Goal: Task Accomplishment & Management: Manage account settings

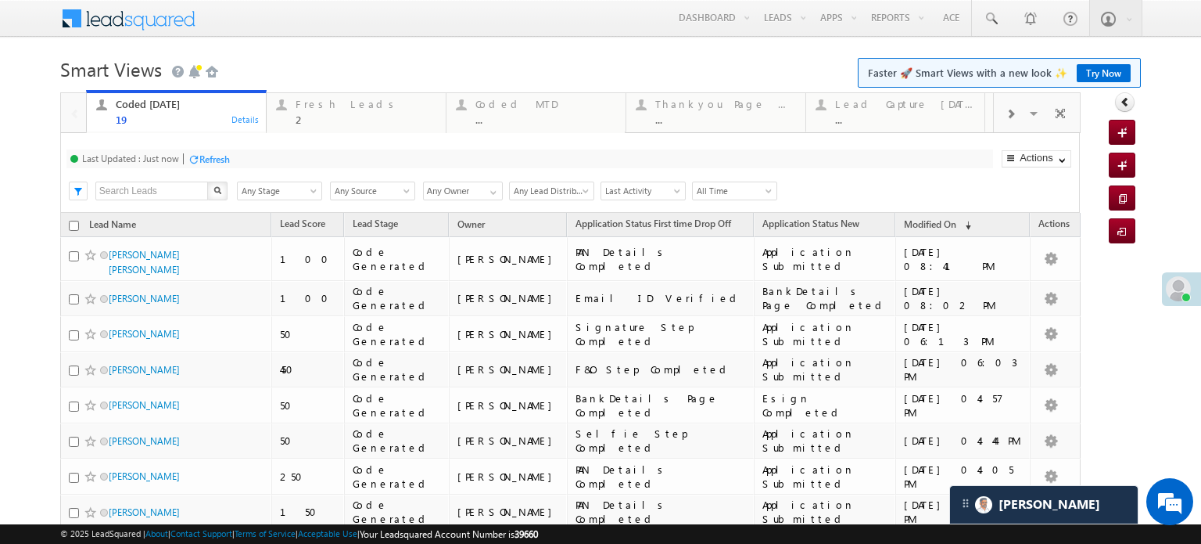
click at [224, 160] on div "Refresh" at bounding box center [214, 159] width 30 height 12
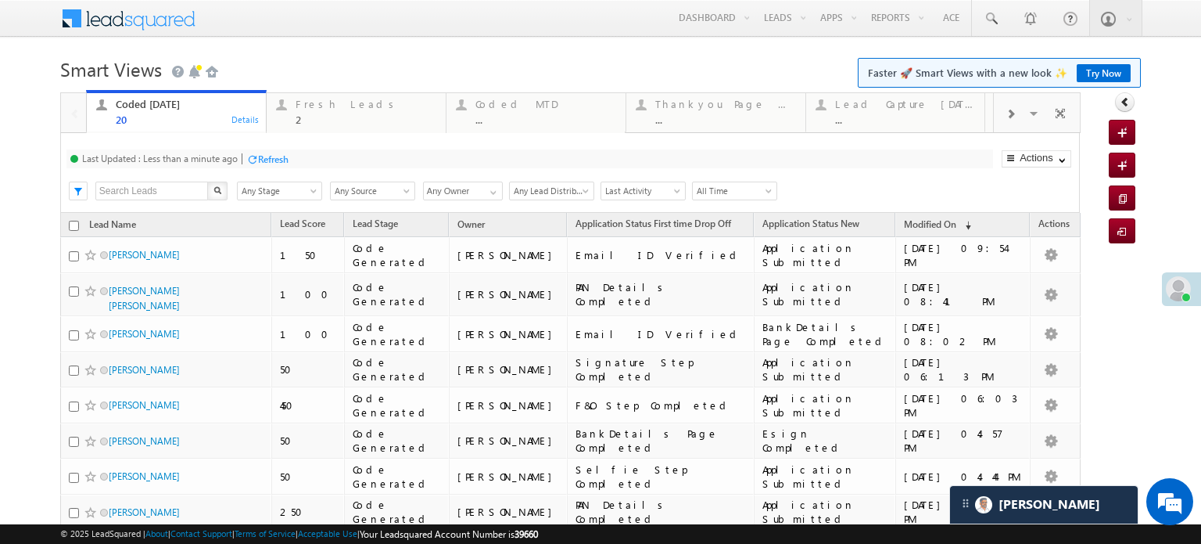
click at [270, 158] on div "Refresh" at bounding box center [273, 159] width 30 height 12
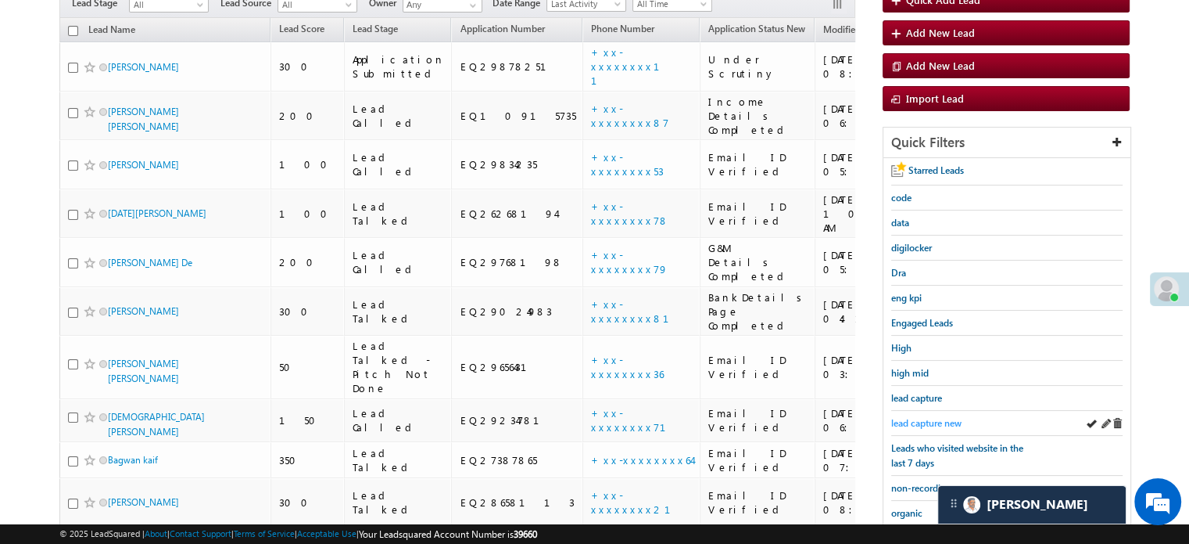
click at [927, 422] on span "lead capture new" at bounding box center [927, 423] width 70 height 12
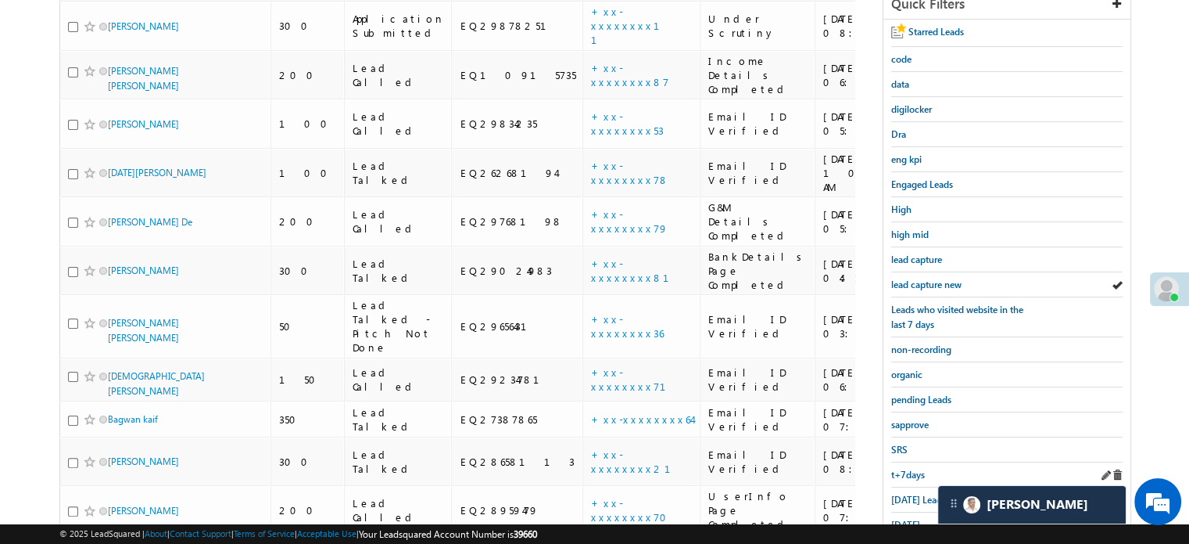
scroll to position [346, 0]
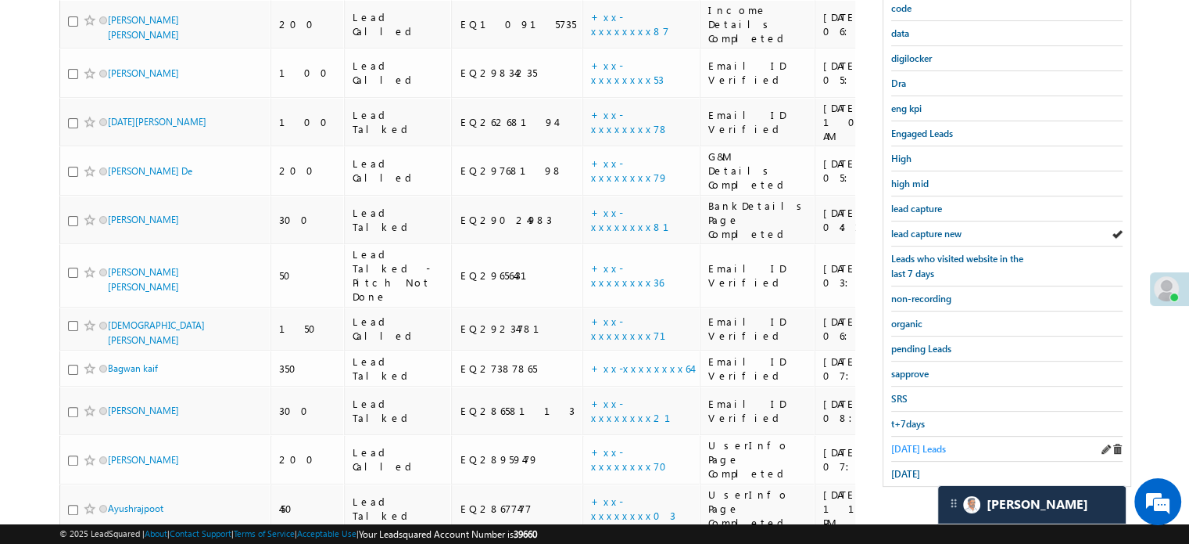
click at [914, 444] on span "Today's Leads" at bounding box center [919, 449] width 55 height 12
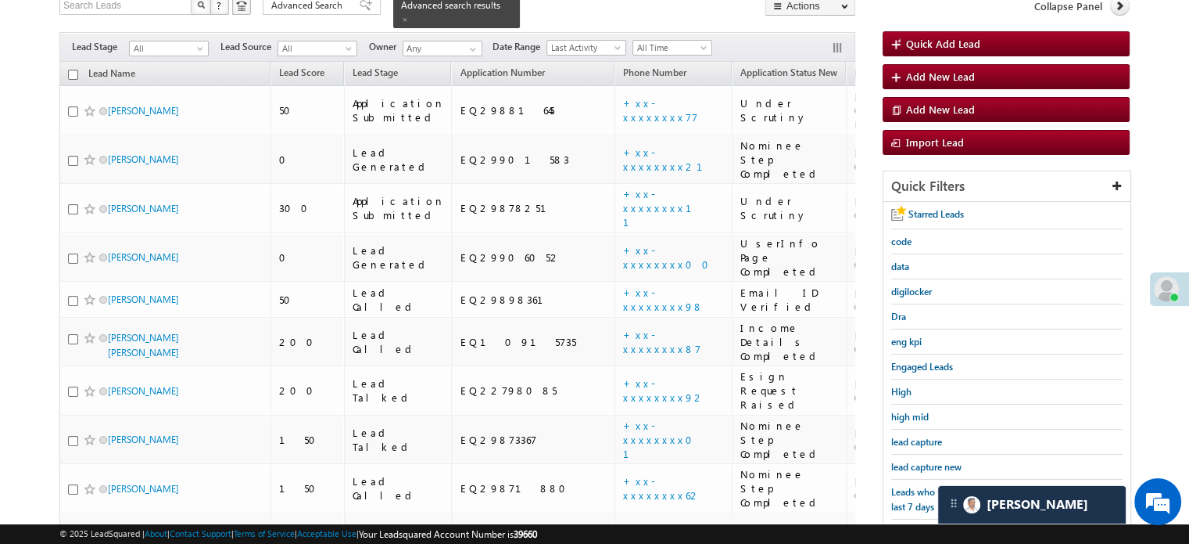
scroll to position [111, 0]
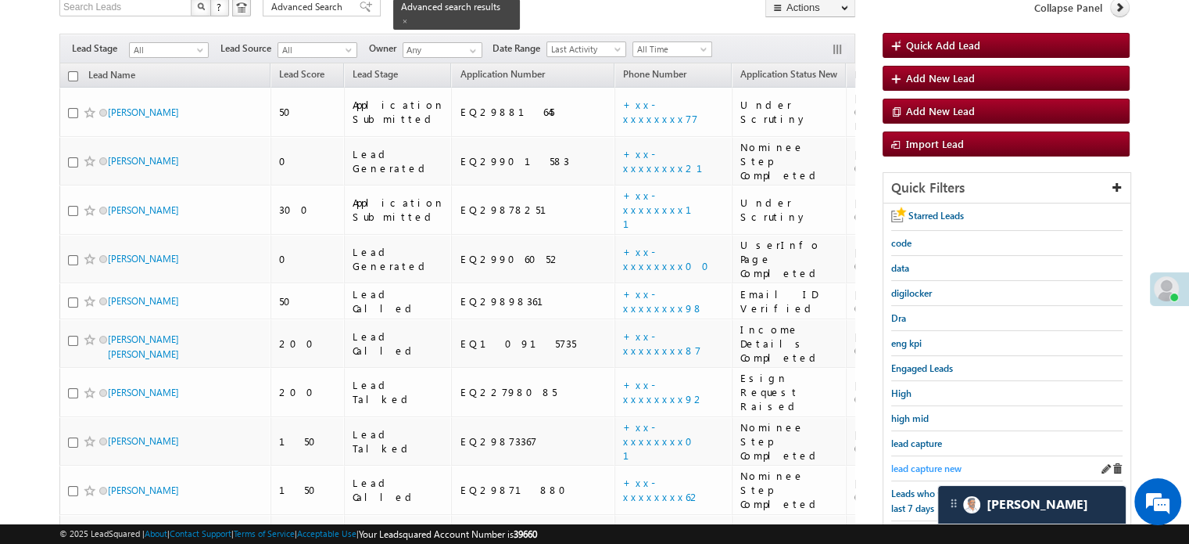
click at [928, 462] on span "lead capture new" at bounding box center [927, 468] width 70 height 12
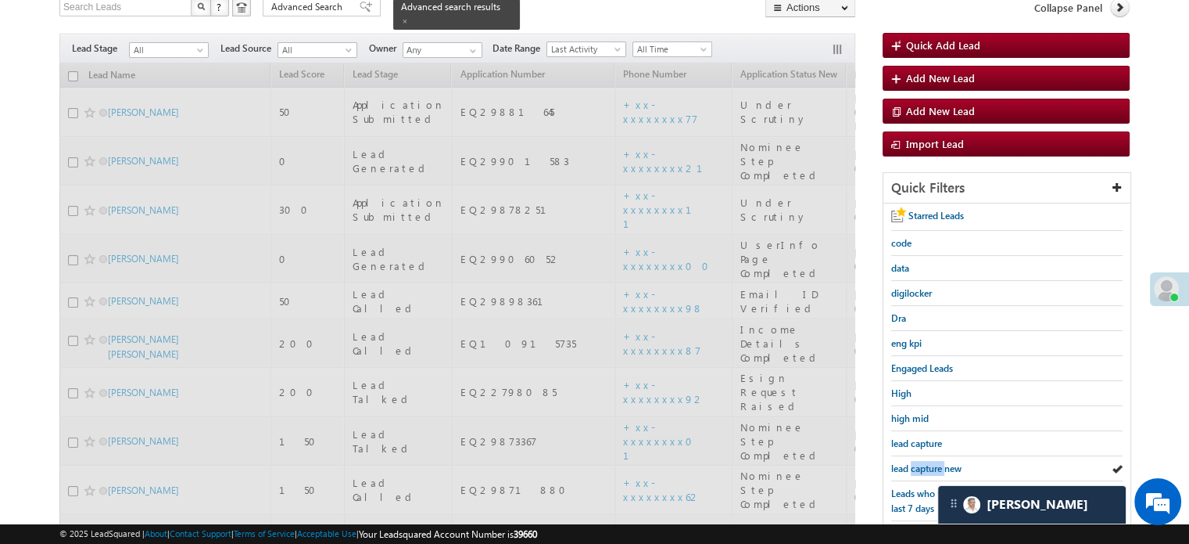
click at [928, 462] on span "lead capture new" at bounding box center [927, 468] width 70 height 12
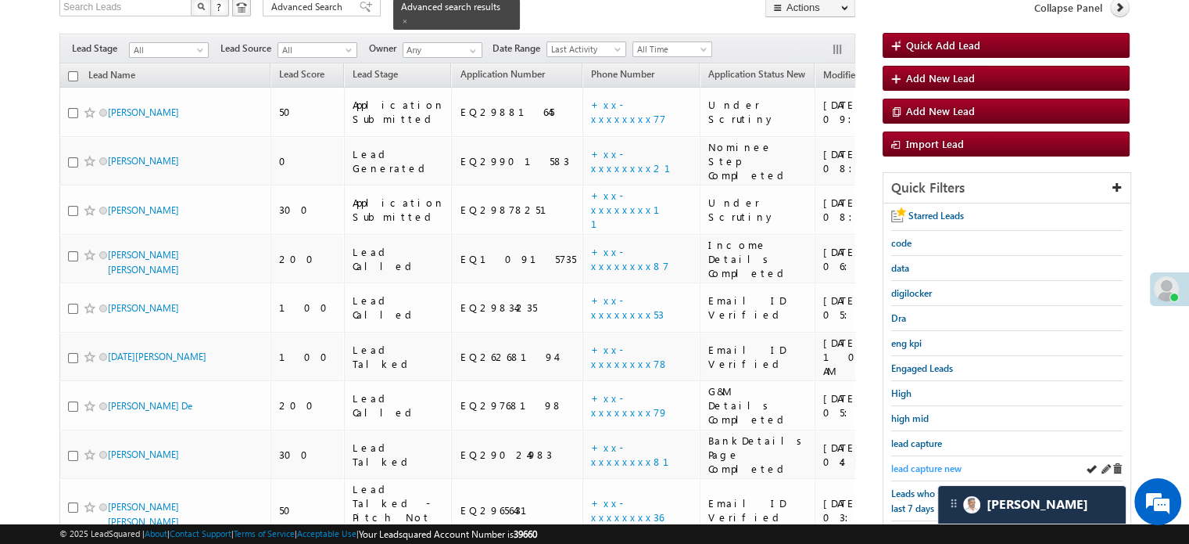
click at [921, 468] on span "lead capture new" at bounding box center [927, 468] width 70 height 12
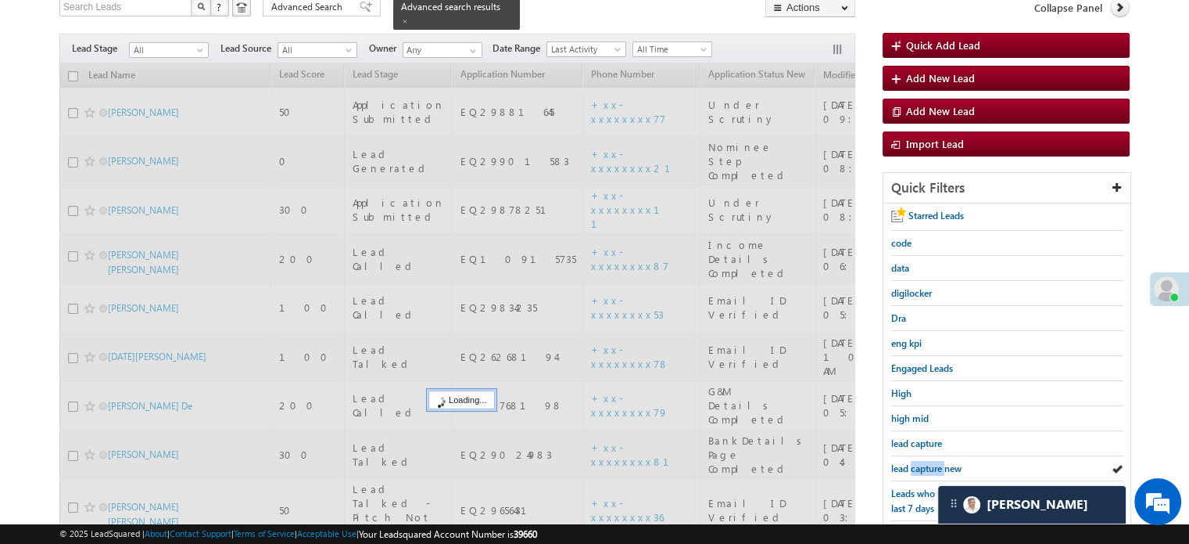
click at [921, 468] on span "lead capture new" at bounding box center [927, 468] width 70 height 12
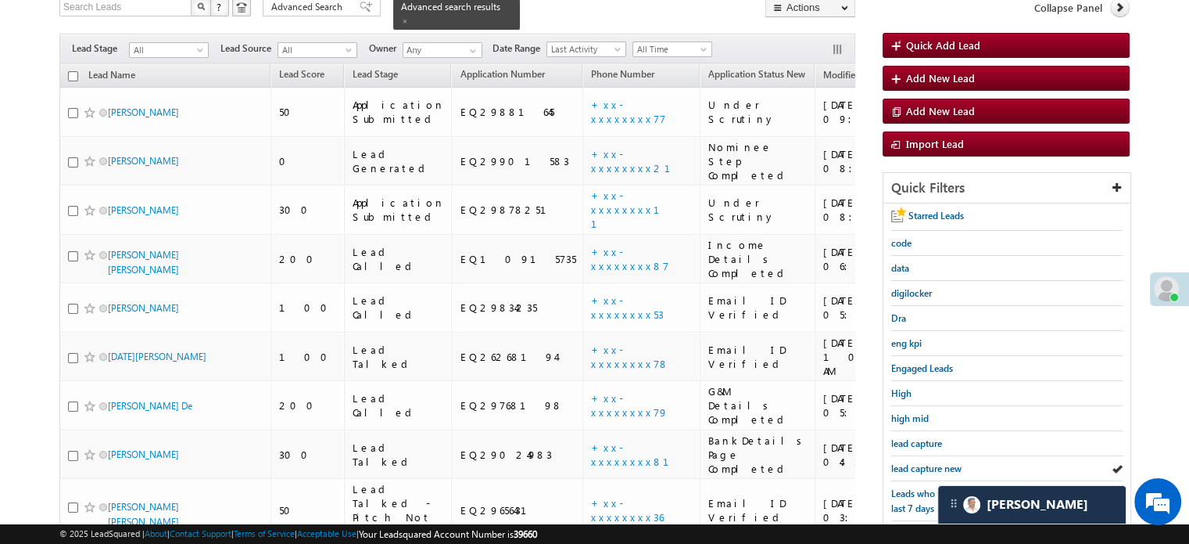
click at [921, 468] on span "lead capture new" at bounding box center [927, 468] width 70 height 12
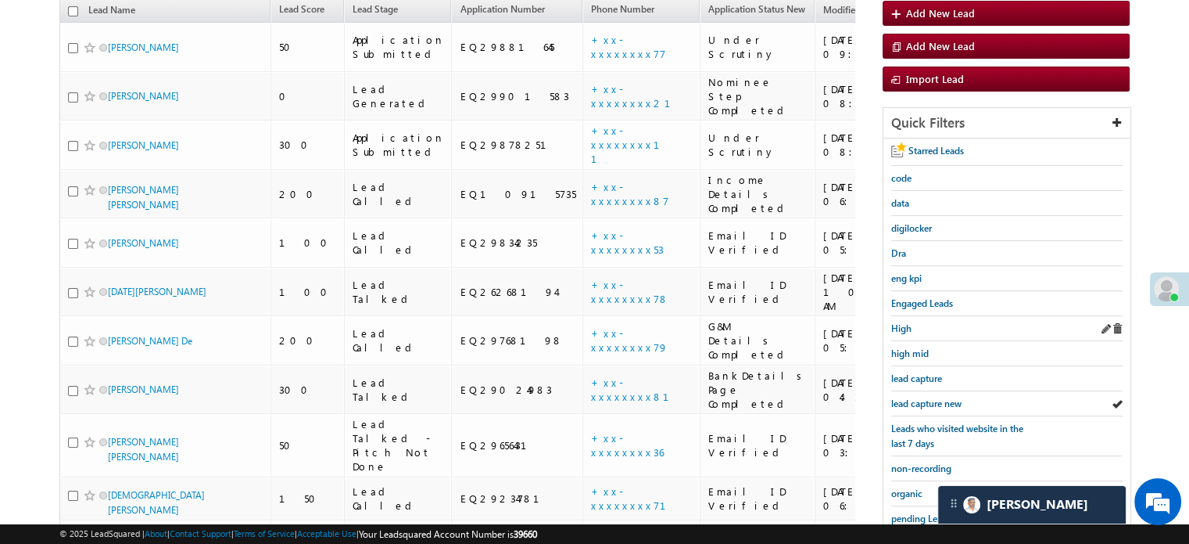
scroll to position [267, 0]
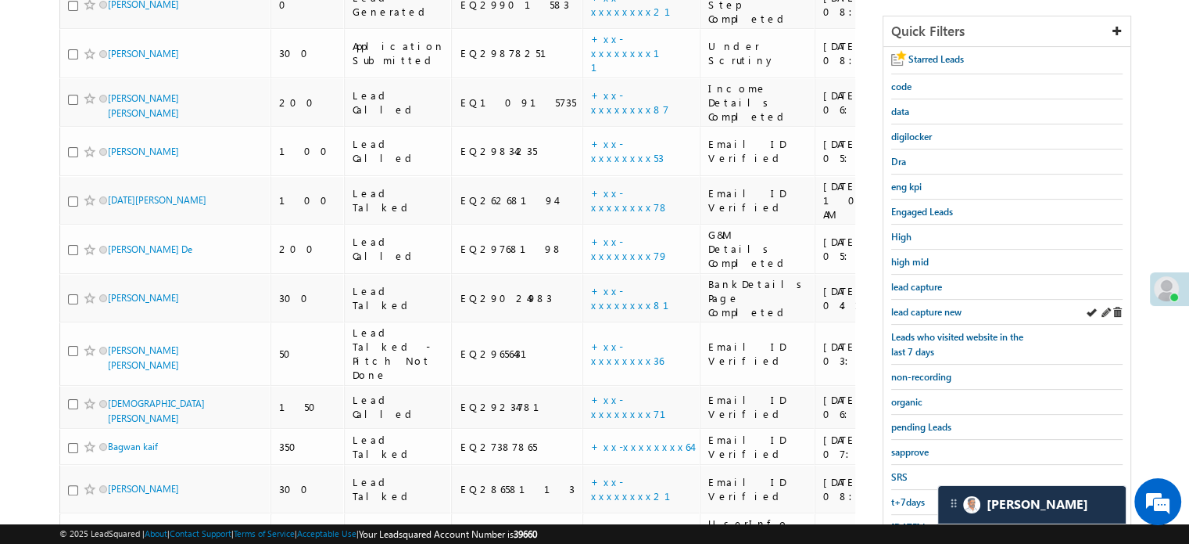
click at [921, 300] on div "lead capture new" at bounding box center [1007, 312] width 231 height 25
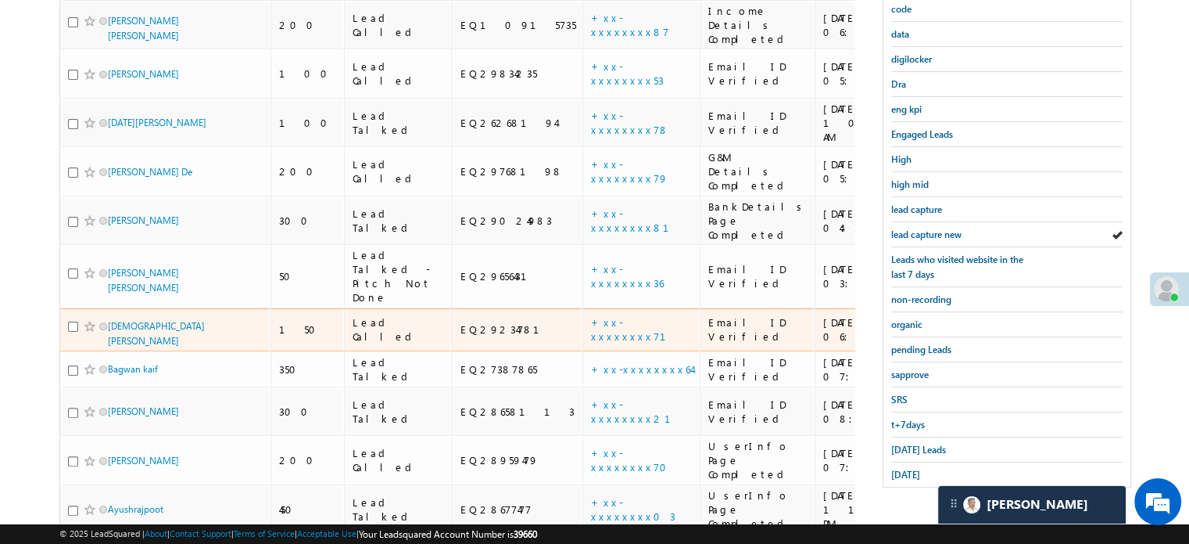
scroll to position [346, 0]
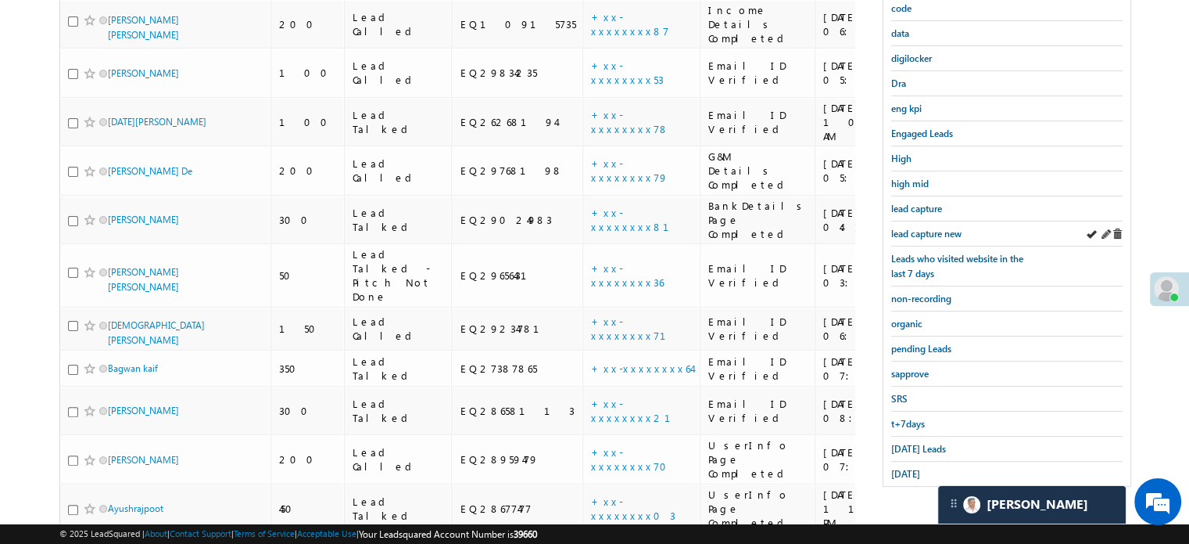
click at [944, 221] on div "lead capture new" at bounding box center [1007, 233] width 231 height 25
click at [942, 228] on span "lead capture new" at bounding box center [927, 234] width 70 height 12
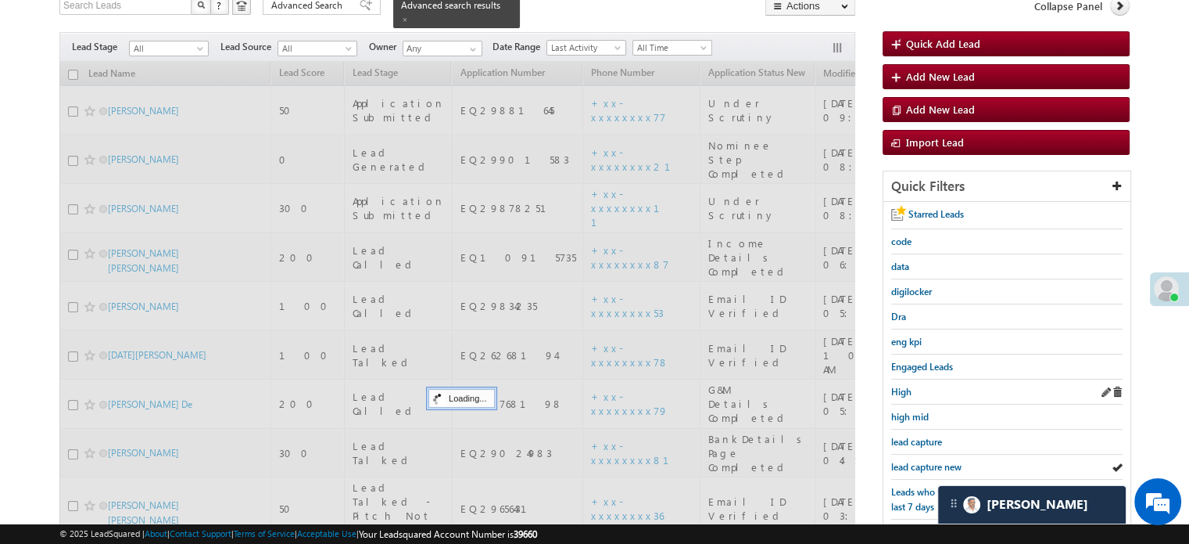
scroll to position [111, 0]
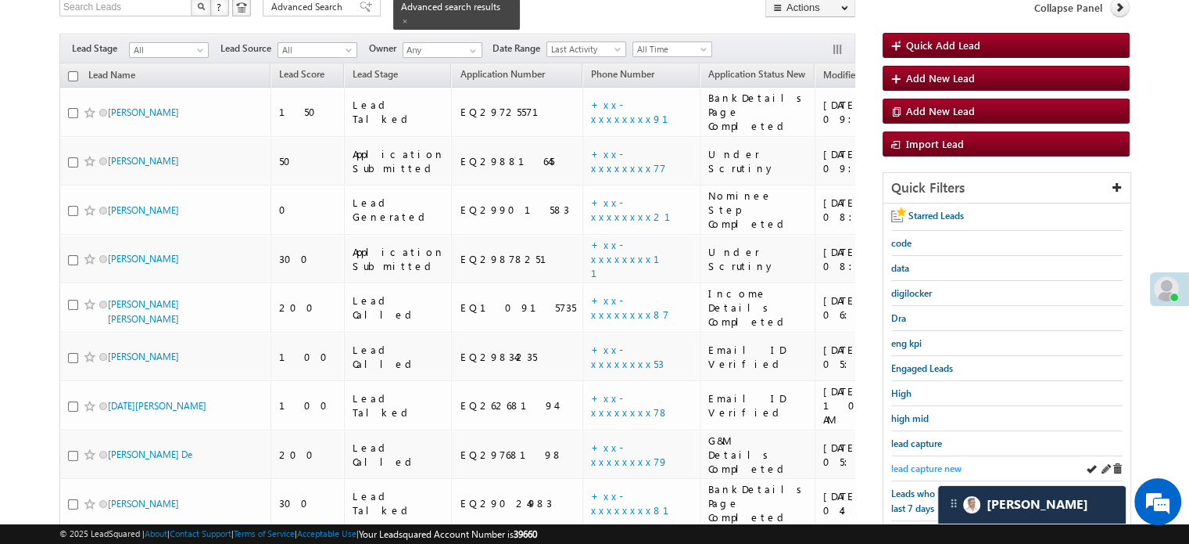
click at [926, 462] on span "lead capture new" at bounding box center [927, 468] width 70 height 12
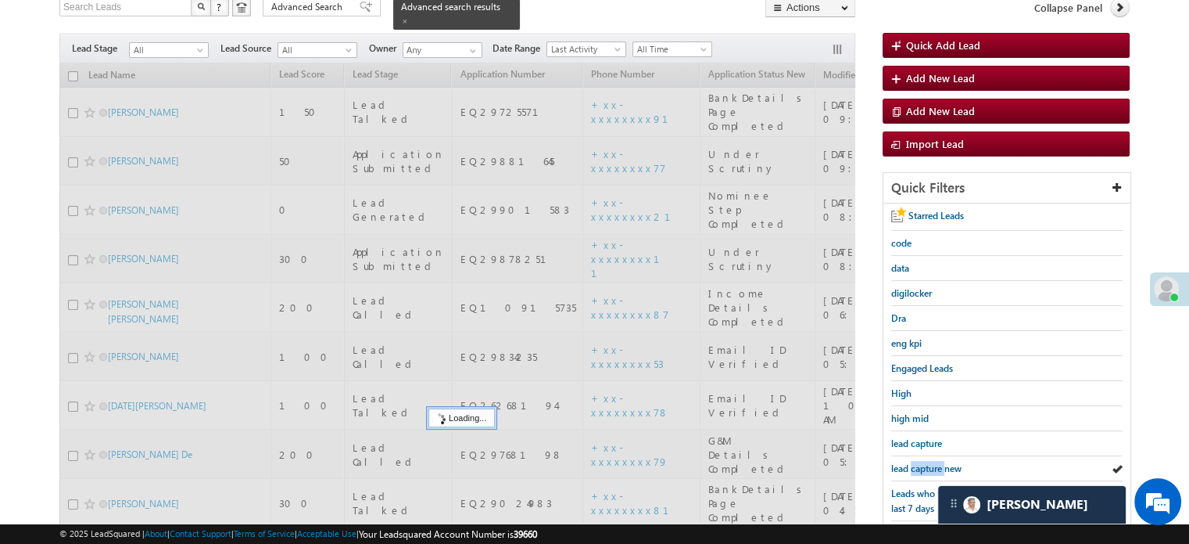
click at [926, 462] on span "lead capture new" at bounding box center [927, 468] width 70 height 12
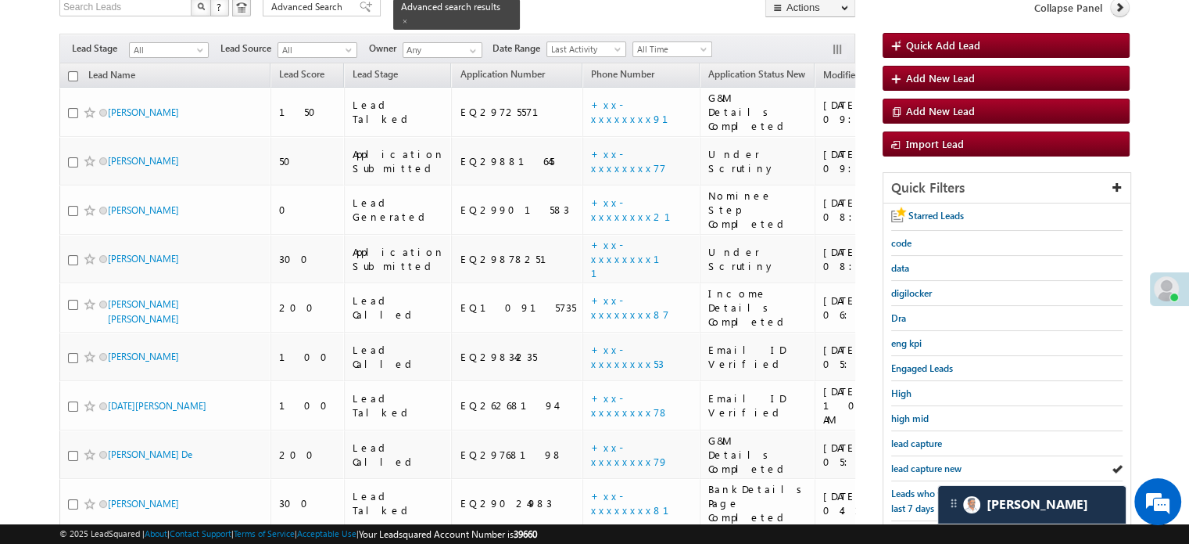
click at [926, 462] on span "lead capture new" at bounding box center [927, 468] width 70 height 12
click at [924, 456] on div "lead capture new" at bounding box center [1007, 468] width 231 height 25
click at [926, 456] on div "lead capture new" at bounding box center [1007, 468] width 231 height 25
click at [924, 462] on span "lead capture new" at bounding box center [927, 468] width 70 height 12
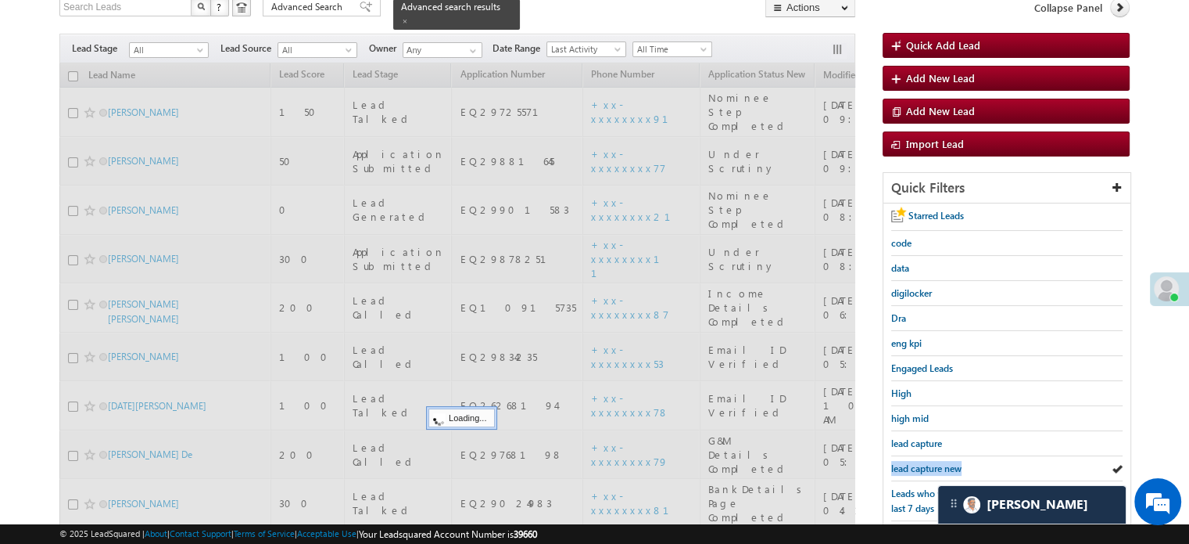
click at [924, 462] on span "lead capture new" at bounding box center [927, 468] width 70 height 12
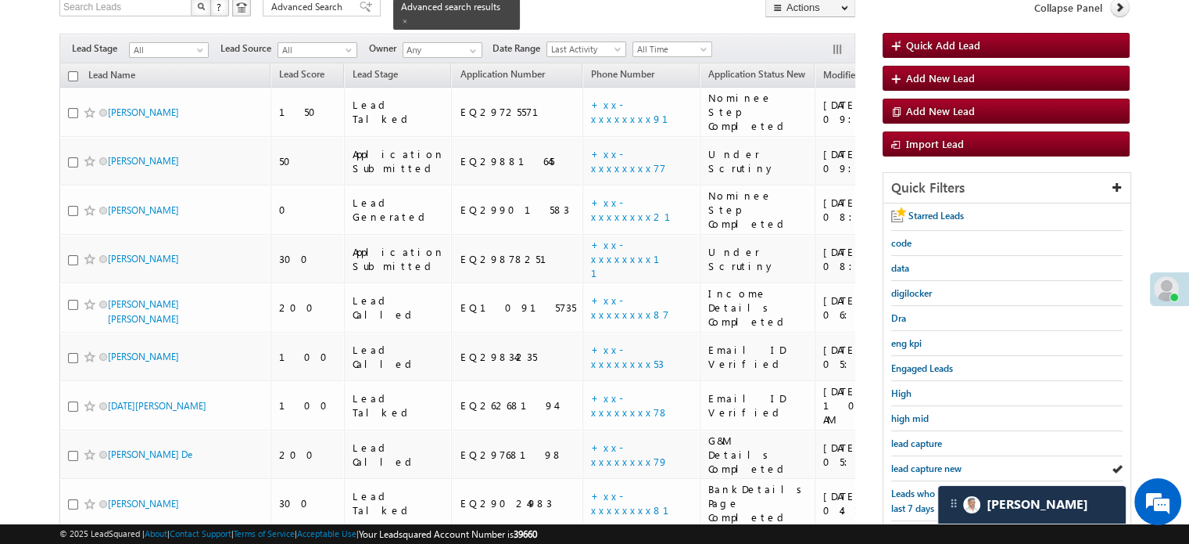
click at [924, 462] on span "lead capture new" at bounding box center [927, 468] width 70 height 12
click at [911, 465] on span "lead capture new" at bounding box center [927, 468] width 70 height 12
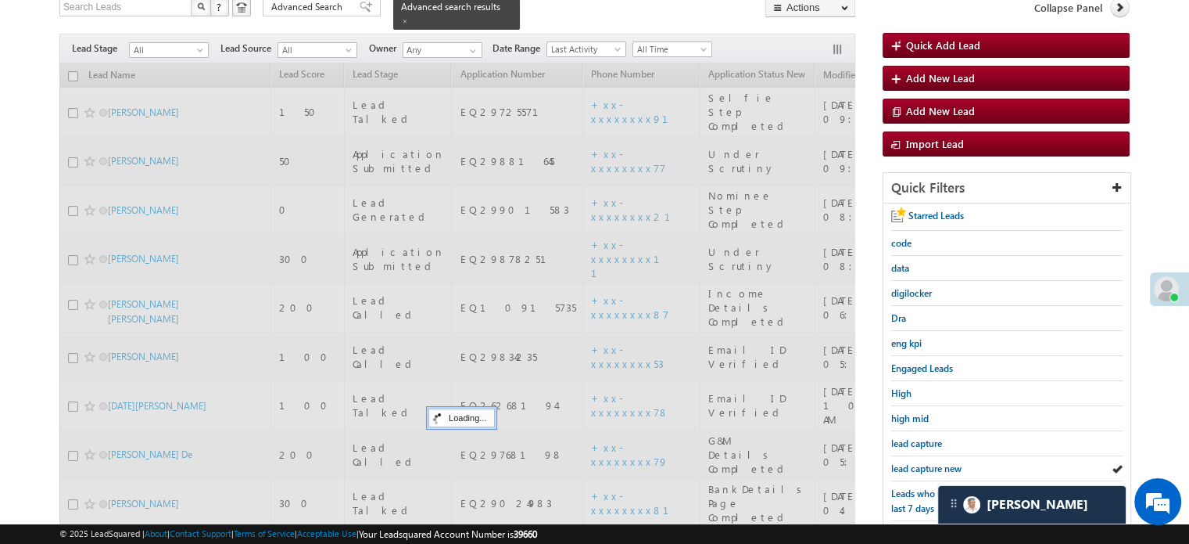
click at [911, 465] on span "lead capture new" at bounding box center [927, 468] width 70 height 12
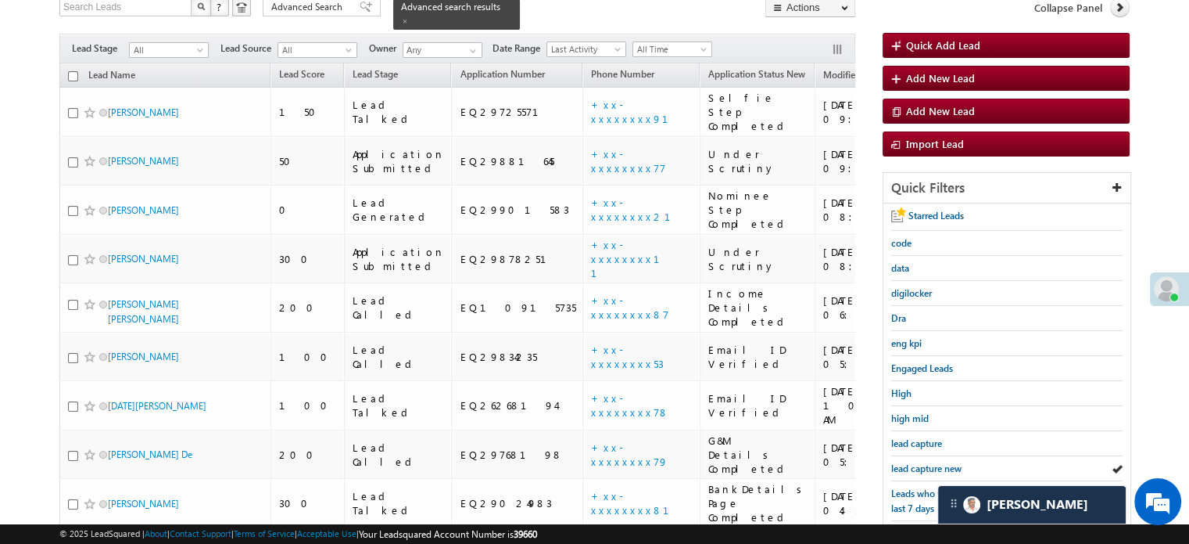
click at [911, 465] on span "lead capture new" at bounding box center [927, 468] width 70 height 12
click at [923, 466] on span "lead capture new" at bounding box center [927, 468] width 70 height 12
click at [922, 462] on span "lead capture new" at bounding box center [927, 468] width 70 height 12
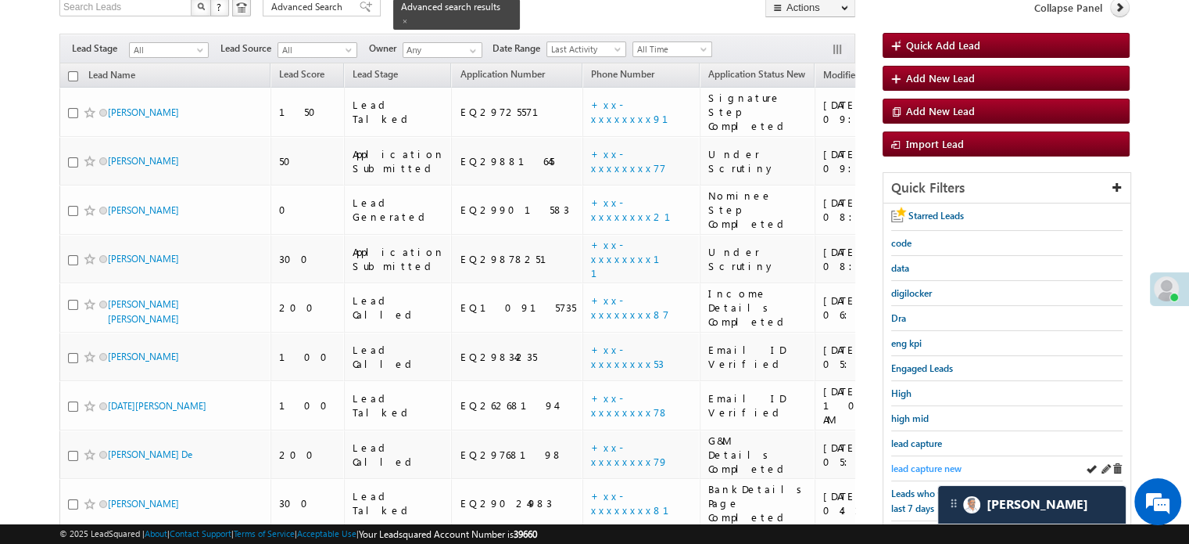
click at [921, 462] on span "lead capture new" at bounding box center [927, 468] width 70 height 12
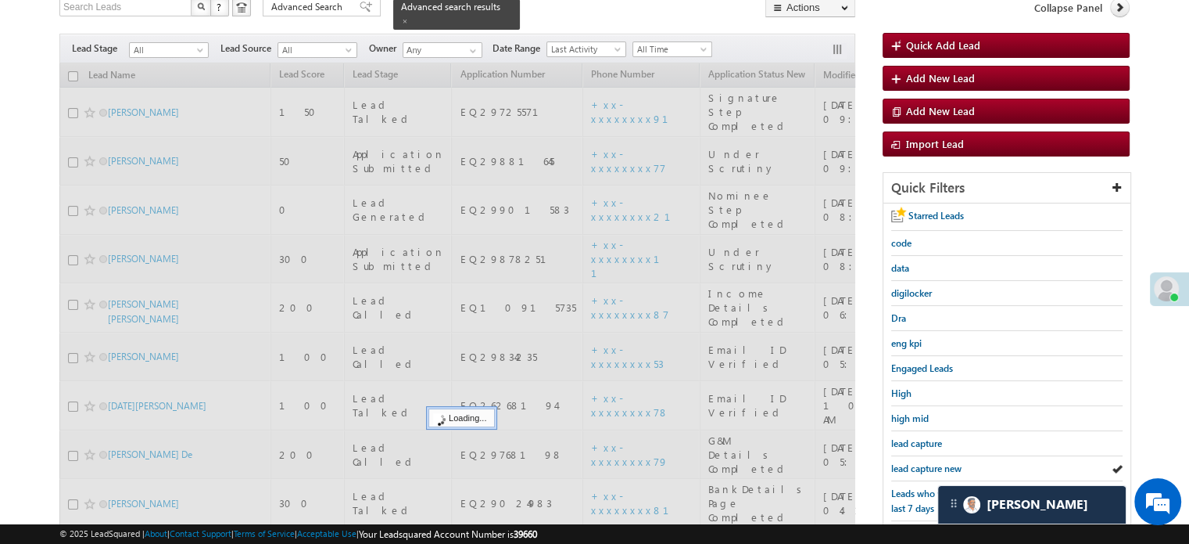
click at [921, 462] on span "lead capture new" at bounding box center [927, 468] width 70 height 12
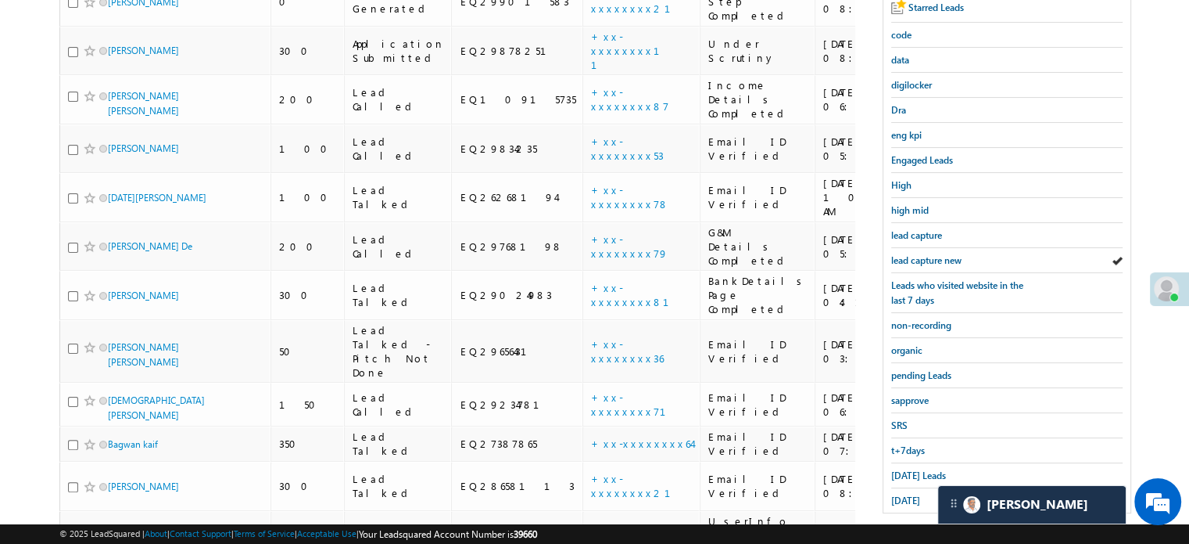
scroll to position [346, 0]
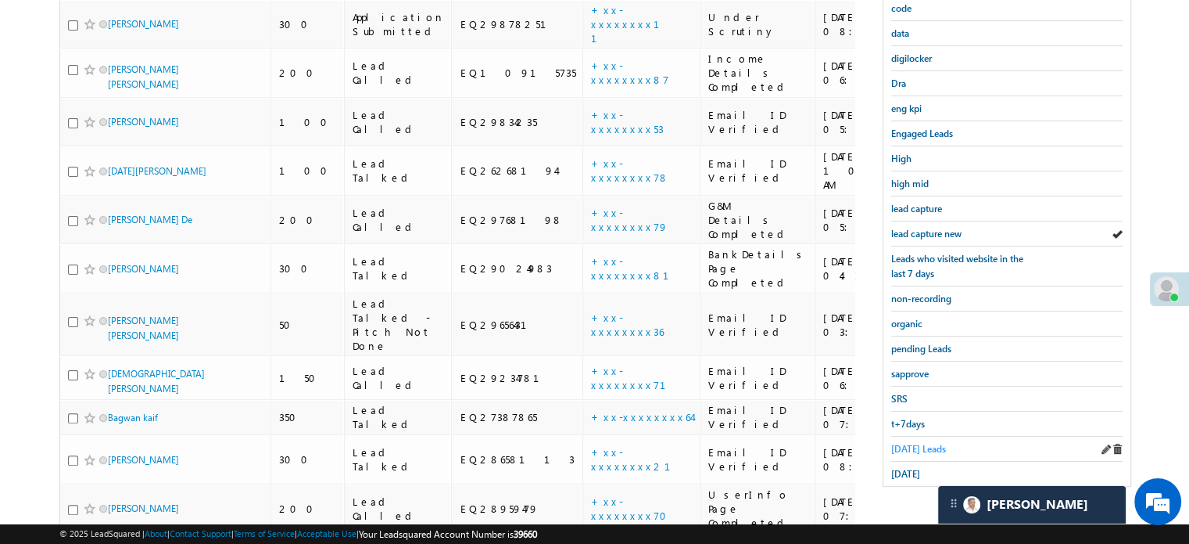
click at [920, 443] on span "Today's Leads" at bounding box center [919, 449] width 55 height 12
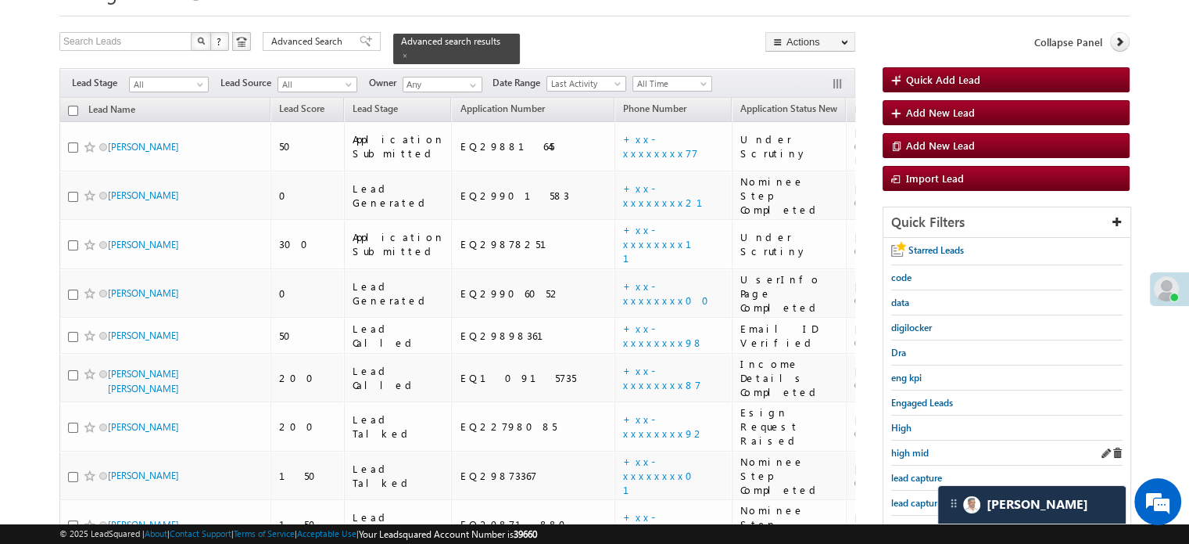
scroll to position [111, 0]
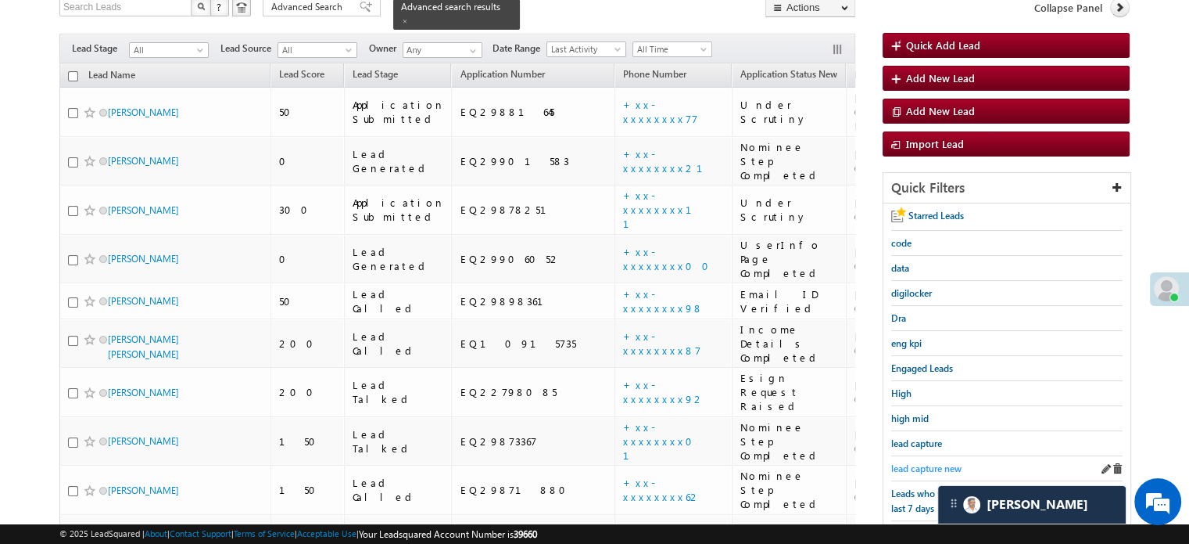
click at [931, 465] on span "lead capture new" at bounding box center [927, 468] width 70 height 12
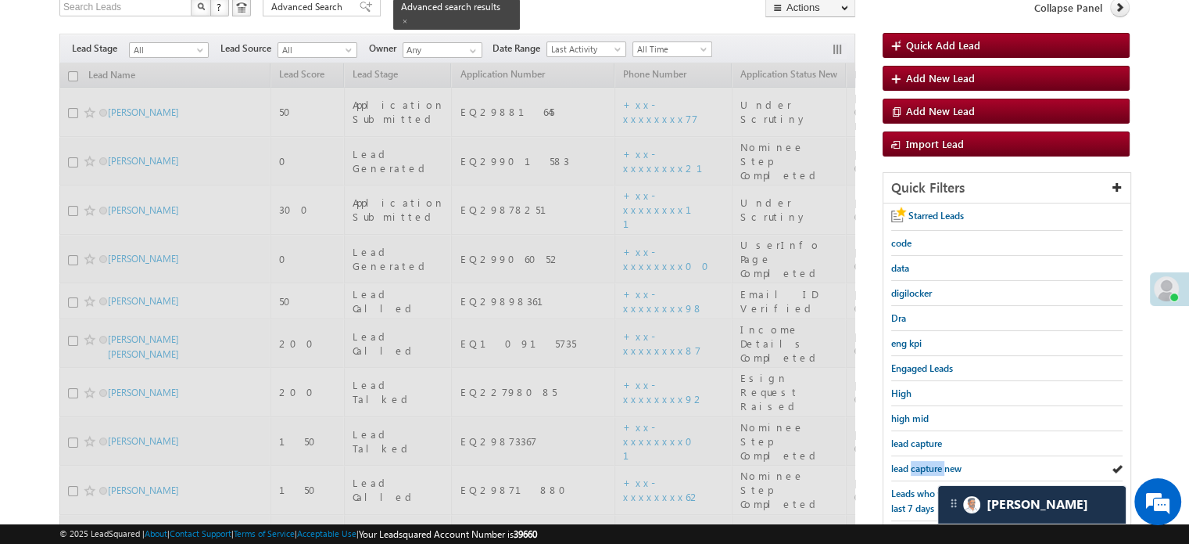
click at [931, 465] on span "lead capture new" at bounding box center [927, 468] width 70 height 12
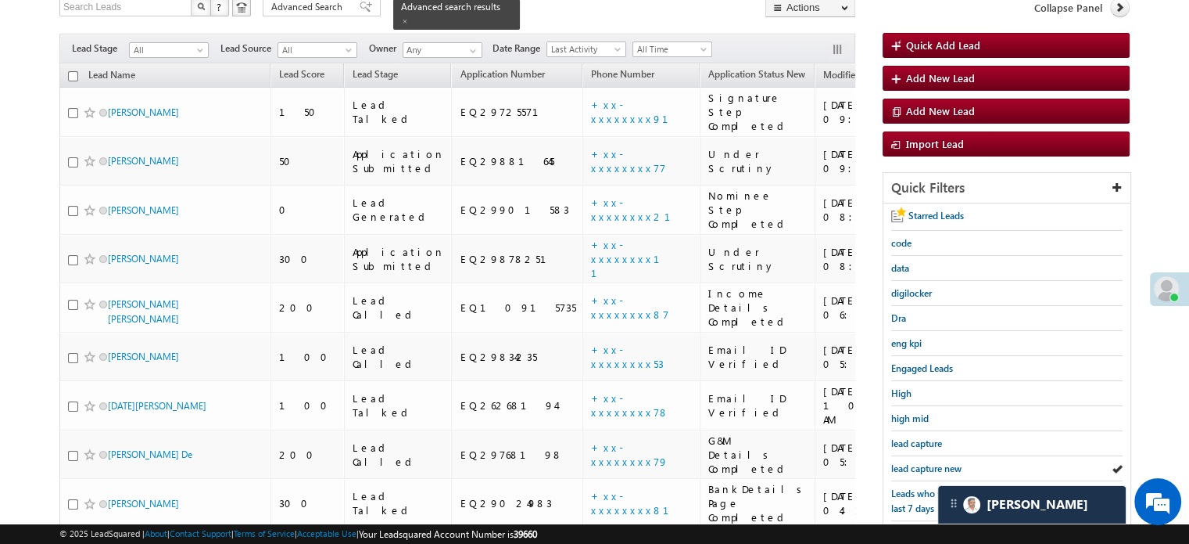
click at [931, 465] on span "lead capture new" at bounding box center [927, 468] width 70 height 12
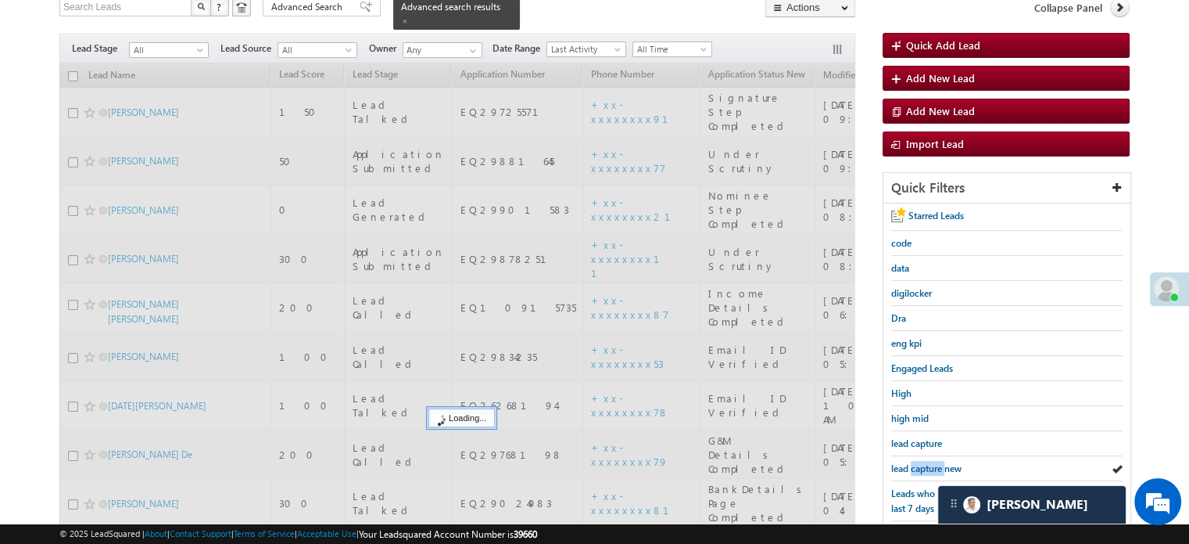
click at [931, 465] on span "lead capture new" at bounding box center [927, 468] width 70 height 12
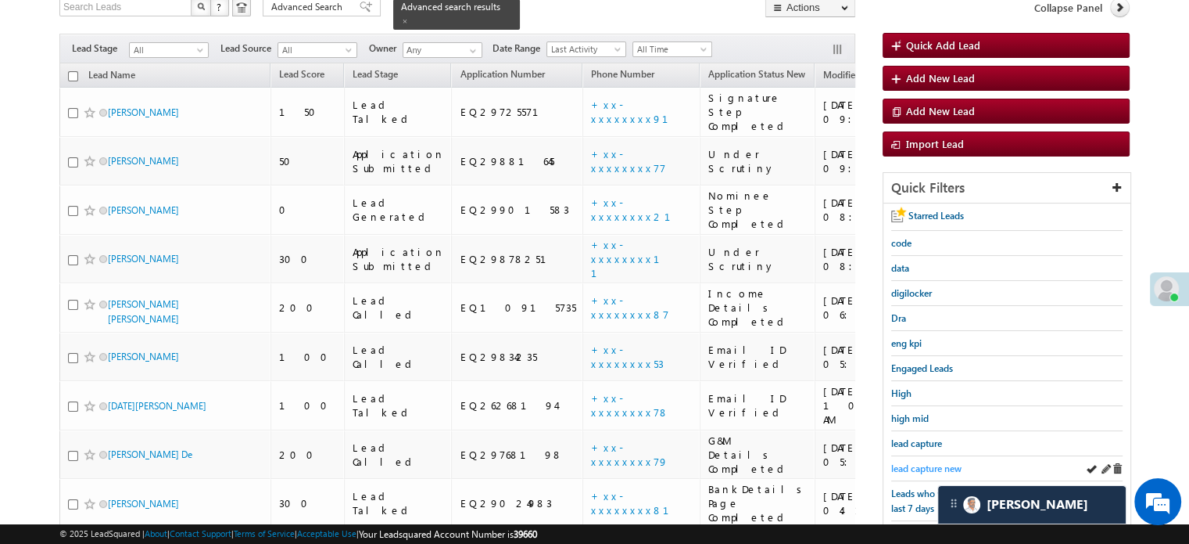
click at [907, 465] on span "lead capture new" at bounding box center [927, 468] width 70 height 12
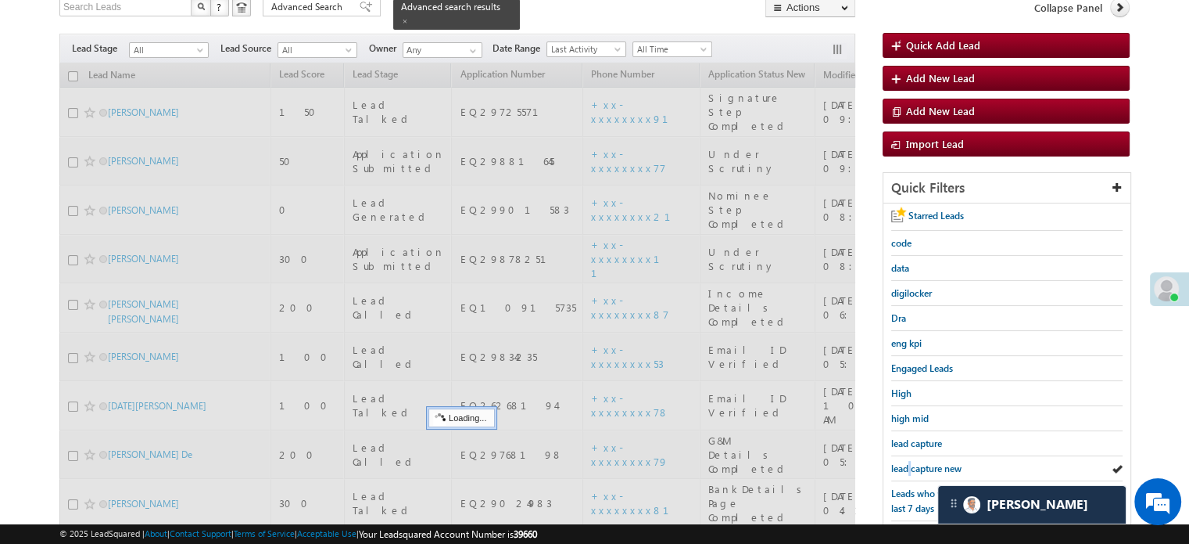
click at [907, 465] on span "lead capture new" at bounding box center [927, 468] width 70 height 12
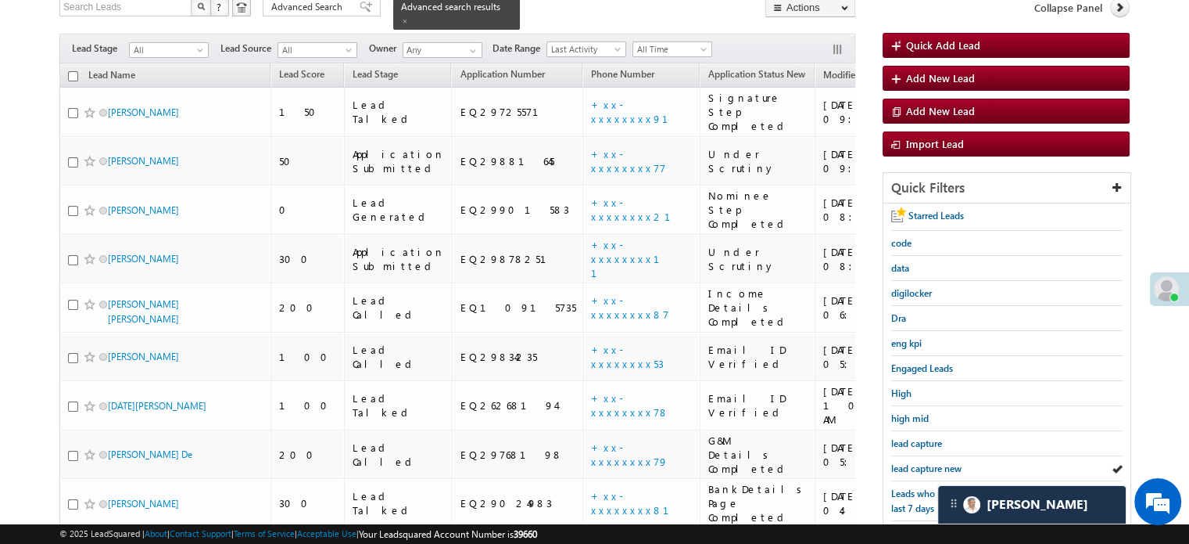
click at [907, 465] on span "lead capture new" at bounding box center [927, 468] width 70 height 12
click at [935, 464] on span "lead capture new" at bounding box center [927, 468] width 70 height 12
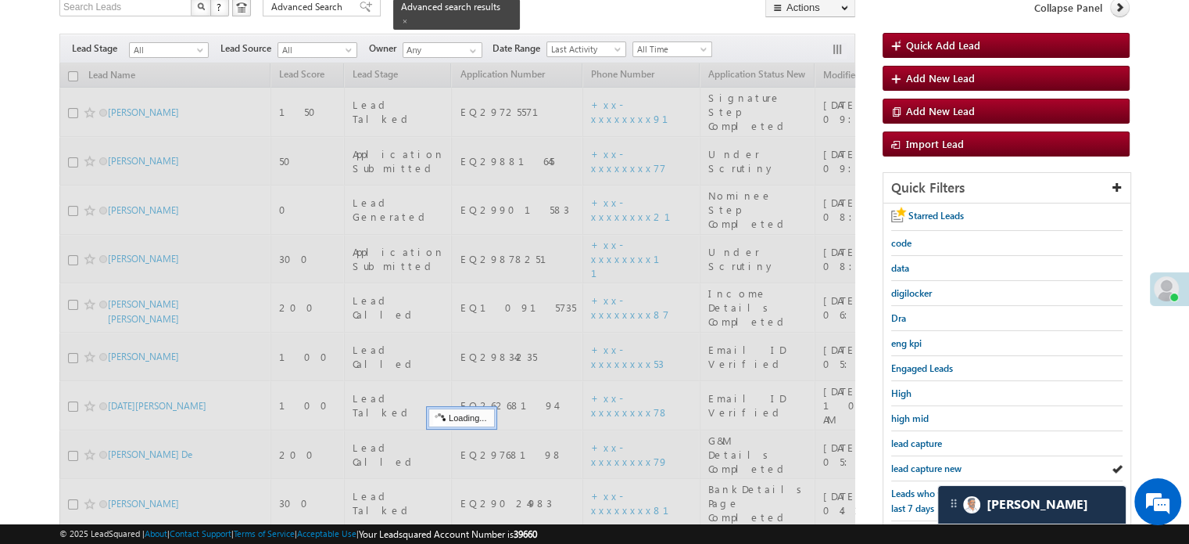
click at [935, 464] on span "lead capture new" at bounding box center [927, 468] width 70 height 12
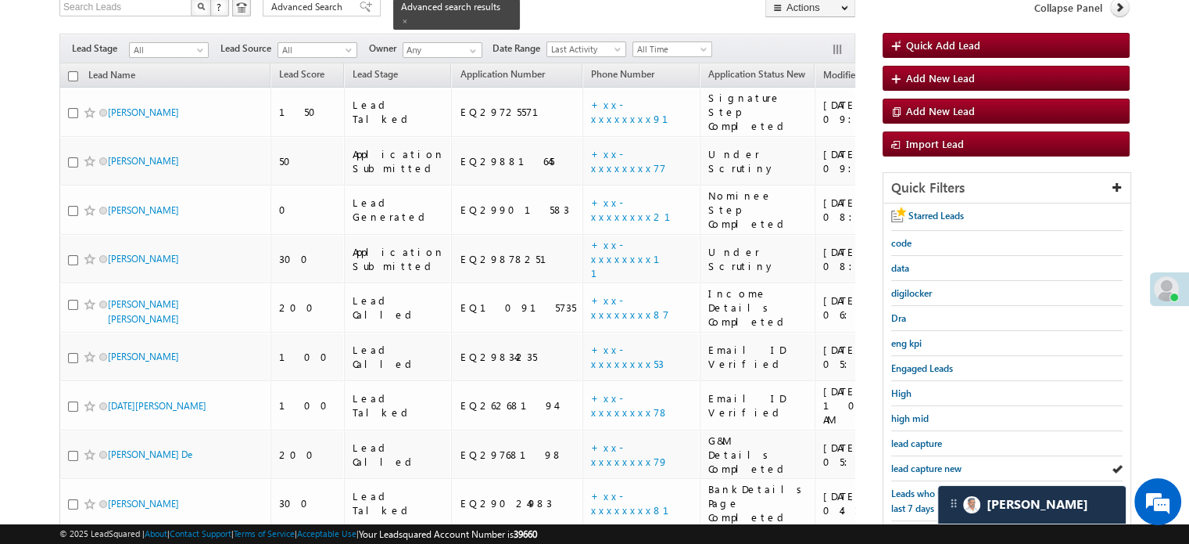
click at [935, 464] on span "lead capture new" at bounding box center [927, 468] width 70 height 12
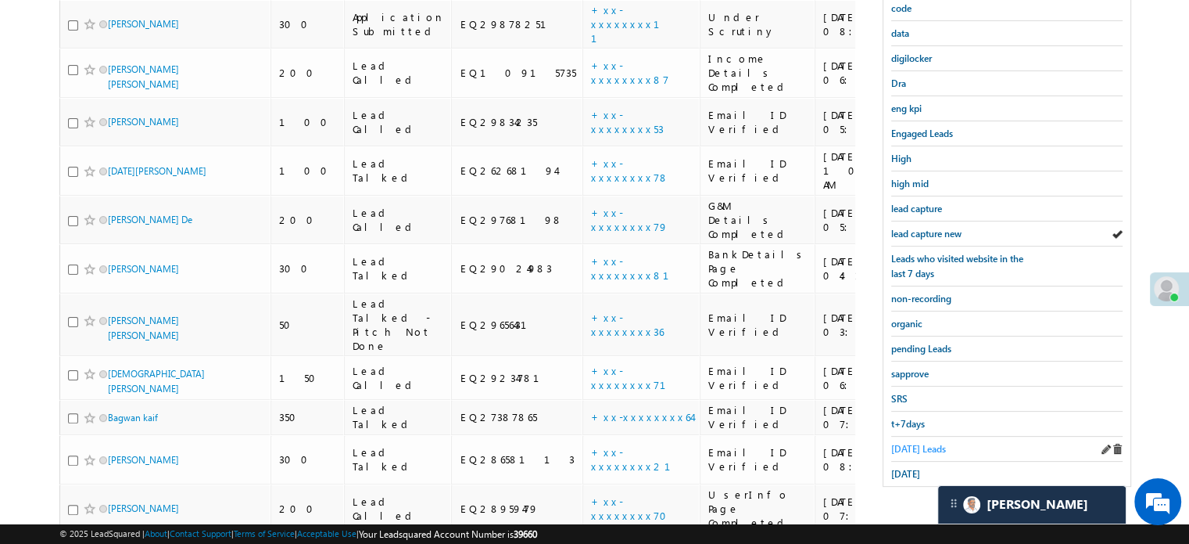
click at [906, 443] on span "Today's Leads" at bounding box center [919, 449] width 55 height 12
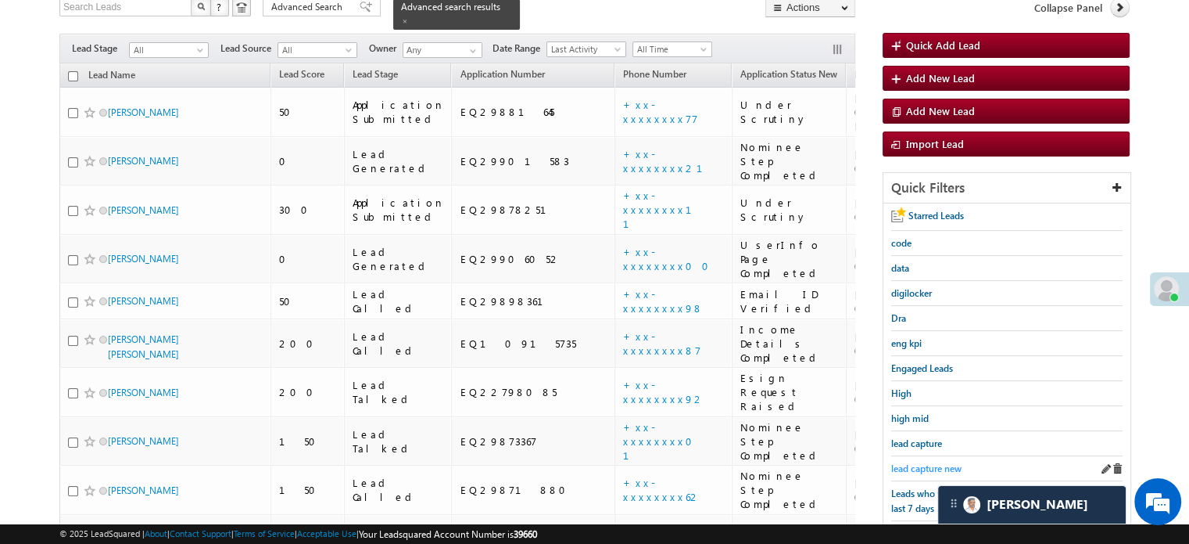
click at [913, 463] on span "lead capture new" at bounding box center [927, 468] width 70 height 12
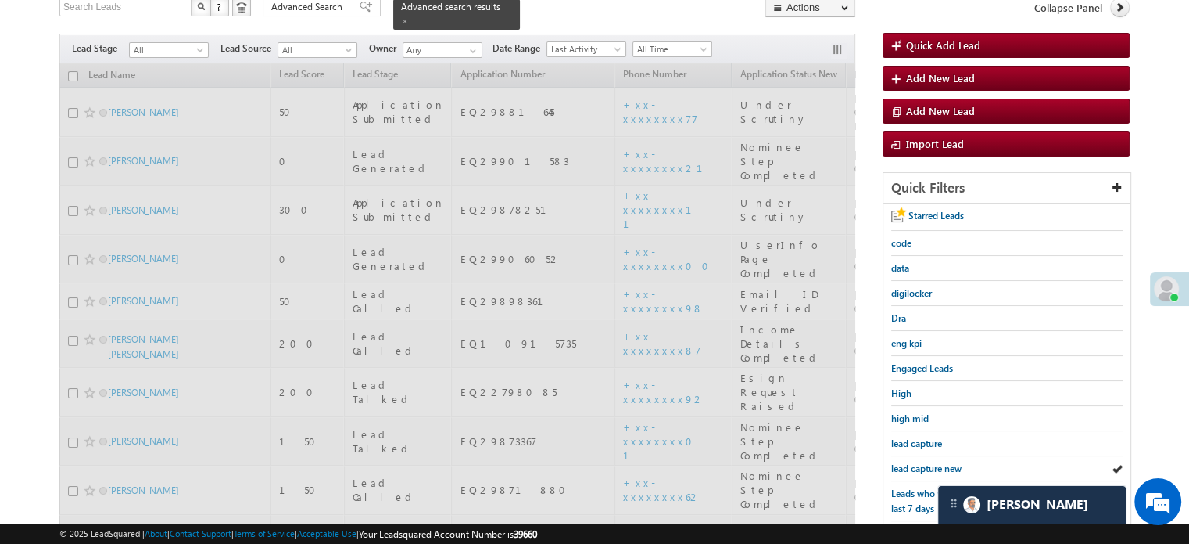
click at [913, 463] on span "lead capture new" at bounding box center [927, 468] width 70 height 12
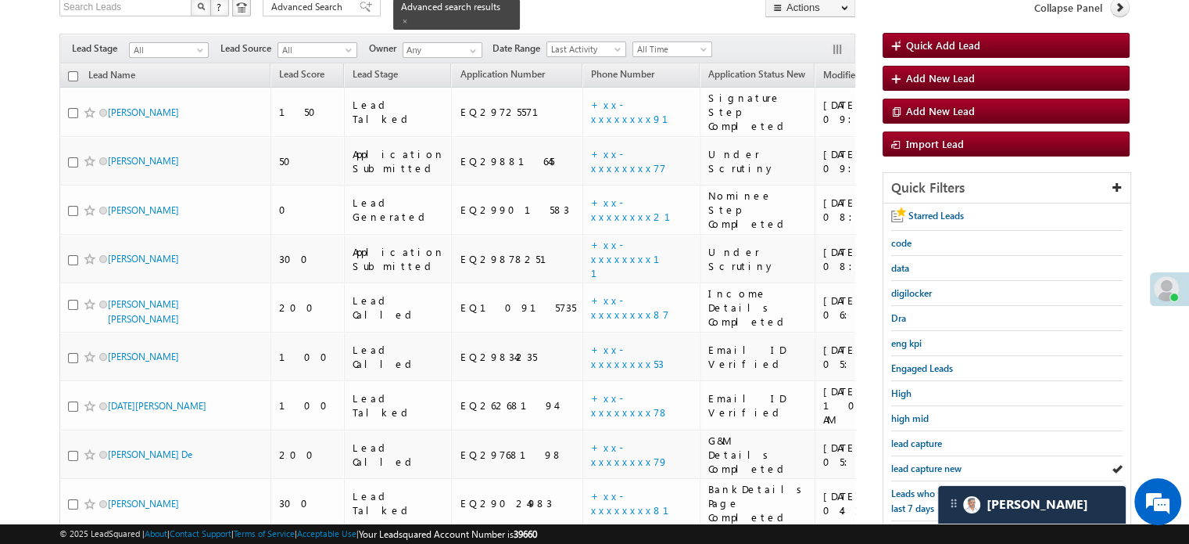
click at [913, 463] on span "lead capture new" at bounding box center [927, 468] width 70 height 12
click at [921, 462] on span "lead capture new" at bounding box center [927, 468] width 70 height 12
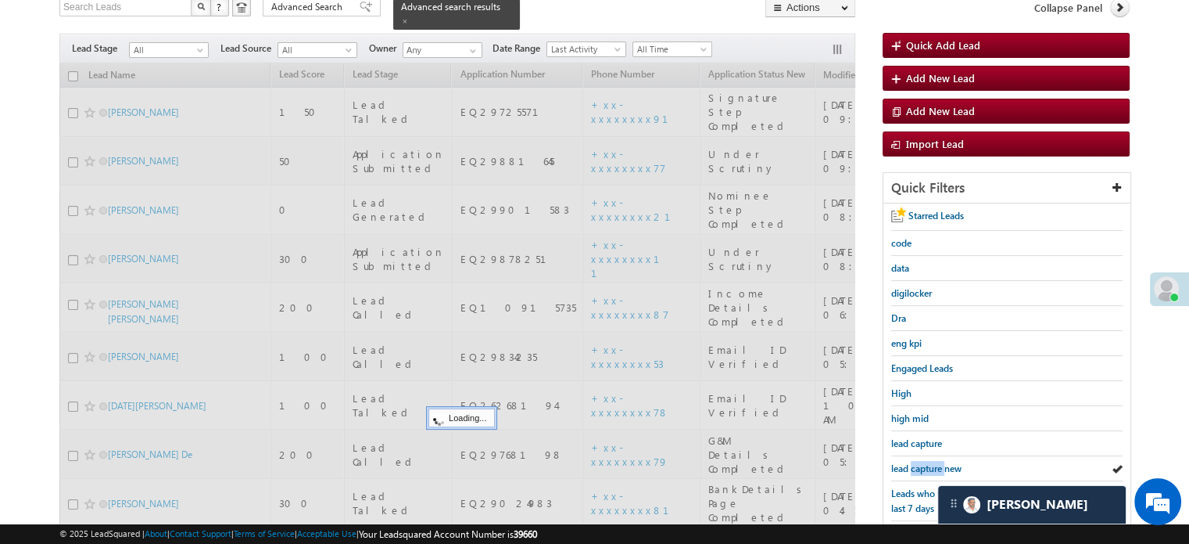
click at [921, 462] on span "lead capture new" at bounding box center [927, 468] width 70 height 12
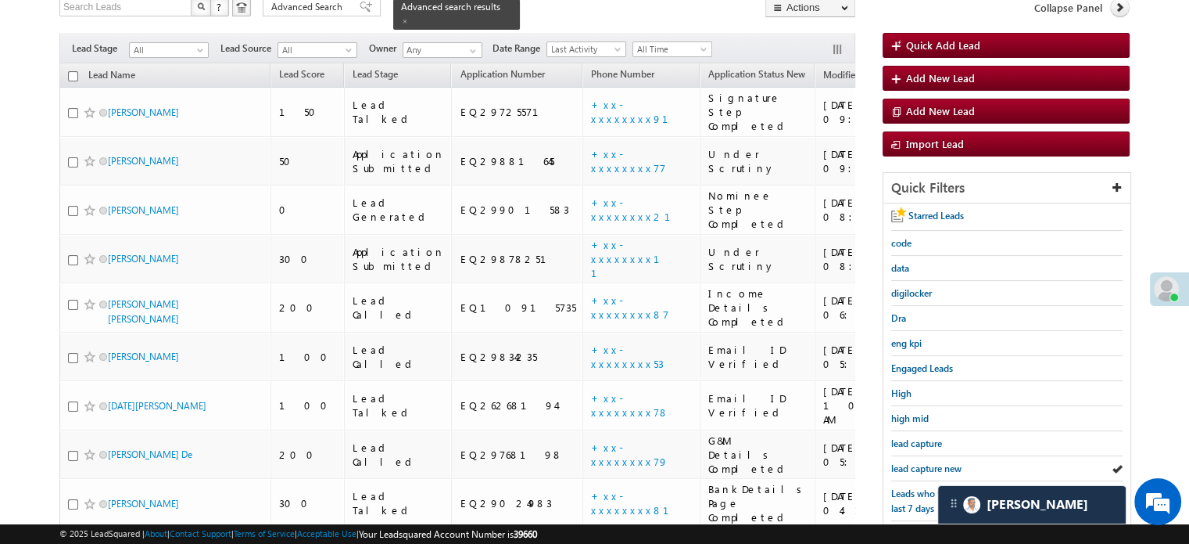
click at [921, 462] on span "lead capture new" at bounding box center [927, 468] width 70 height 12
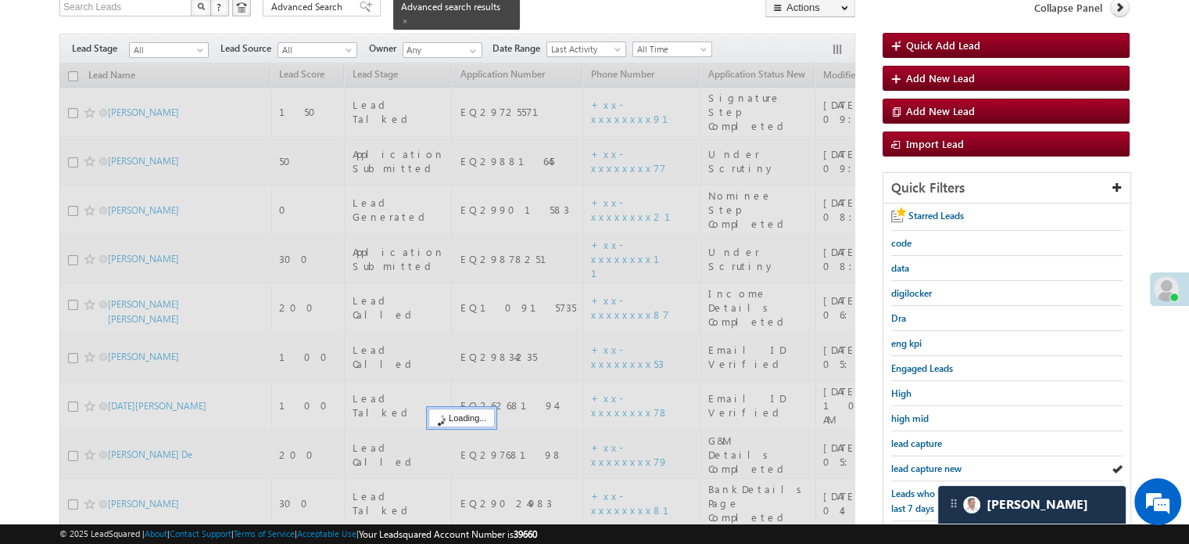
click at [921, 462] on span "lead capture new" at bounding box center [927, 468] width 70 height 12
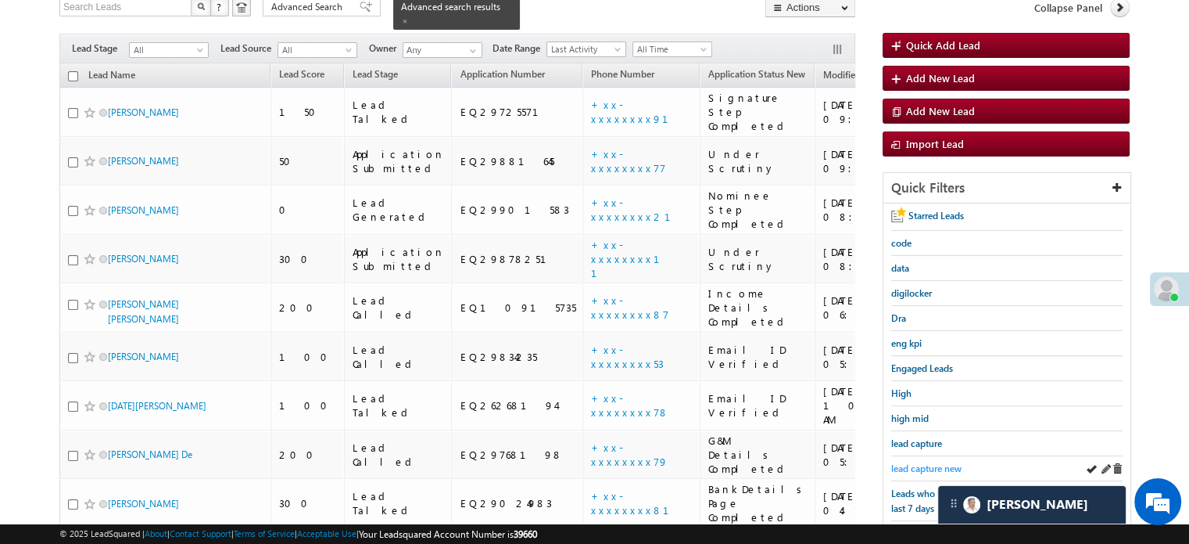
click at [929, 465] on span "lead capture new" at bounding box center [927, 468] width 70 height 12
click at [931, 466] on span "lead capture new" at bounding box center [927, 468] width 70 height 12
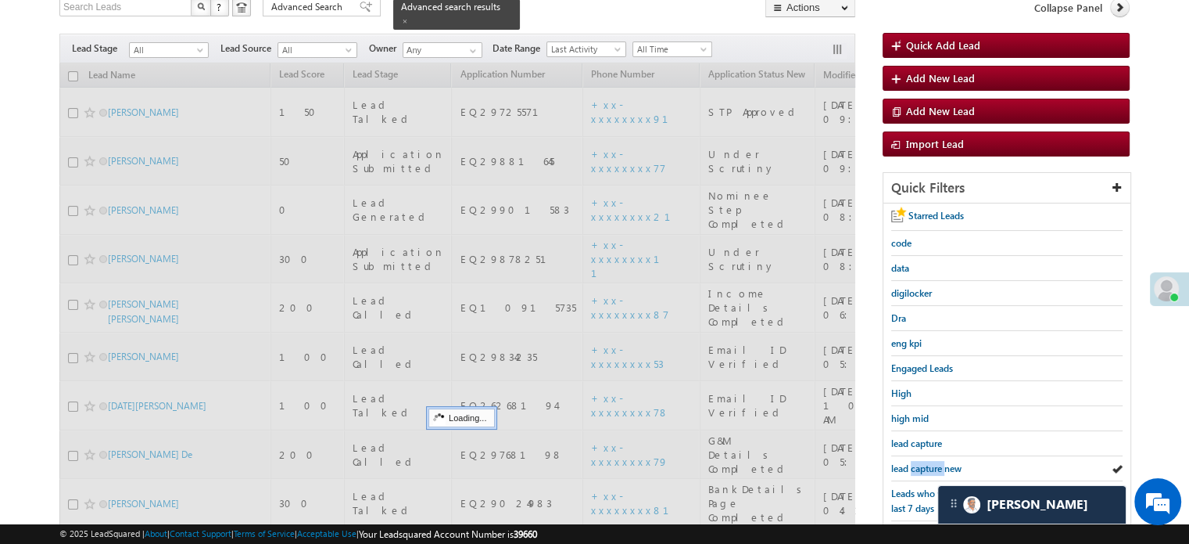
click at [931, 466] on span "lead capture new" at bounding box center [927, 468] width 70 height 12
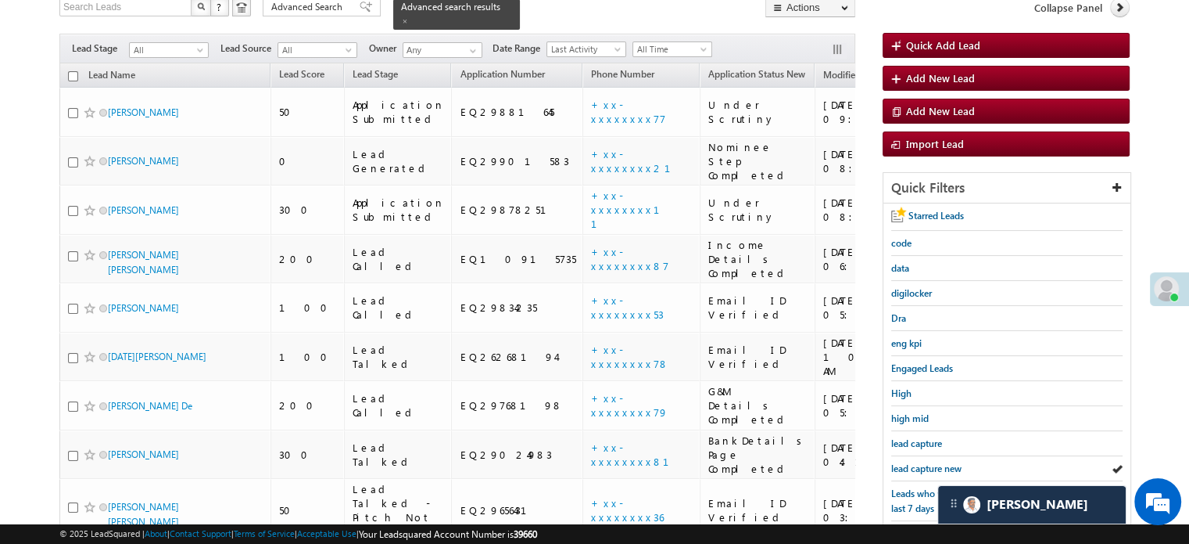
click at [931, 466] on span "lead capture new" at bounding box center [927, 468] width 70 height 12
click at [917, 465] on span "lead capture new" at bounding box center [927, 468] width 70 height 12
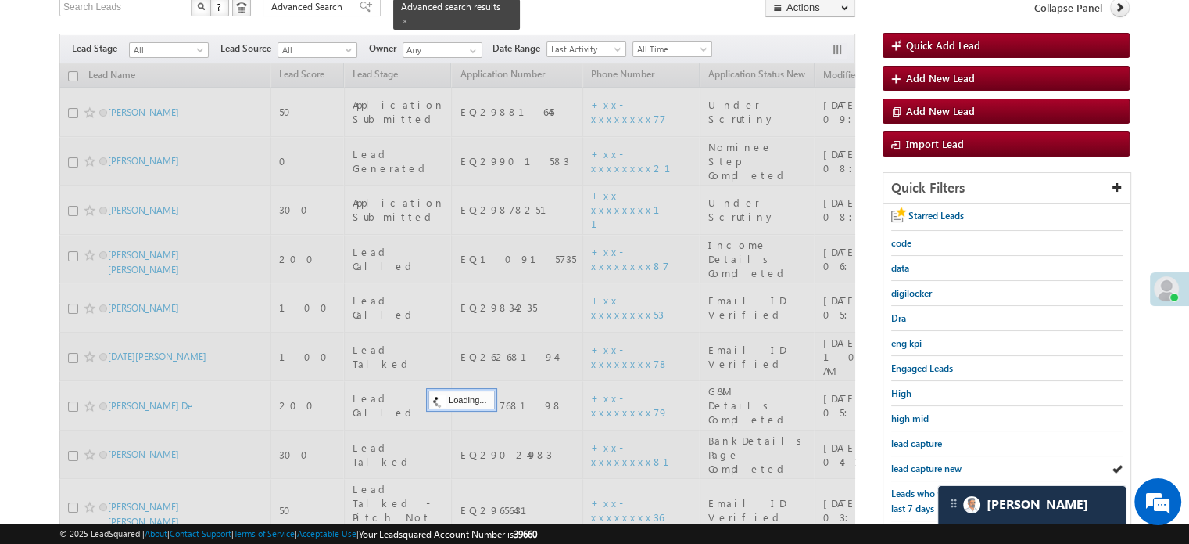
click at [917, 465] on span "lead capture new" at bounding box center [927, 468] width 70 height 12
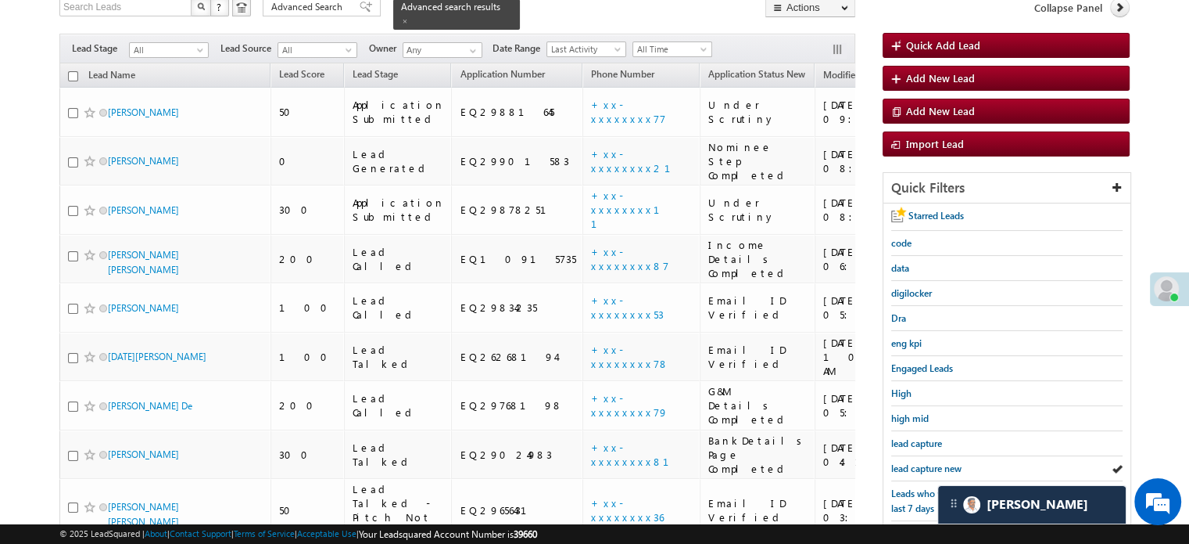
click at [917, 465] on span "lead capture new" at bounding box center [927, 468] width 70 height 12
click at [906, 462] on span "lead capture new" at bounding box center [927, 468] width 70 height 12
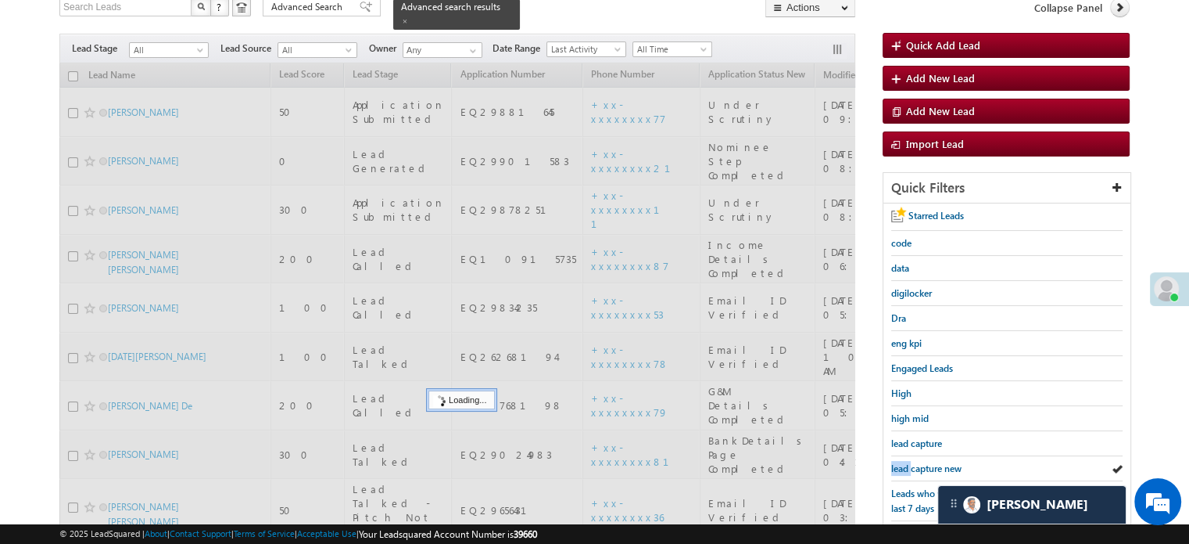
click at [906, 462] on span "lead capture new" at bounding box center [927, 468] width 70 height 12
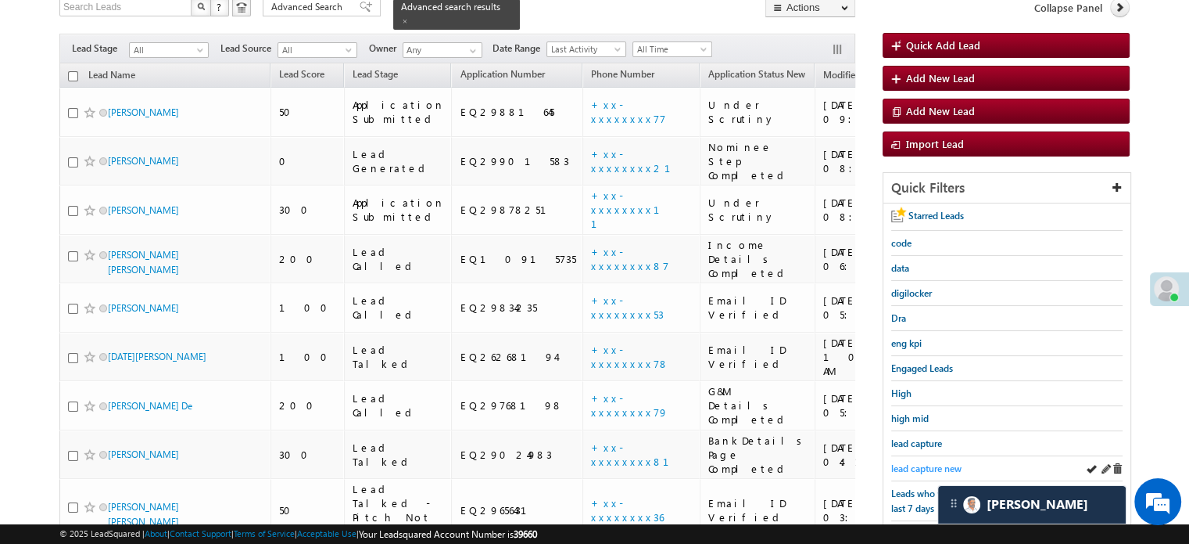
click at [924, 469] on span "lead capture new" at bounding box center [927, 468] width 70 height 12
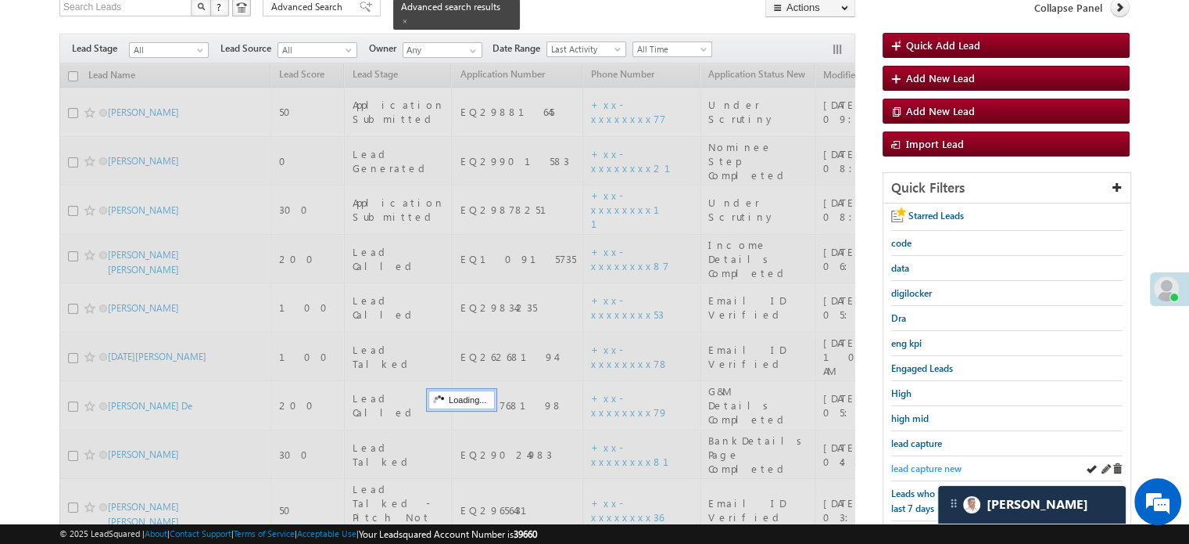
click at [923, 469] on span "lead capture new" at bounding box center [927, 468] width 70 height 12
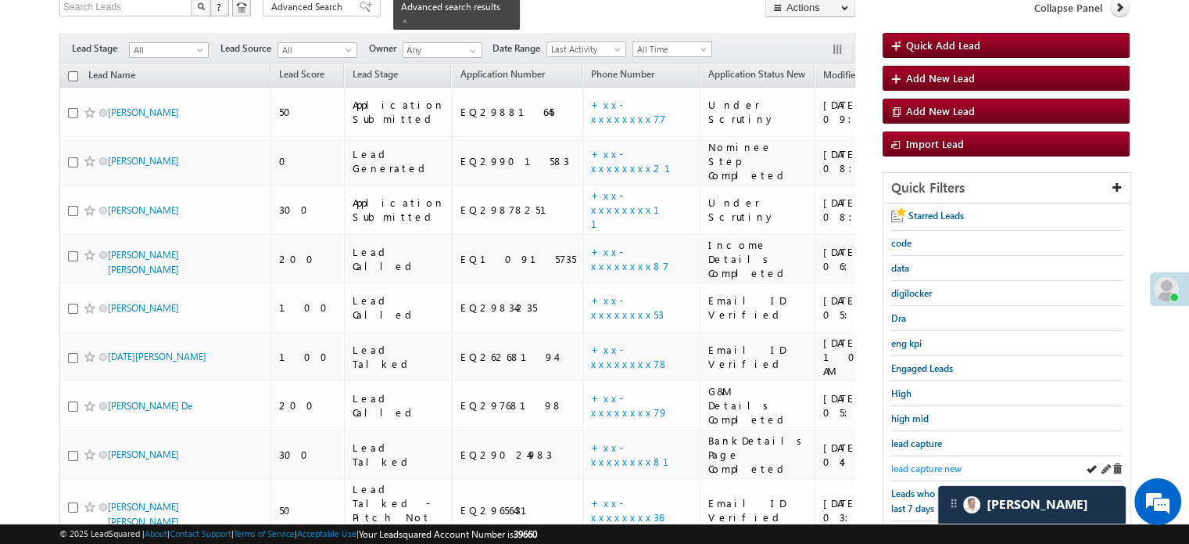
click at [902, 462] on span "lead capture new" at bounding box center [927, 468] width 70 height 12
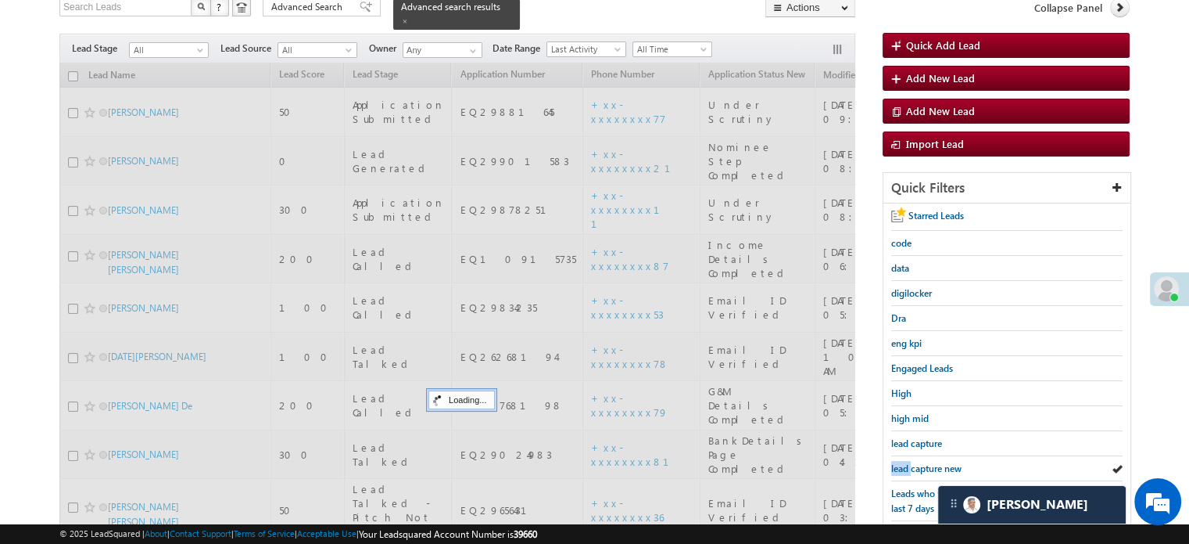
click at [902, 462] on span "lead capture new" at bounding box center [927, 468] width 70 height 12
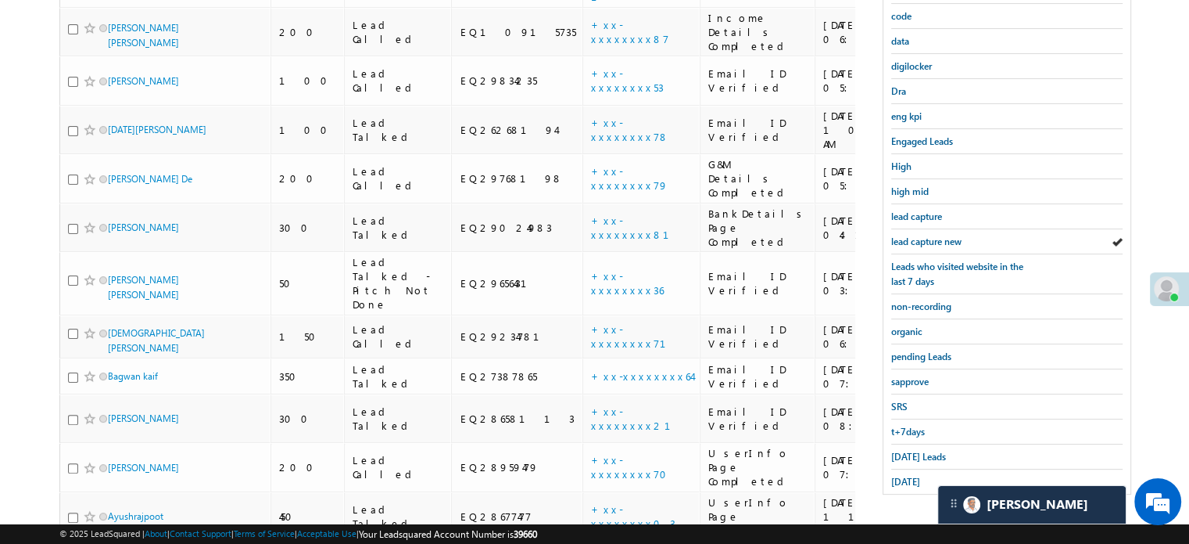
scroll to position [346, 0]
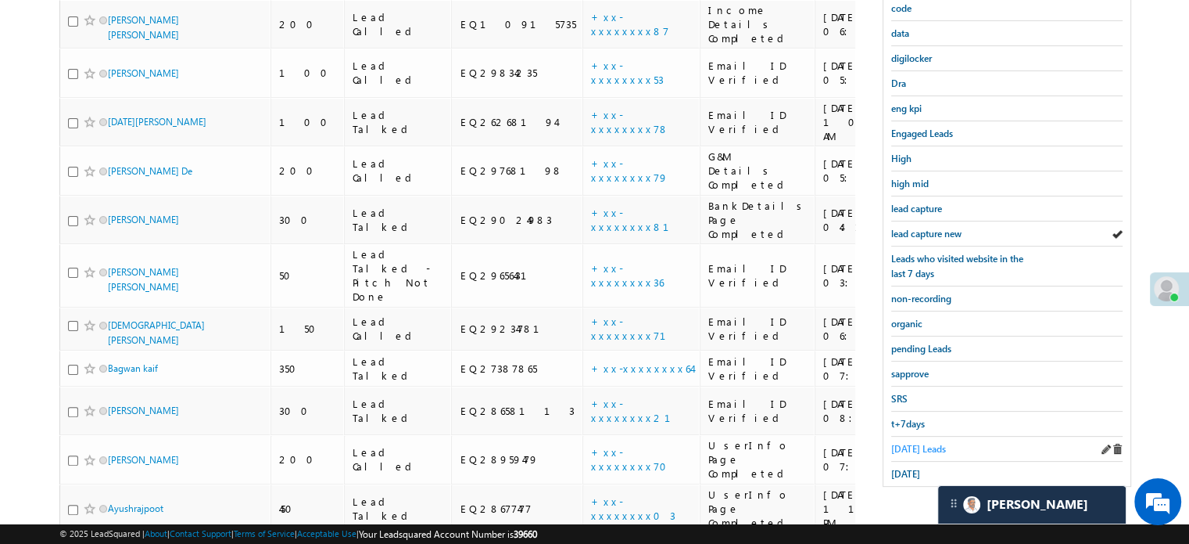
click at [898, 443] on span "Today's Leads" at bounding box center [919, 449] width 55 height 12
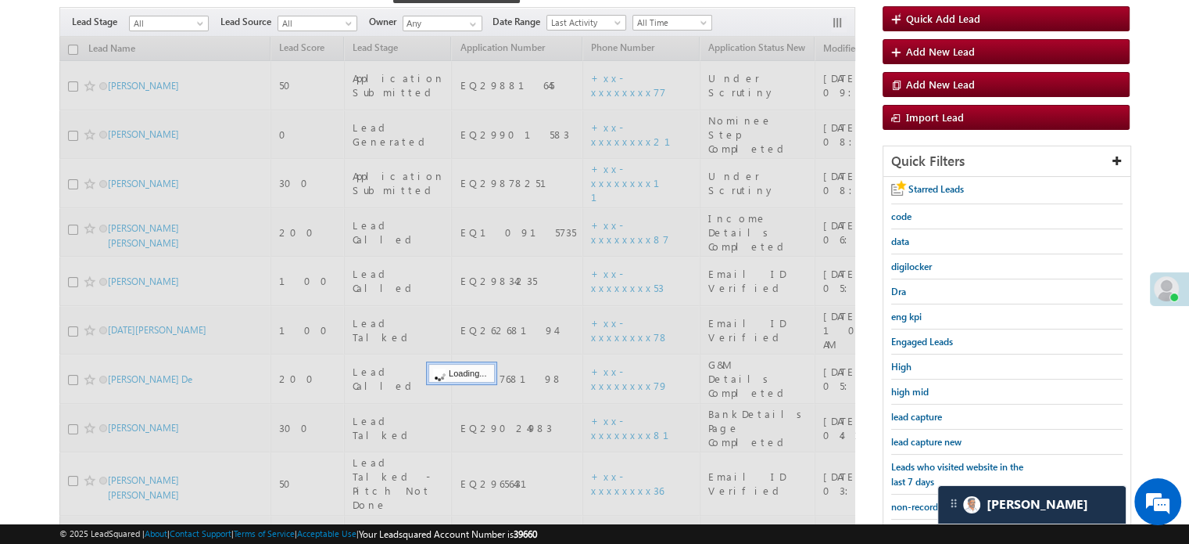
scroll to position [111, 0]
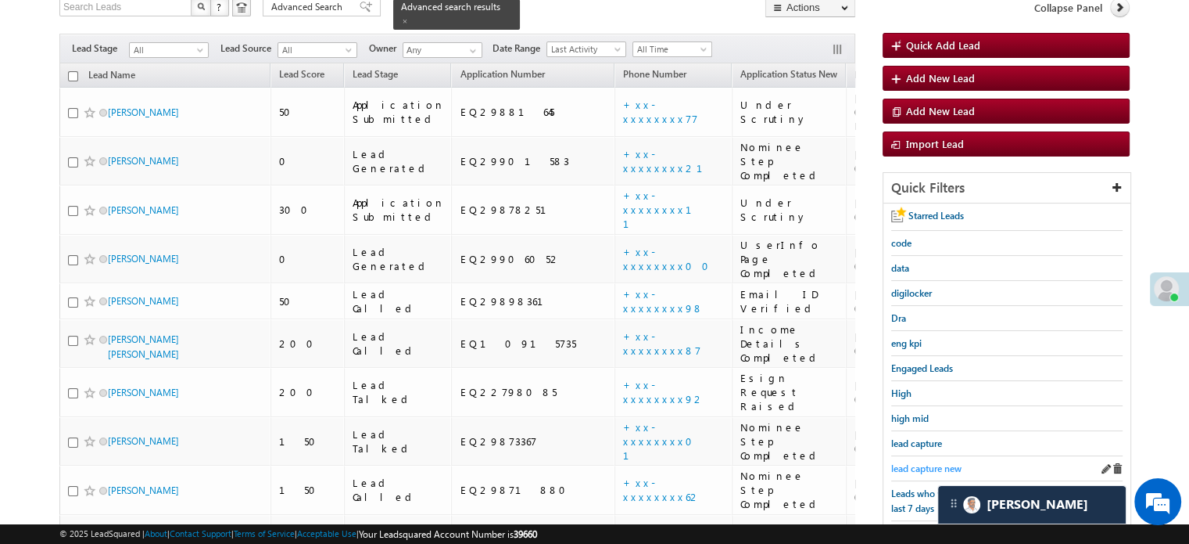
click at [918, 462] on span "lead capture new" at bounding box center [927, 468] width 70 height 12
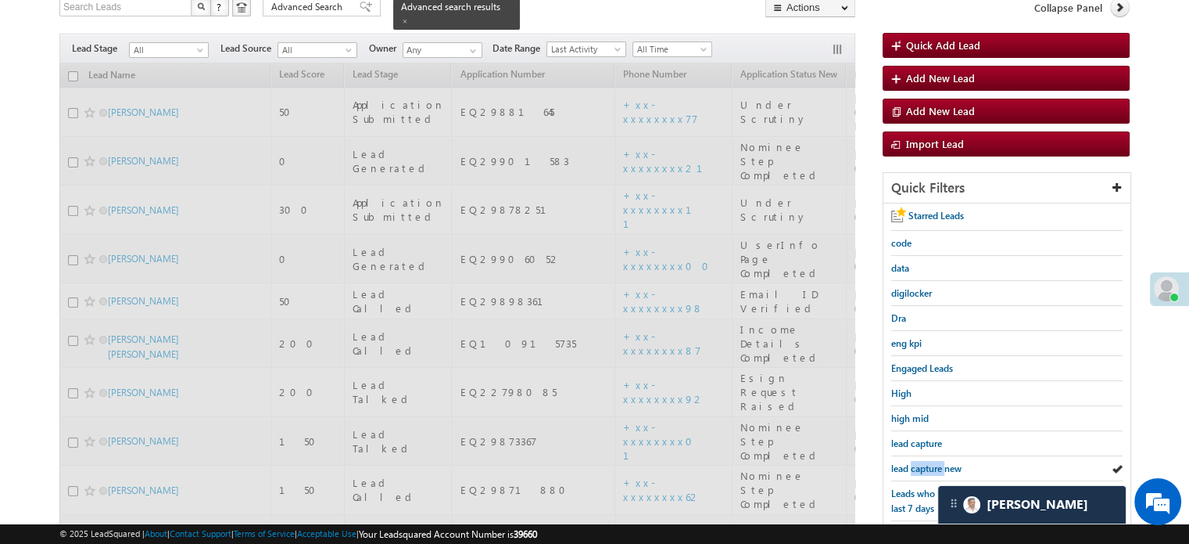
click at [918, 462] on span "lead capture new" at bounding box center [927, 468] width 70 height 12
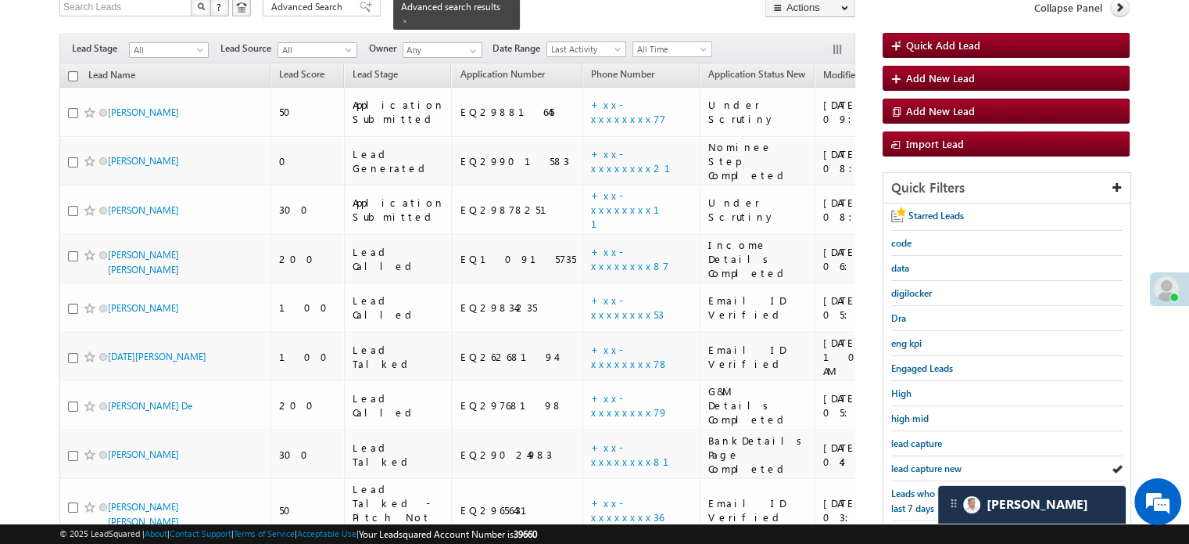
click at [918, 462] on span "lead capture new" at bounding box center [927, 468] width 70 height 12
click at [932, 462] on span "lead capture new" at bounding box center [927, 468] width 70 height 12
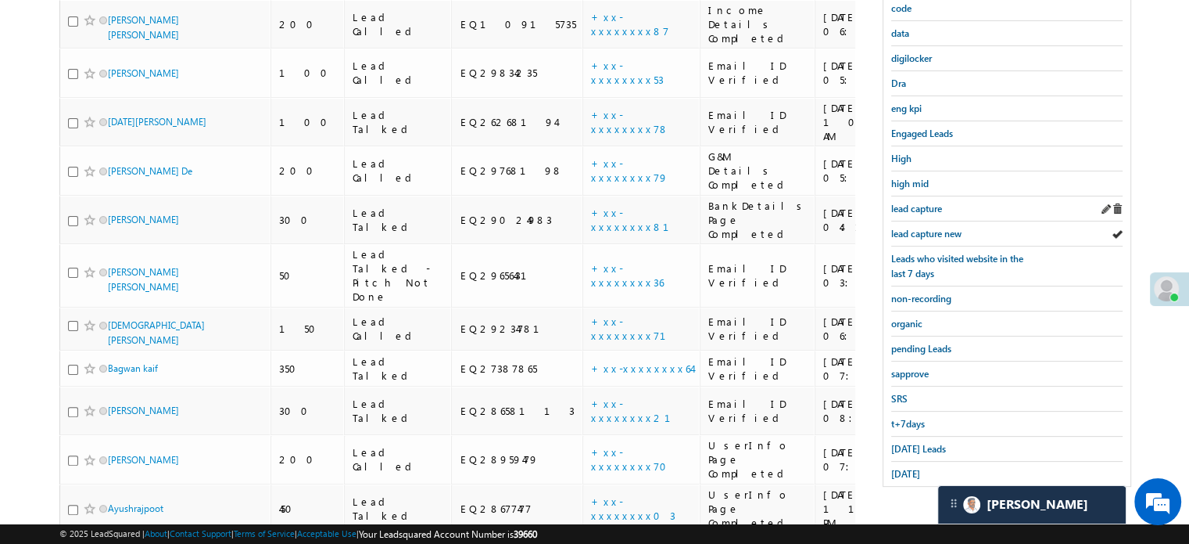
click at [909, 447] on span "Today's Leads" at bounding box center [919, 449] width 55 height 12
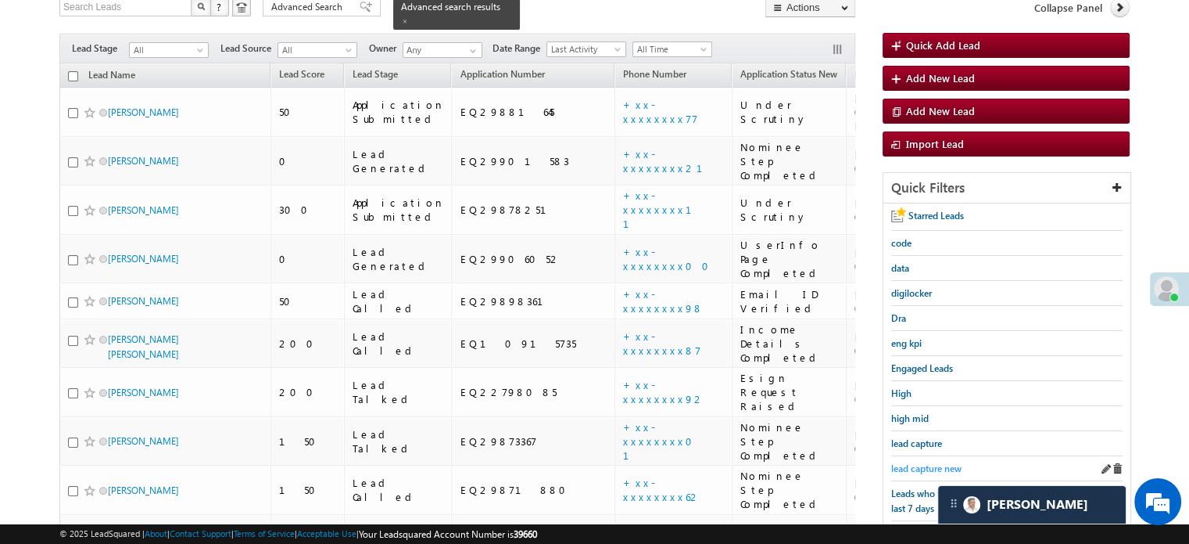
click at [922, 464] on span "lead capture new" at bounding box center [927, 468] width 70 height 12
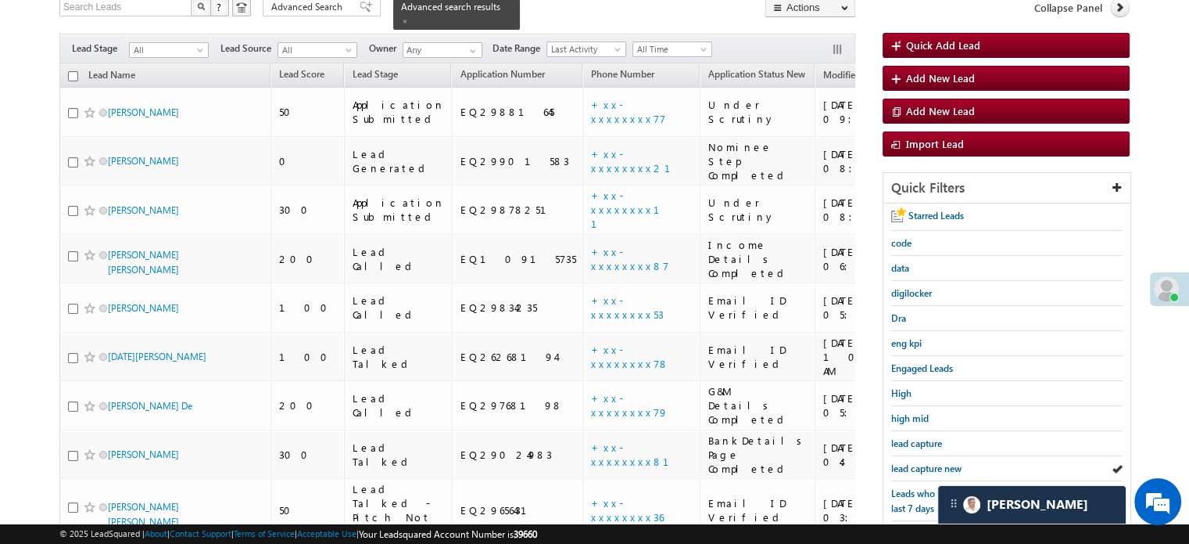
click at [922, 464] on span "lead capture new" at bounding box center [927, 468] width 70 height 12
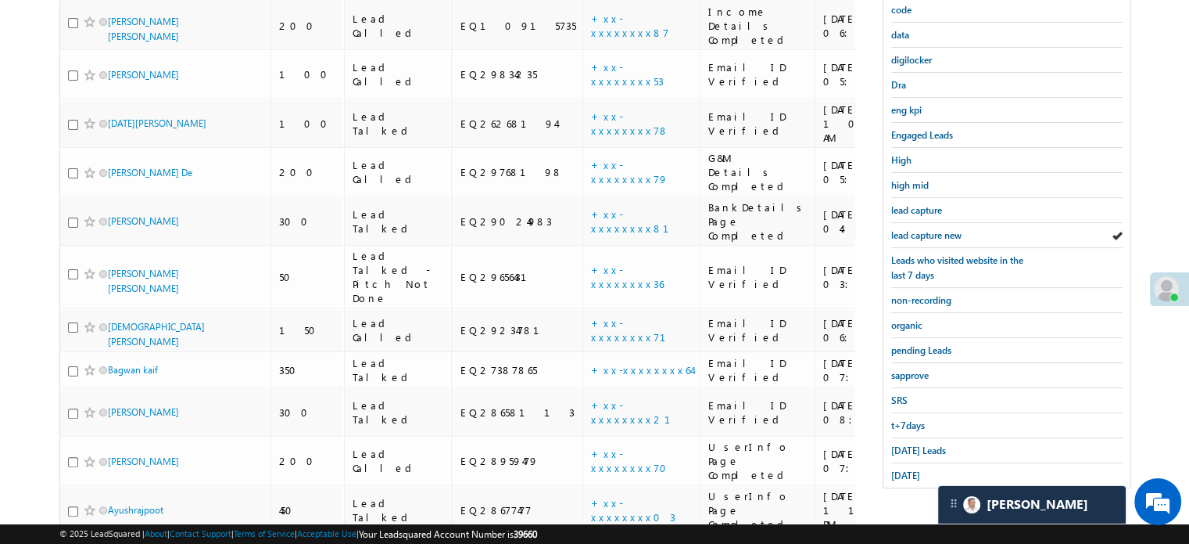
scroll to position [346, 0]
click at [917, 447] on span "Today's Leads" at bounding box center [919, 449] width 55 height 12
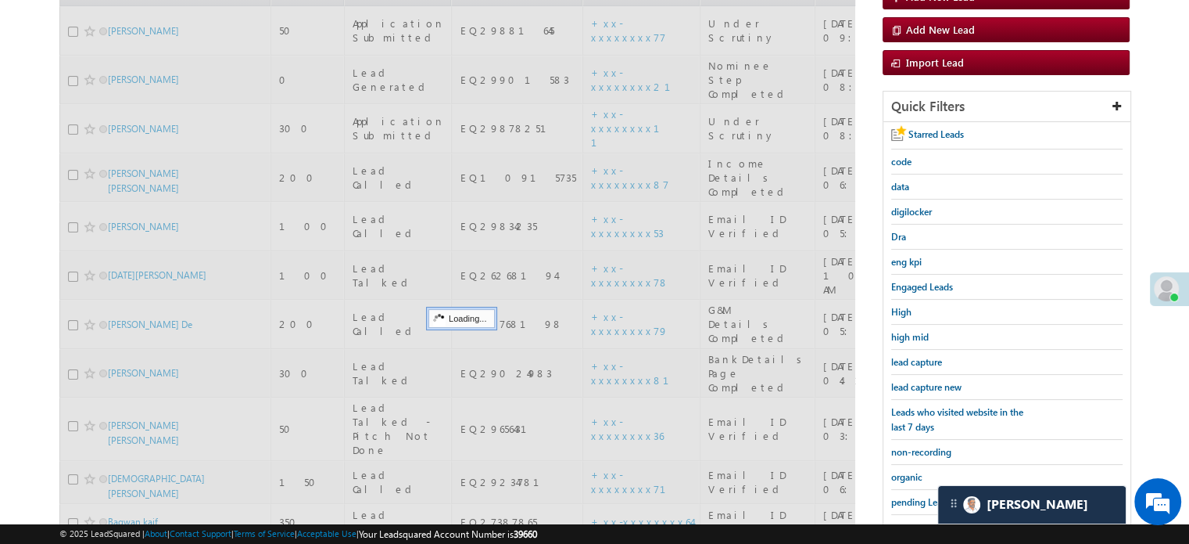
scroll to position [189, 0]
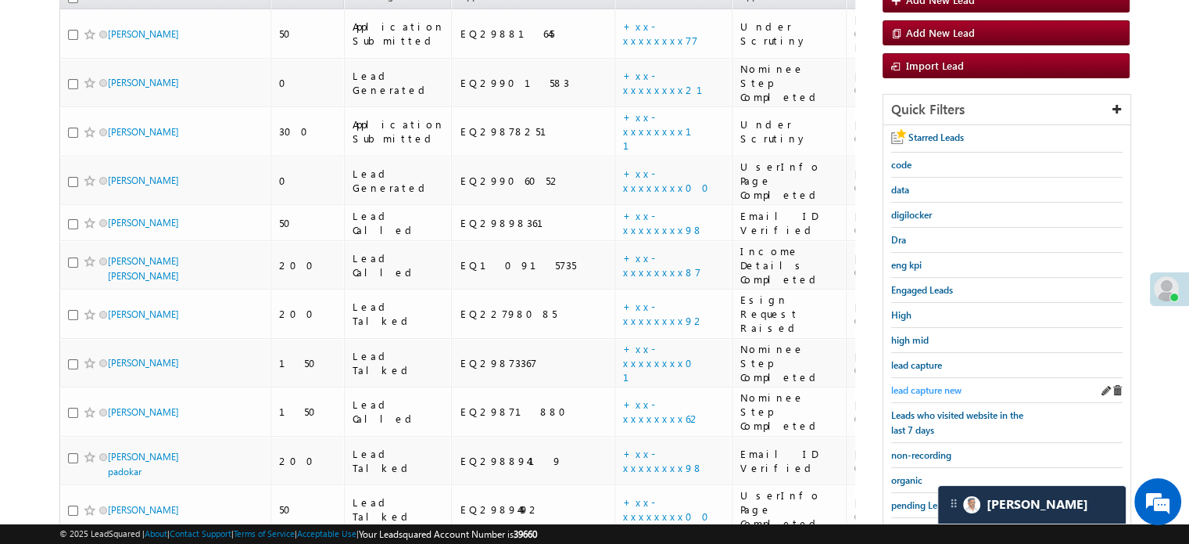
click at [924, 384] on span "lead capture new" at bounding box center [927, 390] width 70 height 12
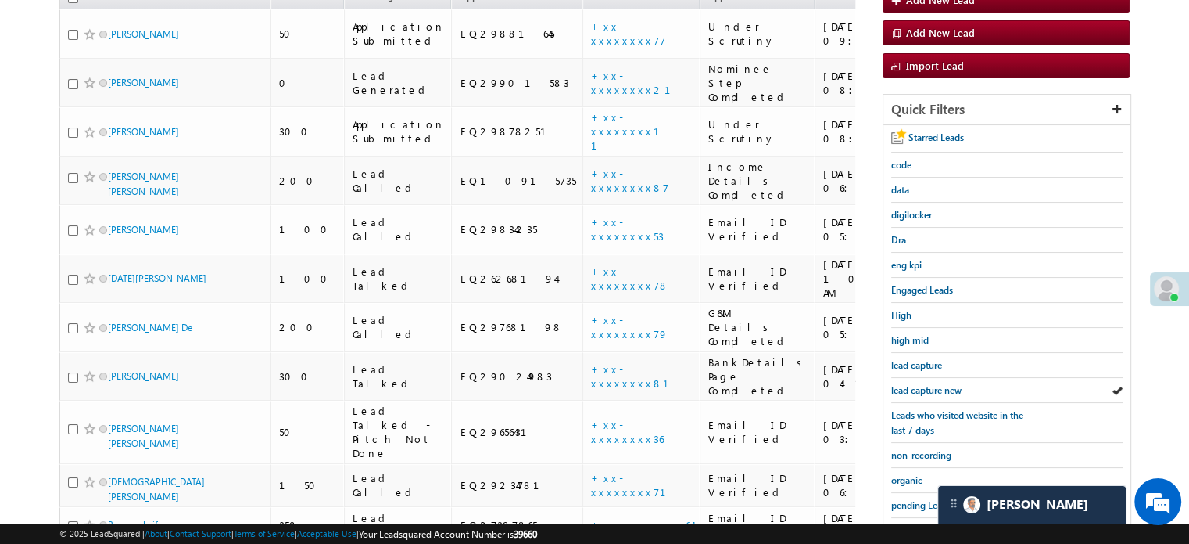
click at [924, 384] on span "lead capture new" at bounding box center [927, 390] width 70 height 12
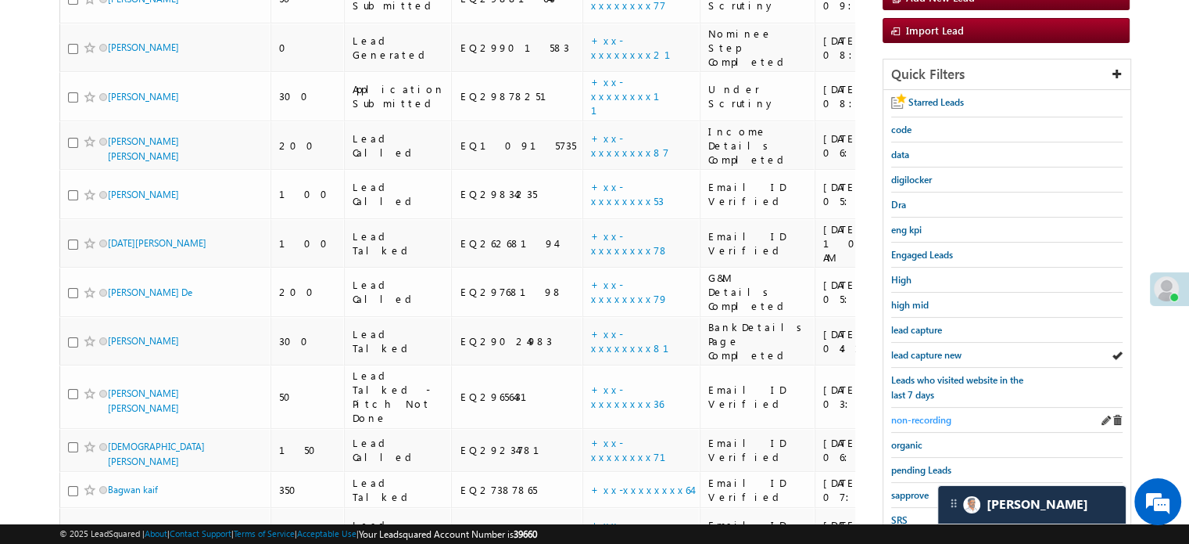
scroll to position [235, 0]
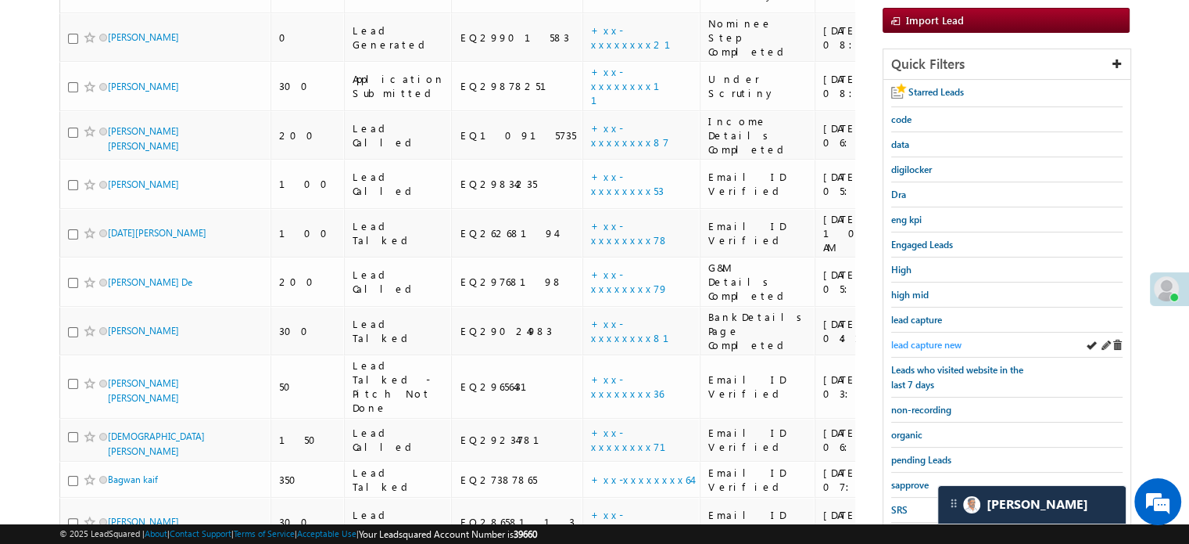
click at [917, 343] on span "lead capture new" at bounding box center [927, 345] width 70 height 12
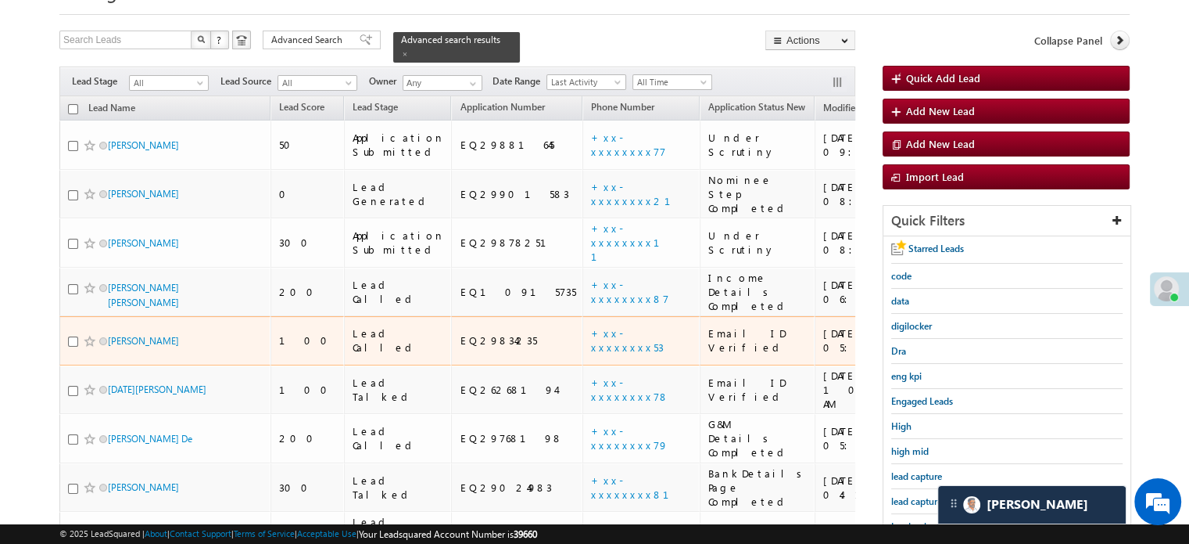
scroll to position [156, 0]
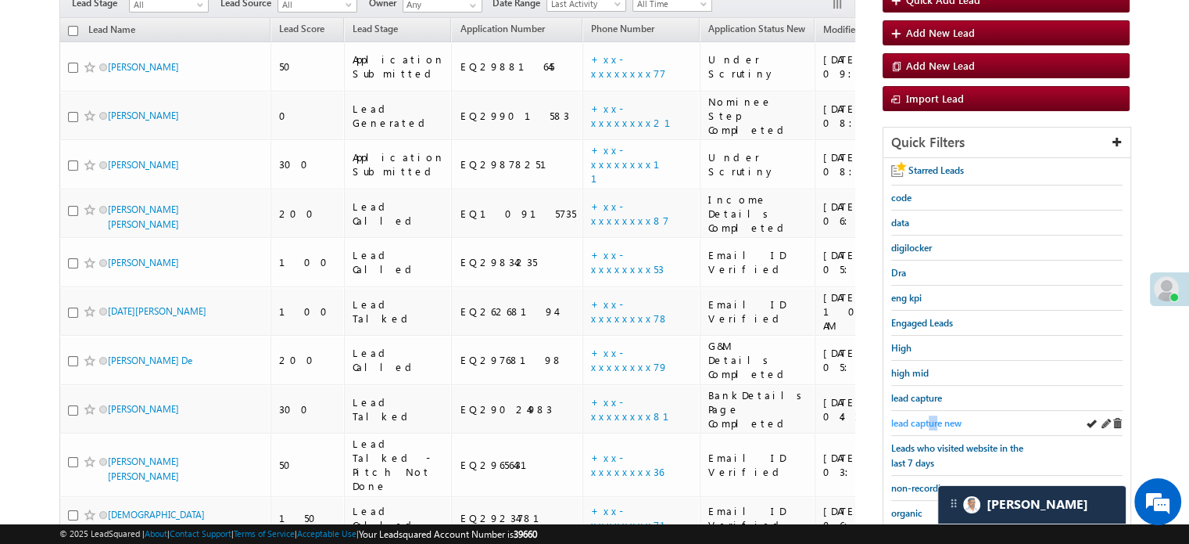
drag, startPoint x: 935, startPoint y: 413, endPoint x: 926, endPoint y: 418, distance: 10.2
click at [926, 418] on link "lead capture new" at bounding box center [927, 422] width 70 height 15
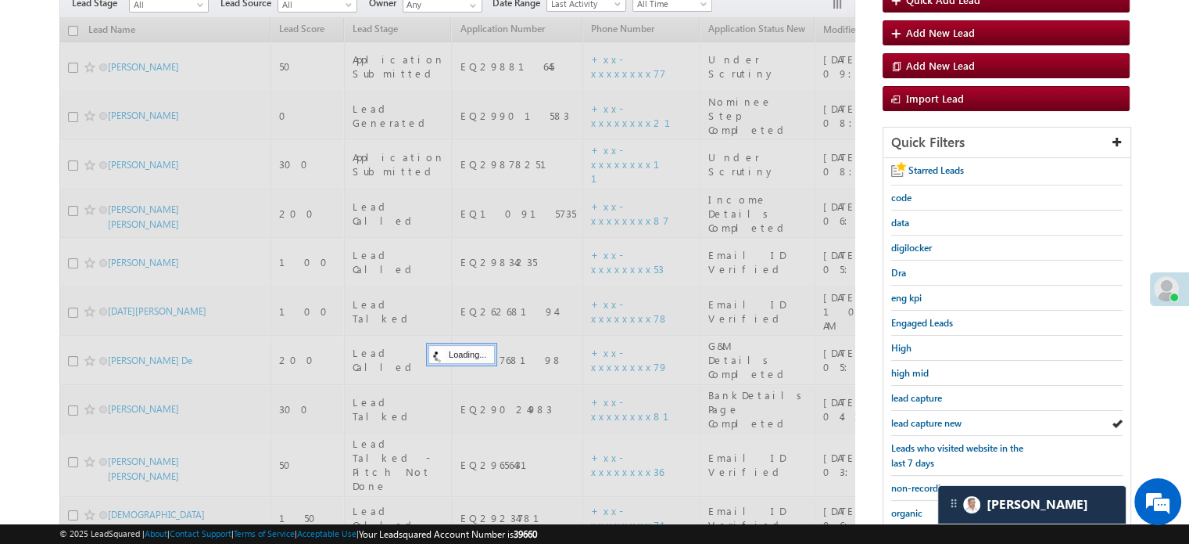
click at [926, 418] on span "lead capture new" at bounding box center [927, 423] width 70 height 12
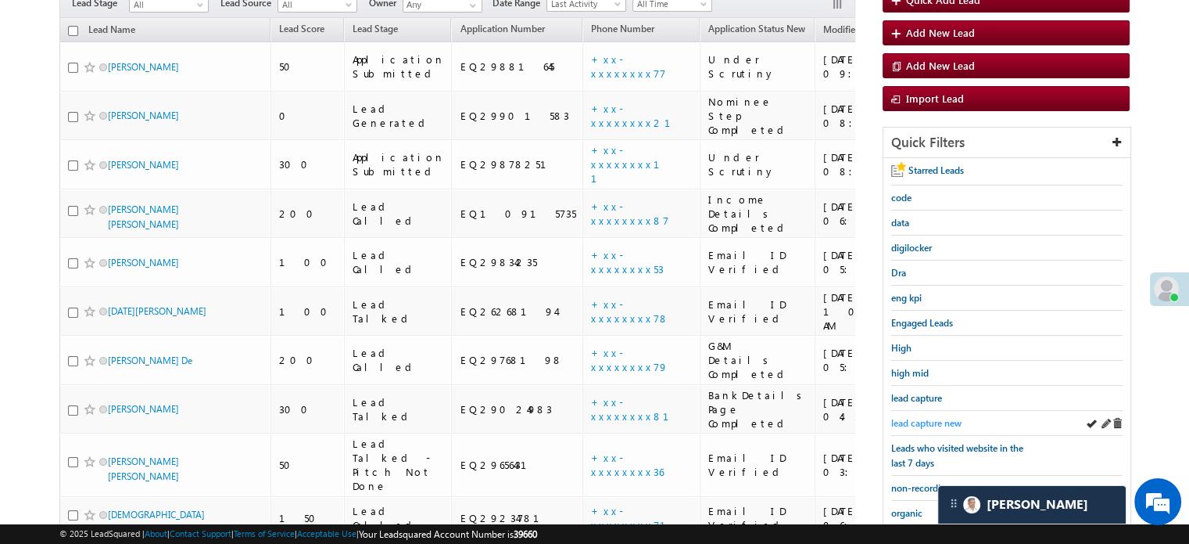
click at [893, 420] on span "lead capture new" at bounding box center [927, 423] width 70 height 12
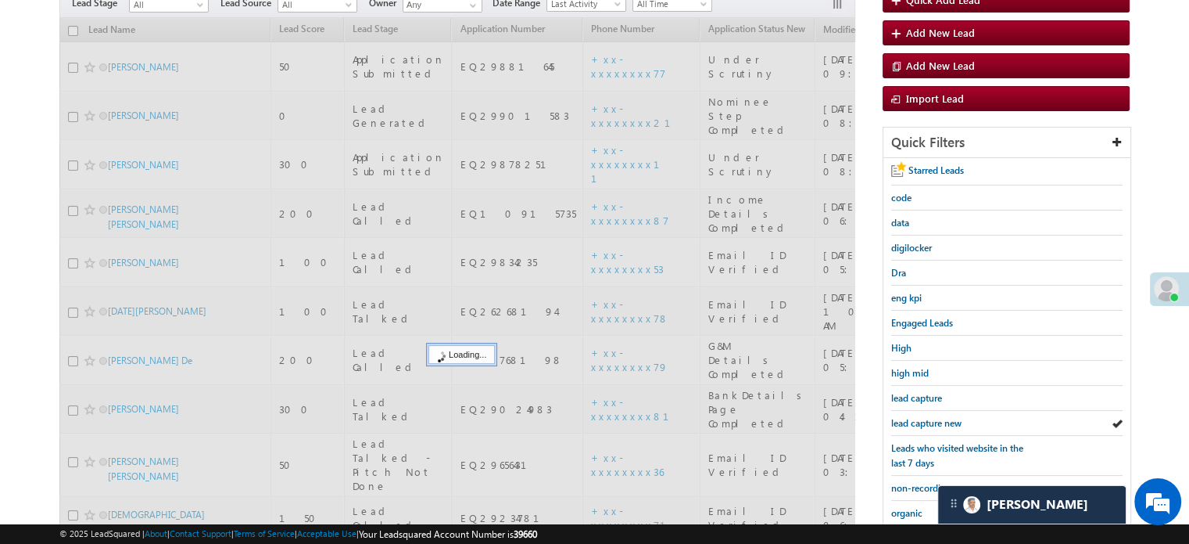
click at [893, 420] on span "lead capture new" at bounding box center [927, 423] width 70 height 12
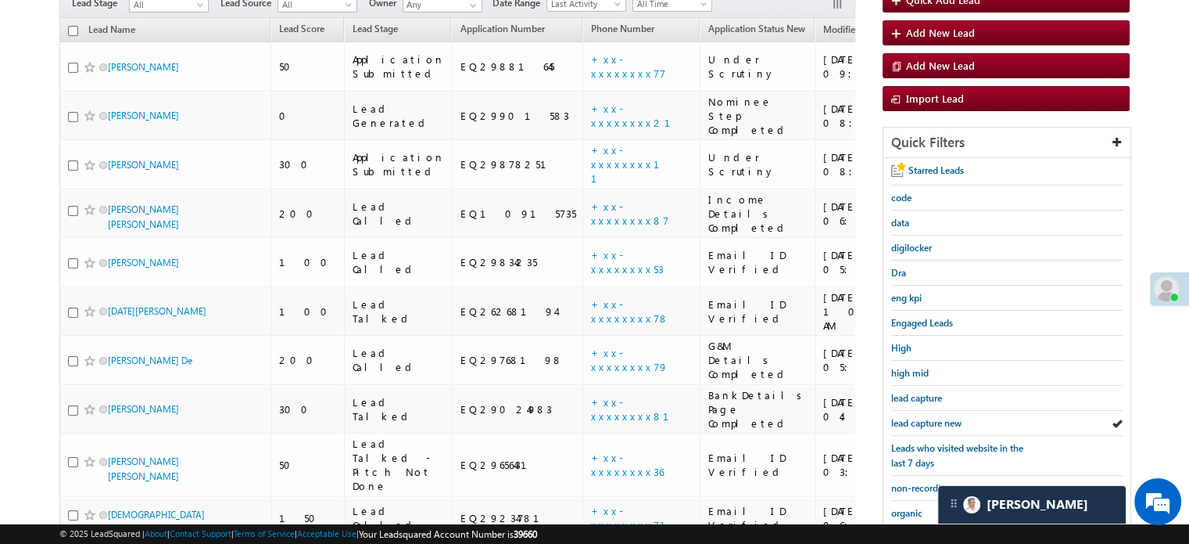
click at [893, 420] on span "lead capture new" at bounding box center [927, 423] width 70 height 12
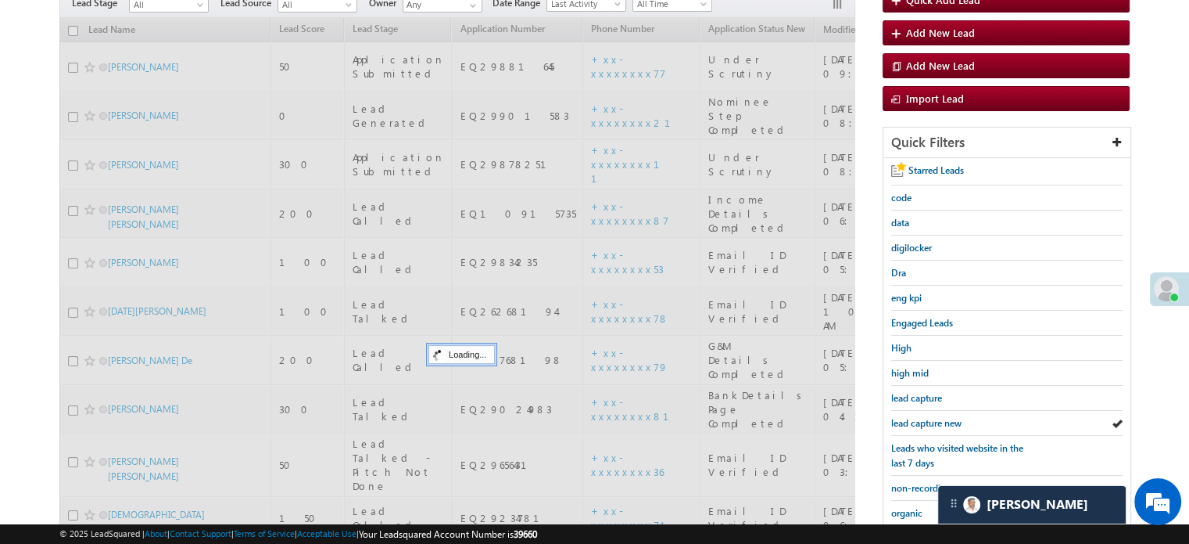
click at [893, 420] on span "lead capture new" at bounding box center [927, 423] width 70 height 12
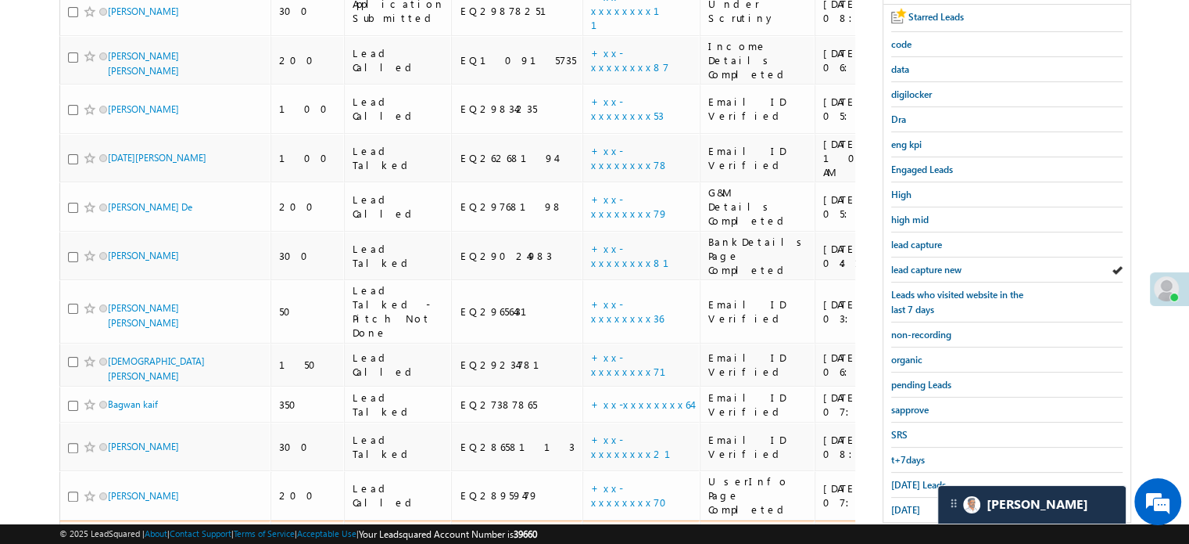
scroll to position [313, 0]
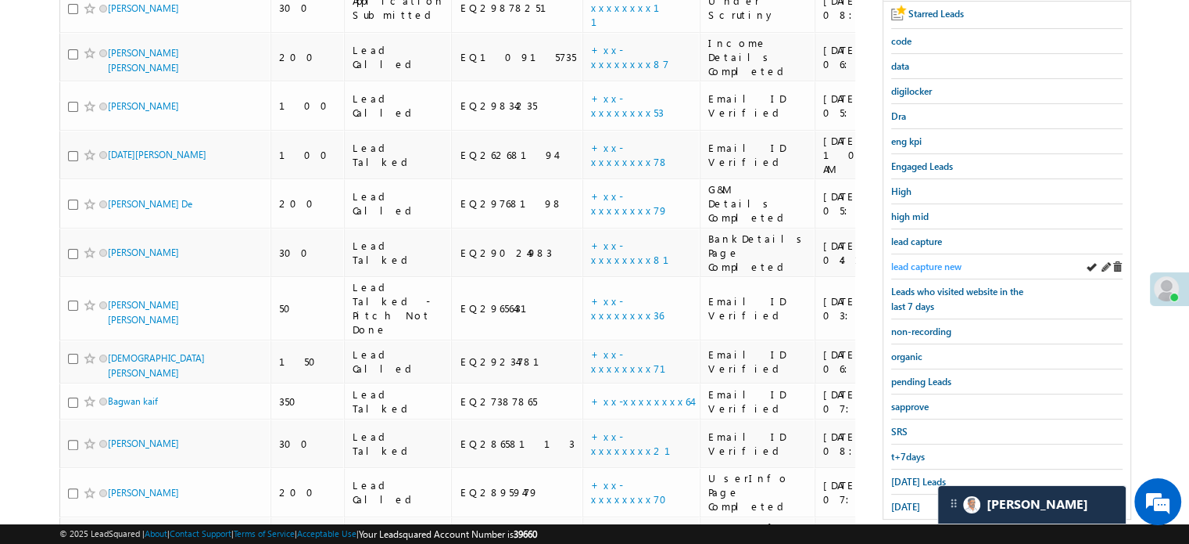
click at [932, 261] on span "lead capture new" at bounding box center [927, 266] width 70 height 12
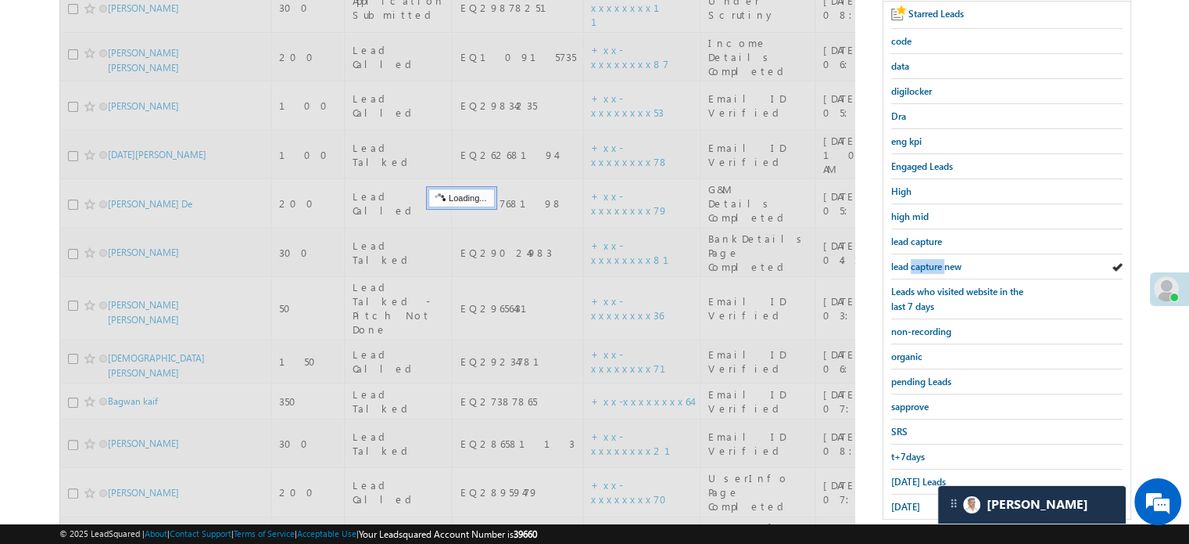
click at [932, 261] on span "lead capture new" at bounding box center [927, 266] width 70 height 12
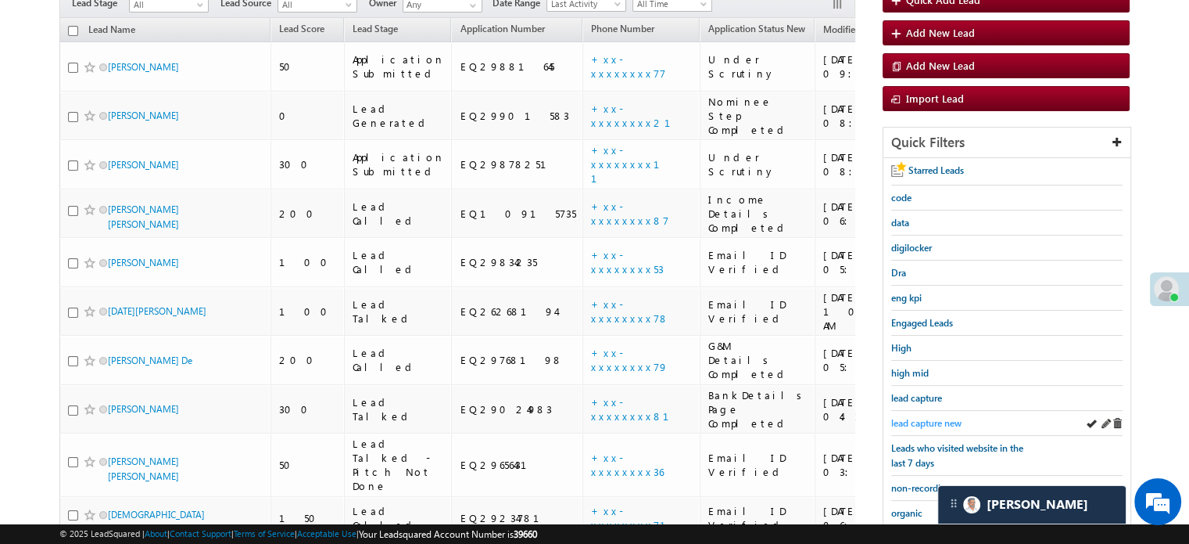
click at [908, 418] on span "lead capture new" at bounding box center [927, 423] width 70 height 12
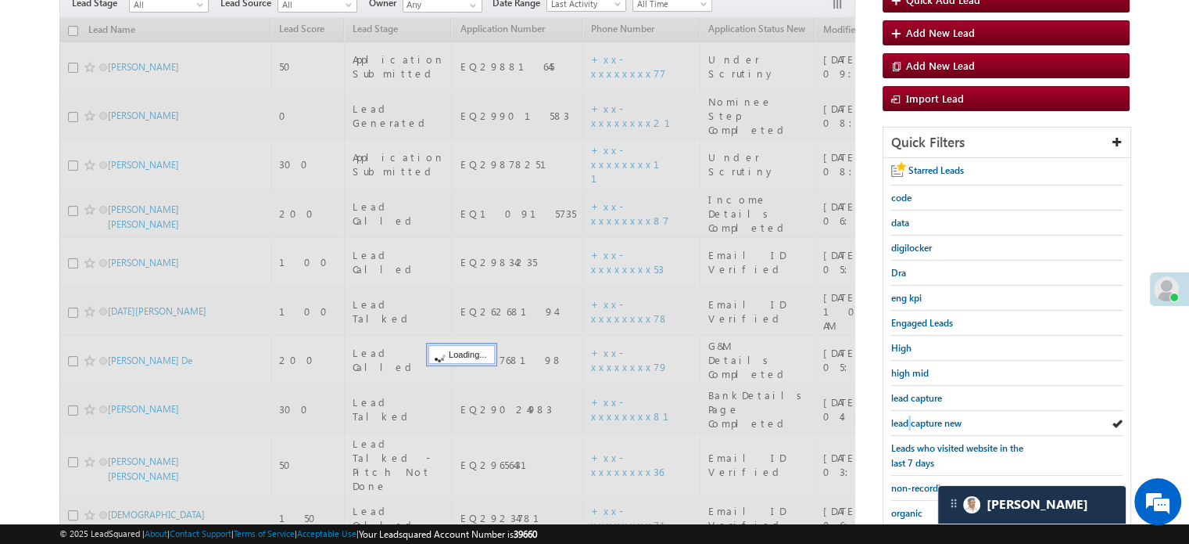
click at [908, 418] on span "lead capture new" at bounding box center [927, 423] width 70 height 12
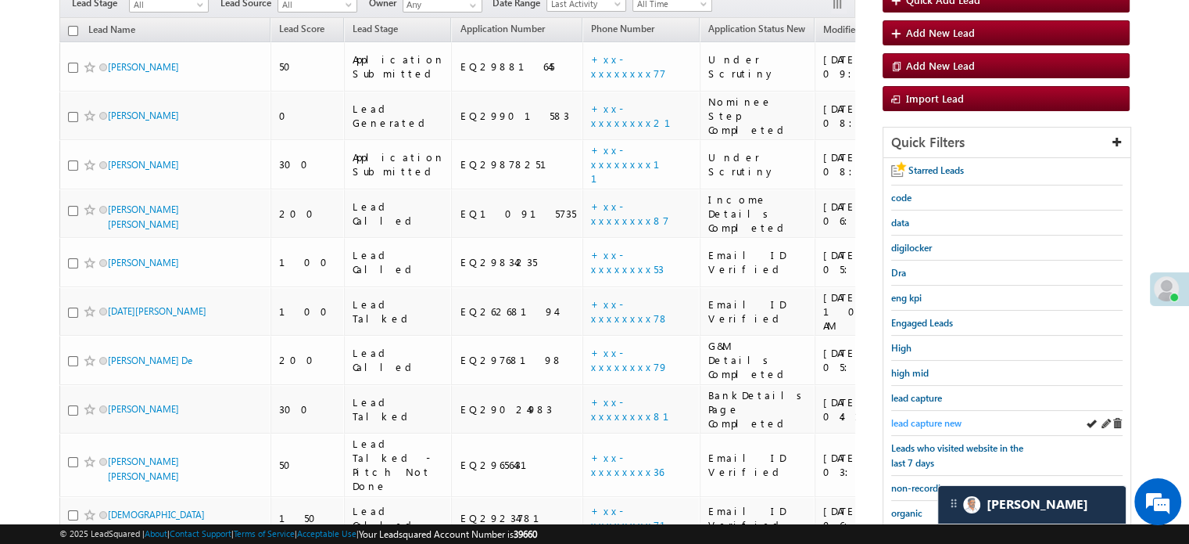
click at [931, 417] on span "lead capture new" at bounding box center [927, 423] width 70 height 12
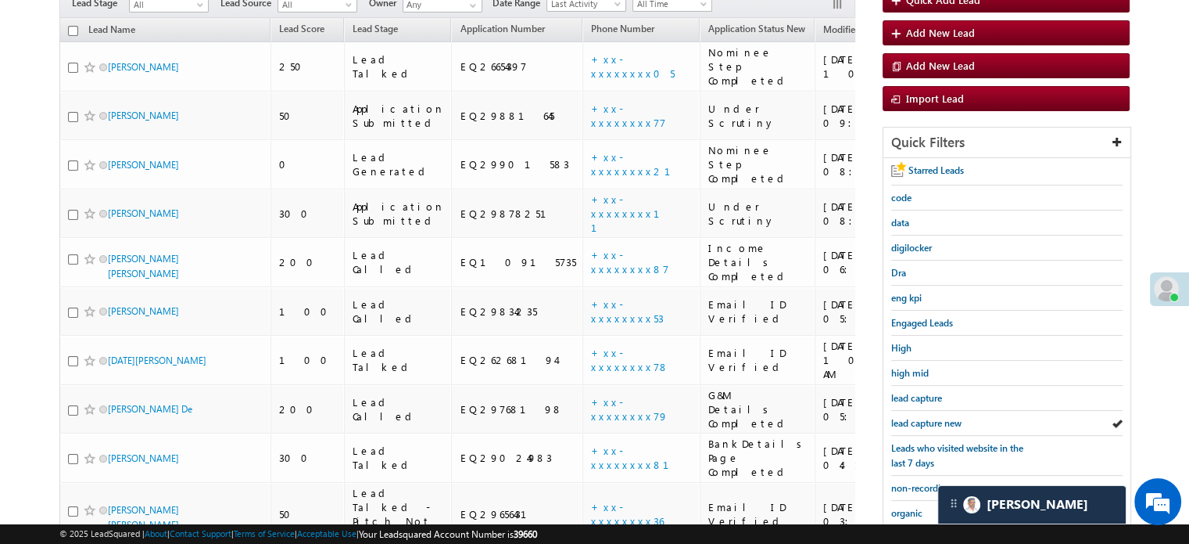
click at [931, 417] on span "lead capture new" at bounding box center [927, 423] width 70 height 12
click at [906, 418] on span "lead capture new" at bounding box center [927, 423] width 70 height 12
click at [915, 417] on span "lead capture new" at bounding box center [927, 423] width 70 height 12
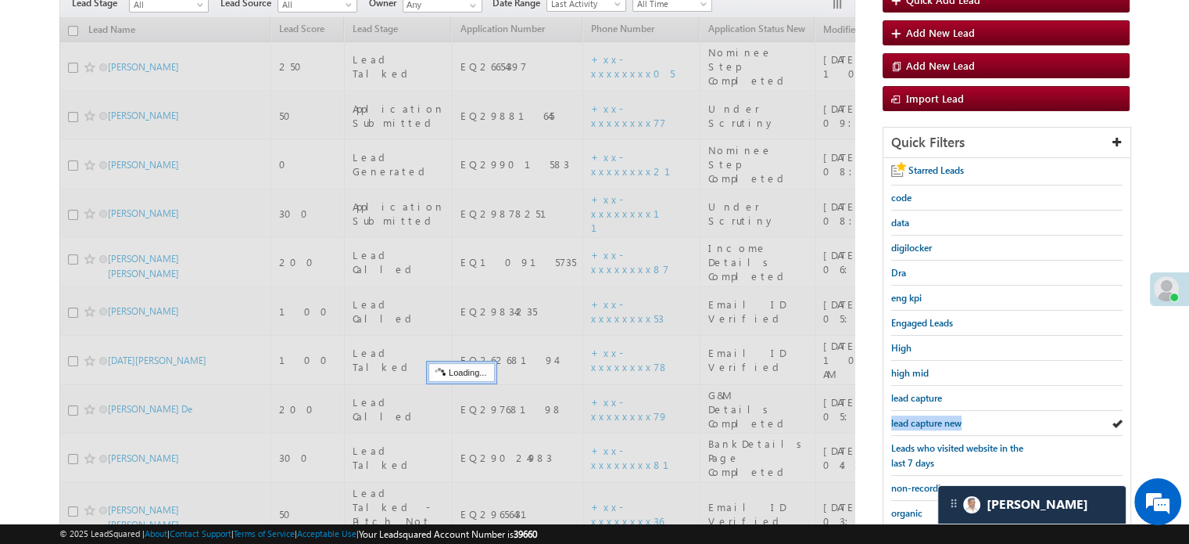
click at [915, 417] on span "lead capture new" at bounding box center [927, 423] width 70 height 12
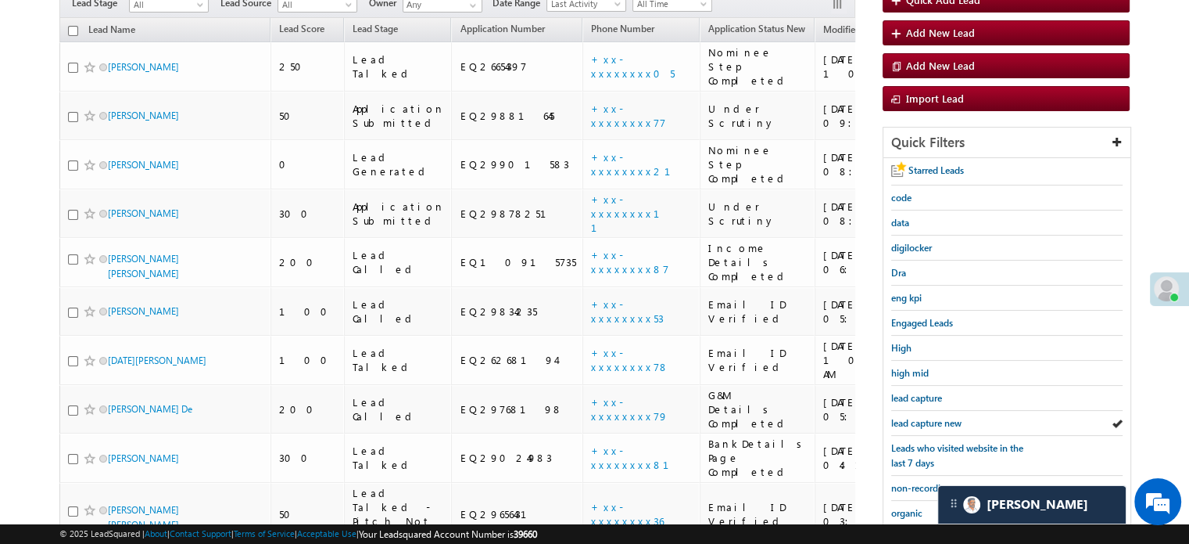
click at [915, 417] on span "lead capture new" at bounding box center [927, 423] width 70 height 12
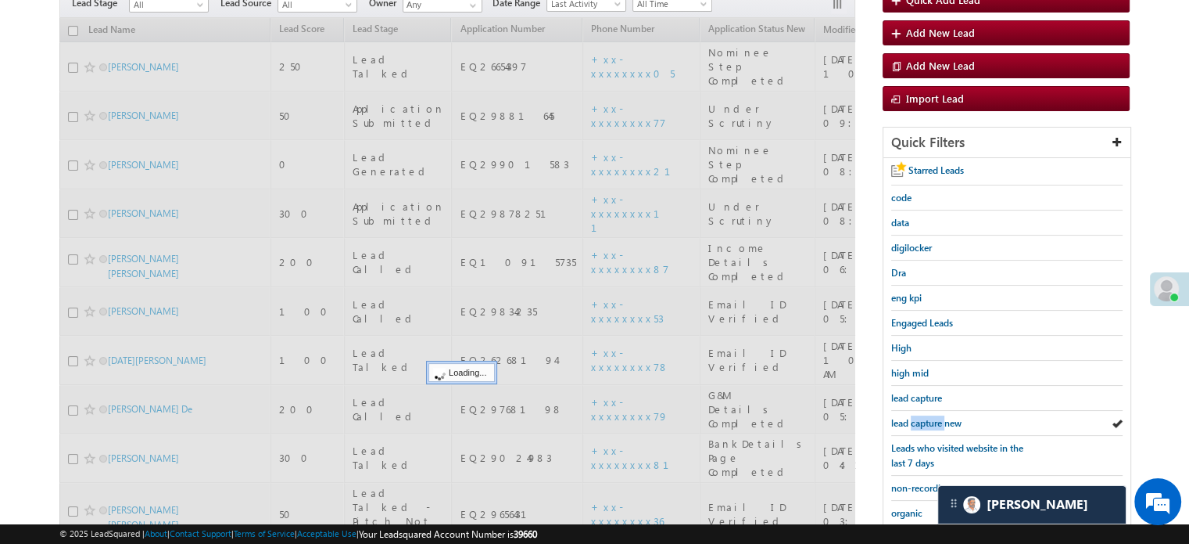
click at [915, 417] on span "lead capture new" at bounding box center [927, 423] width 70 height 12
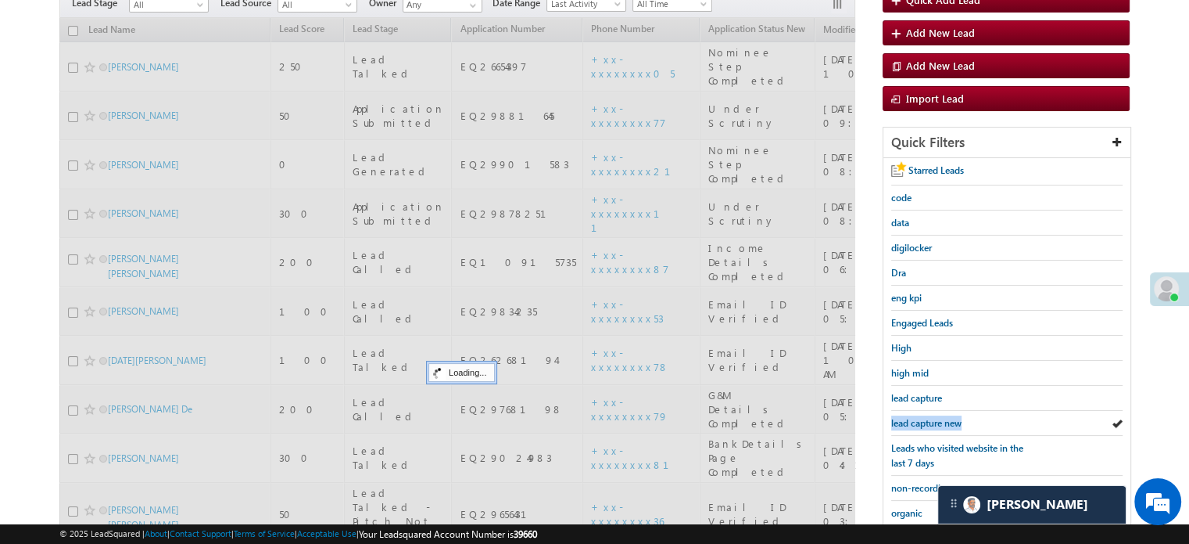
click at [915, 417] on span "lead capture new" at bounding box center [927, 423] width 70 height 12
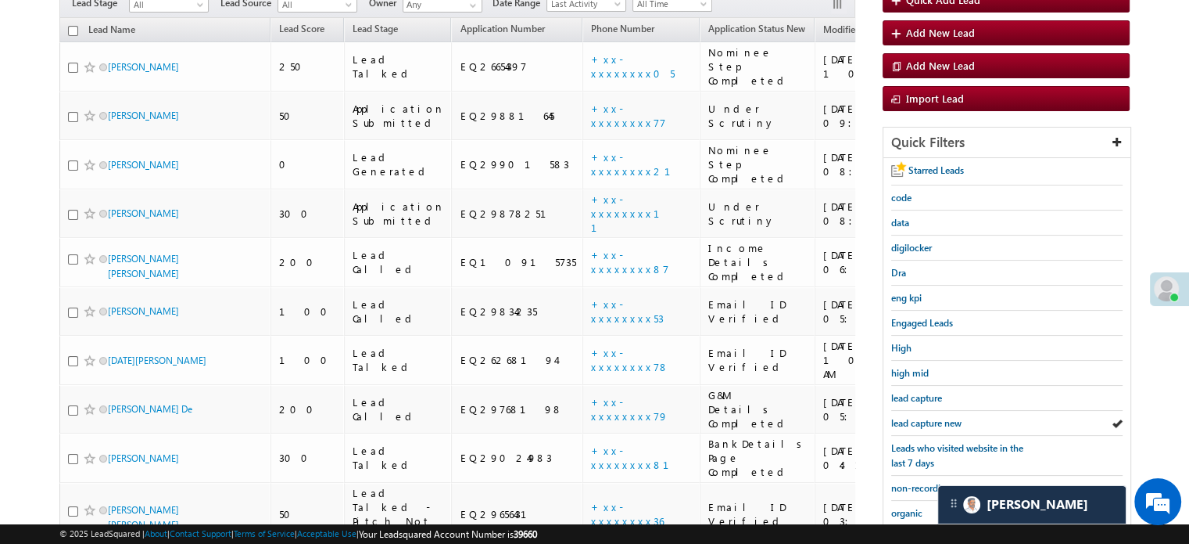
click at [915, 417] on span "lead capture new" at bounding box center [927, 423] width 70 height 12
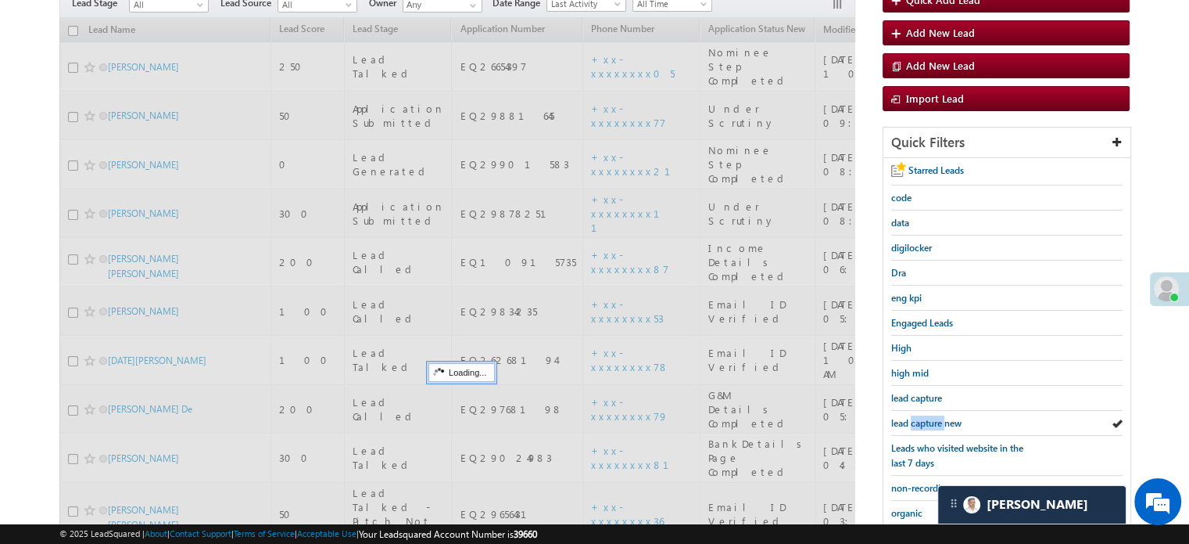
click at [915, 417] on span "lead capture new" at bounding box center [927, 423] width 70 height 12
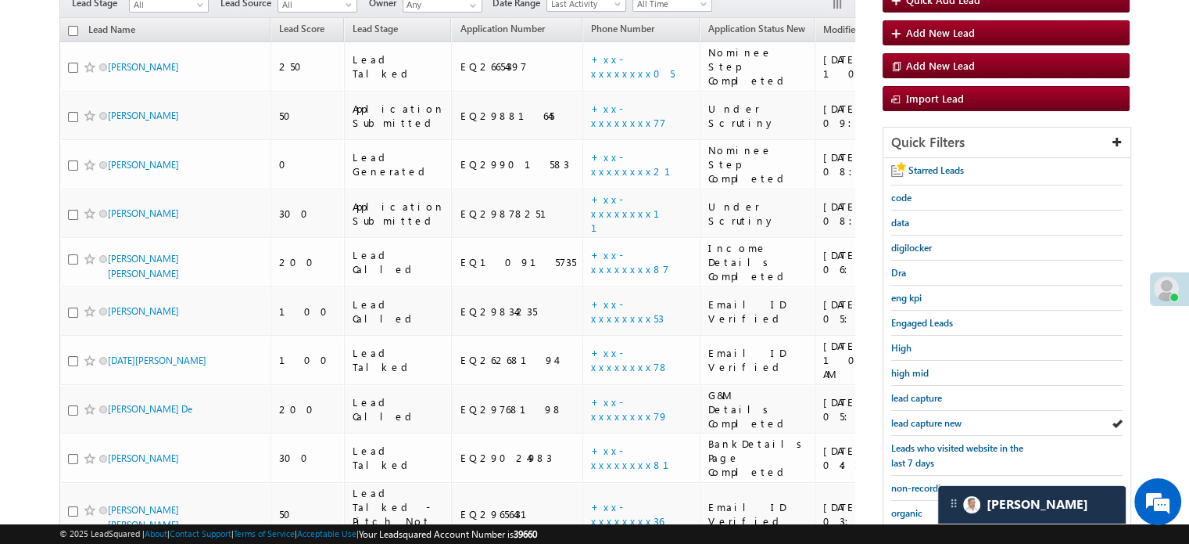
click at [915, 417] on span "lead capture new" at bounding box center [927, 423] width 70 height 12
click at [930, 417] on span "lead capture new" at bounding box center [927, 423] width 70 height 12
click at [920, 424] on span "lead capture new" at bounding box center [927, 423] width 70 height 12
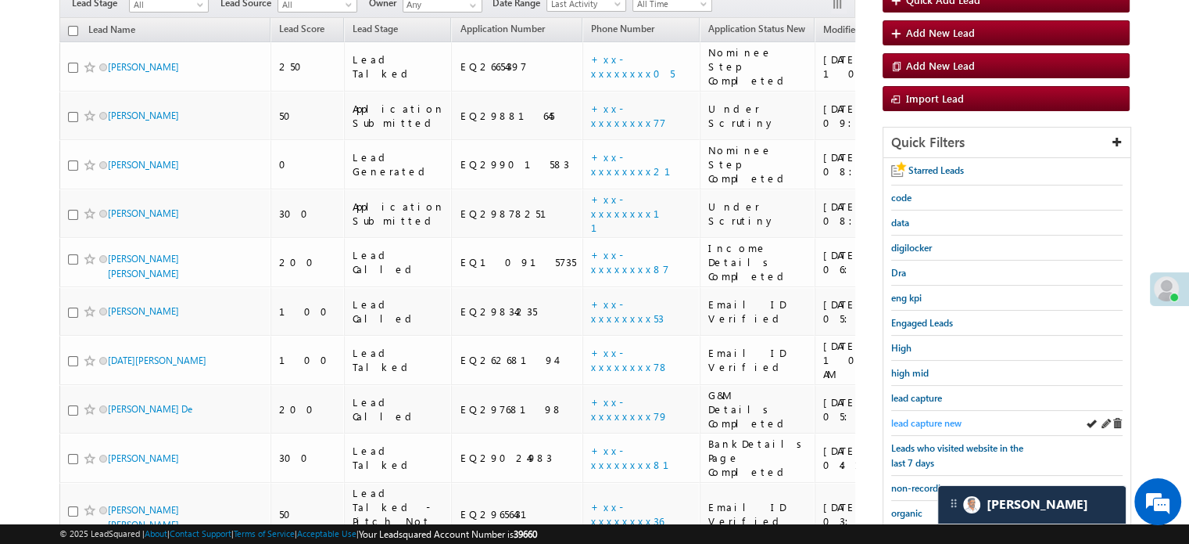
click at [941, 417] on span "lead capture new" at bounding box center [927, 423] width 70 height 12
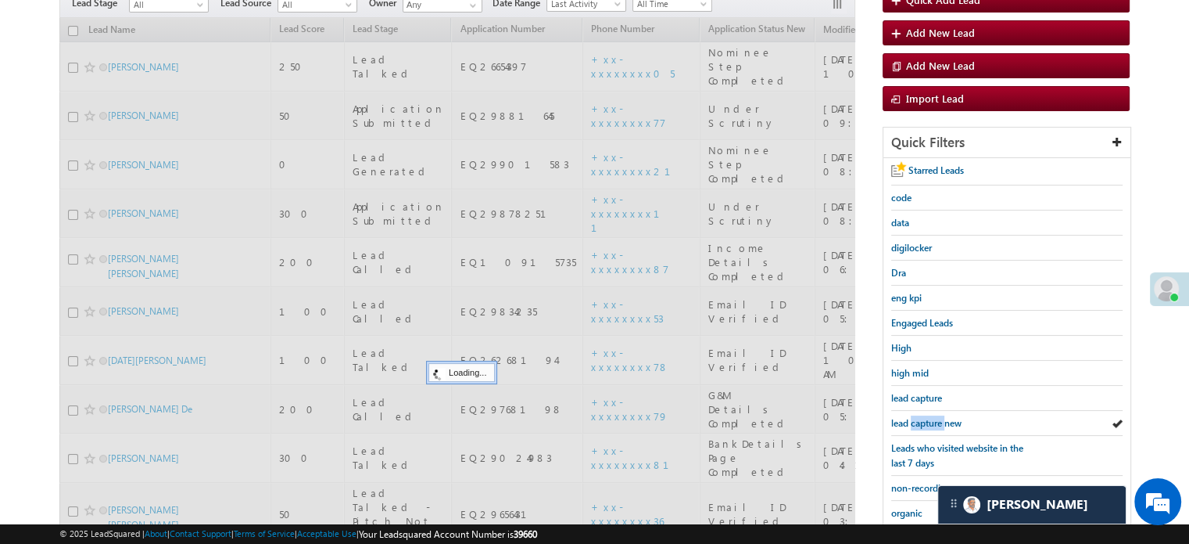
click at [941, 417] on span "lead capture new" at bounding box center [927, 423] width 70 height 12
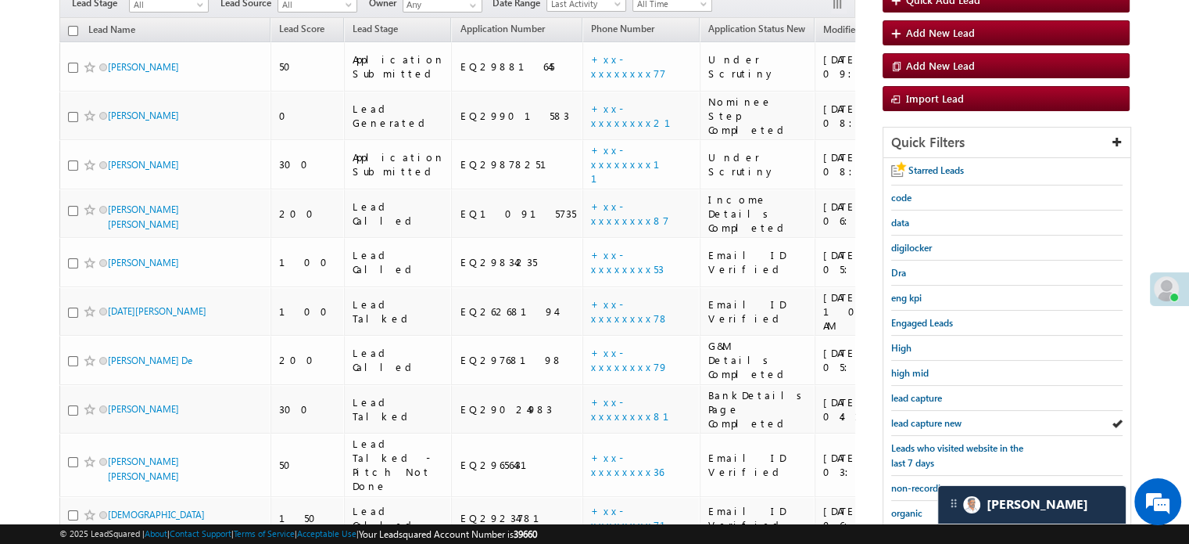
click at [941, 417] on span "lead capture new" at bounding box center [927, 423] width 70 height 12
click at [941, 420] on span "lead capture new" at bounding box center [927, 423] width 70 height 12
click at [924, 422] on span "lead capture new" at bounding box center [927, 423] width 70 height 12
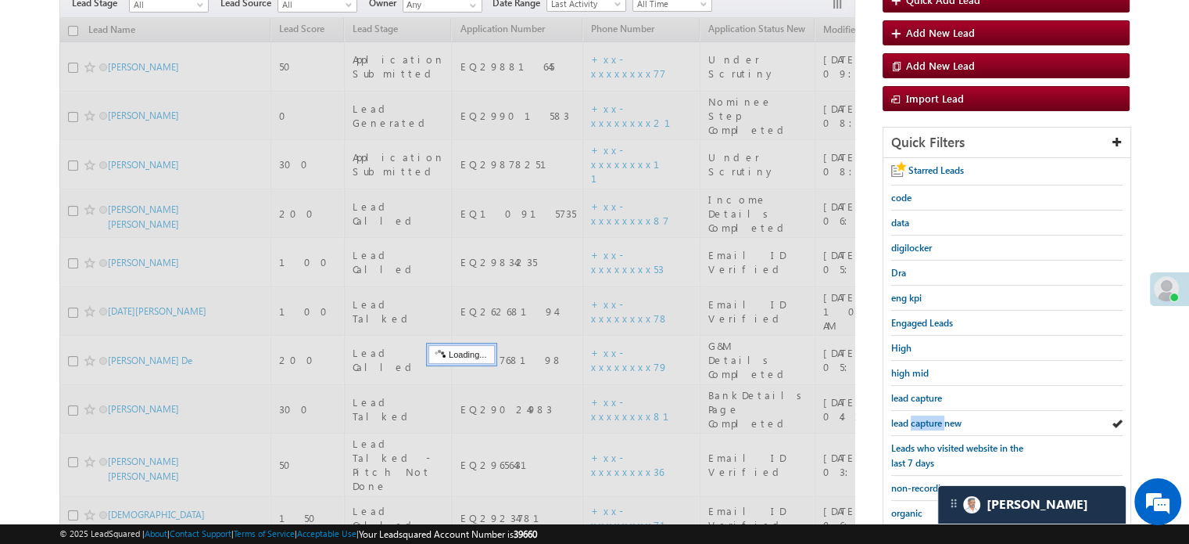
click at [923, 421] on span "lead capture new" at bounding box center [927, 423] width 70 height 12
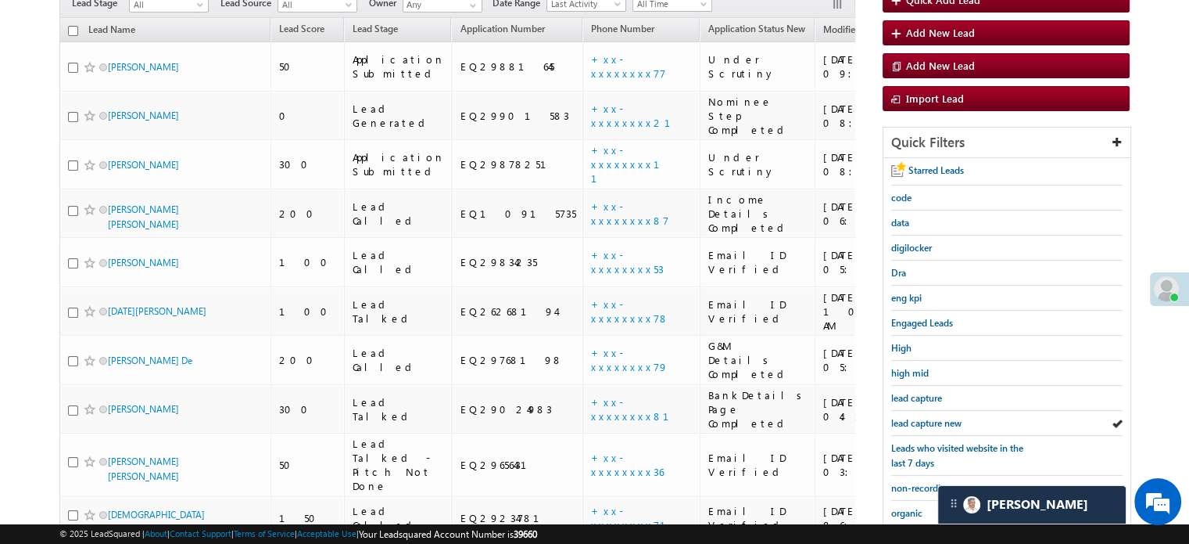
click at [923, 421] on span "lead capture new" at bounding box center [927, 423] width 70 height 12
click at [920, 417] on span "lead capture new" at bounding box center [927, 423] width 70 height 12
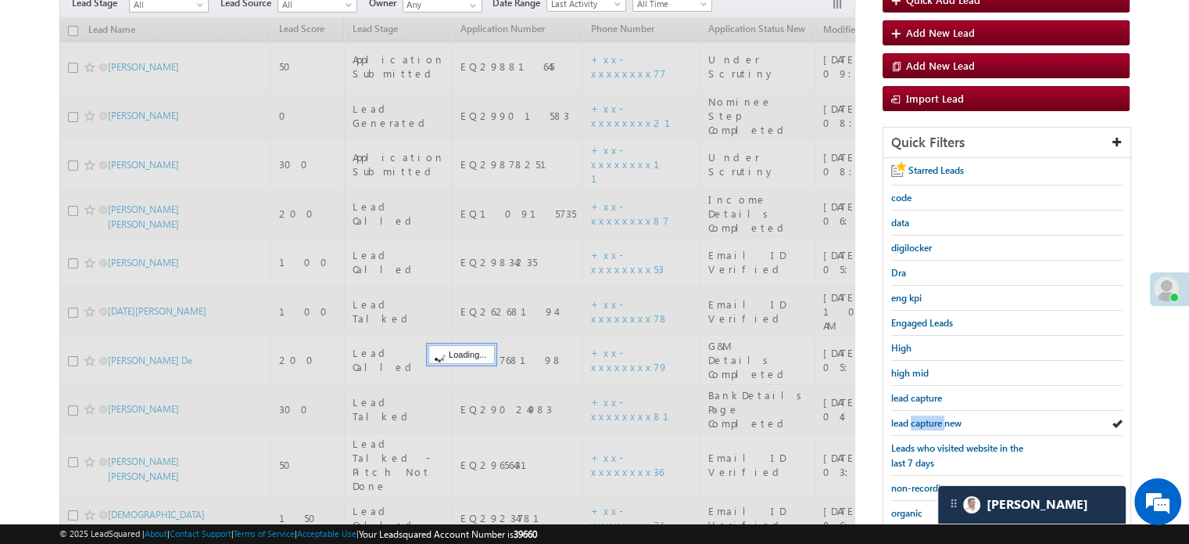
click at [920, 417] on span "lead capture new" at bounding box center [927, 423] width 70 height 12
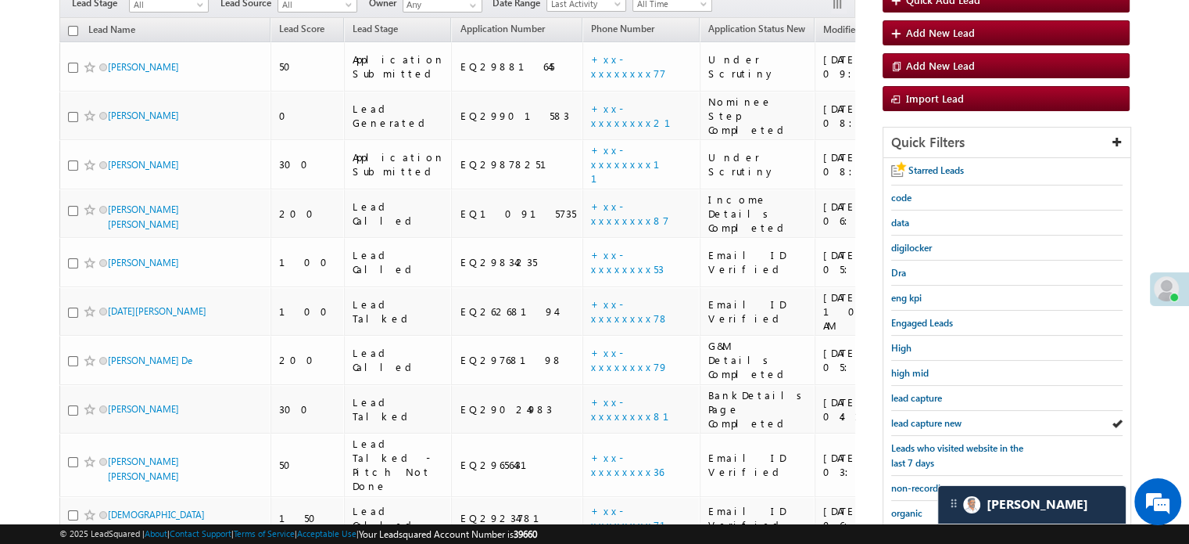
click at [920, 417] on span "lead capture new" at bounding box center [927, 423] width 70 height 12
click at [908, 417] on span "lead capture new" at bounding box center [927, 423] width 70 height 12
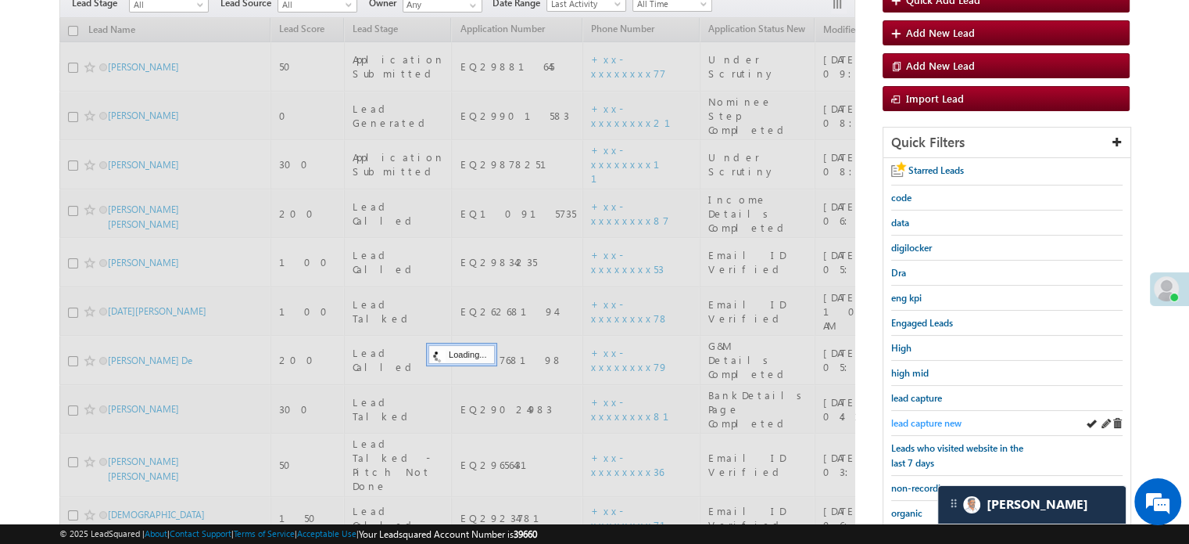
click at [920, 422] on span "lead capture new" at bounding box center [927, 423] width 70 height 12
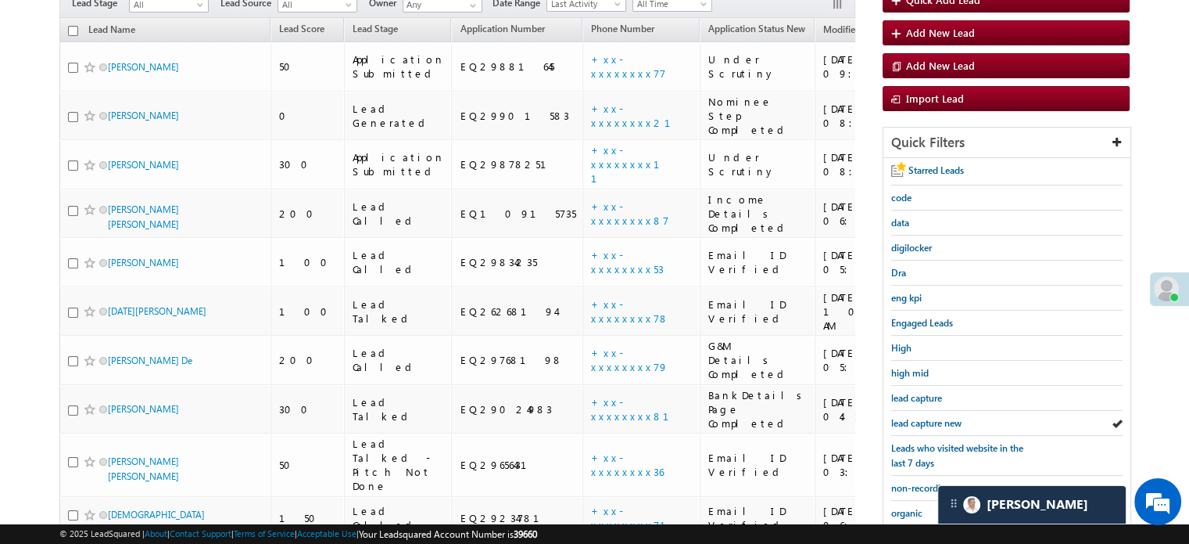
click at [920, 422] on span "lead capture new" at bounding box center [927, 423] width 70 height 12
click at [915, 418] on span "lead capture new" at bounding box center [927, 423] width 70 height 12
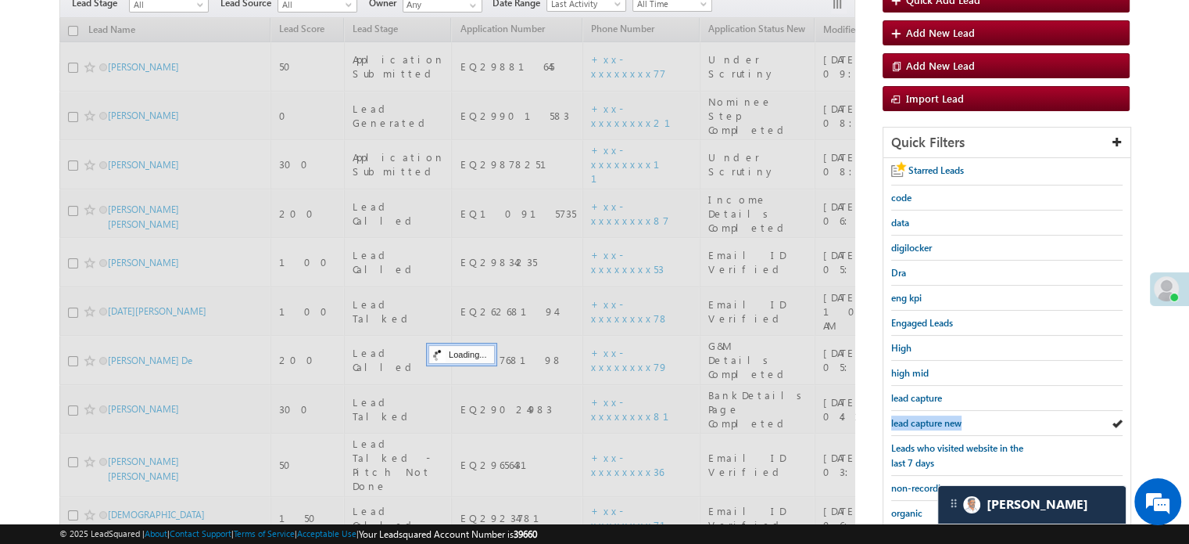
click at [915, 418] on span "lead capture new" at bounding box center [927, 423] width 70 height 12
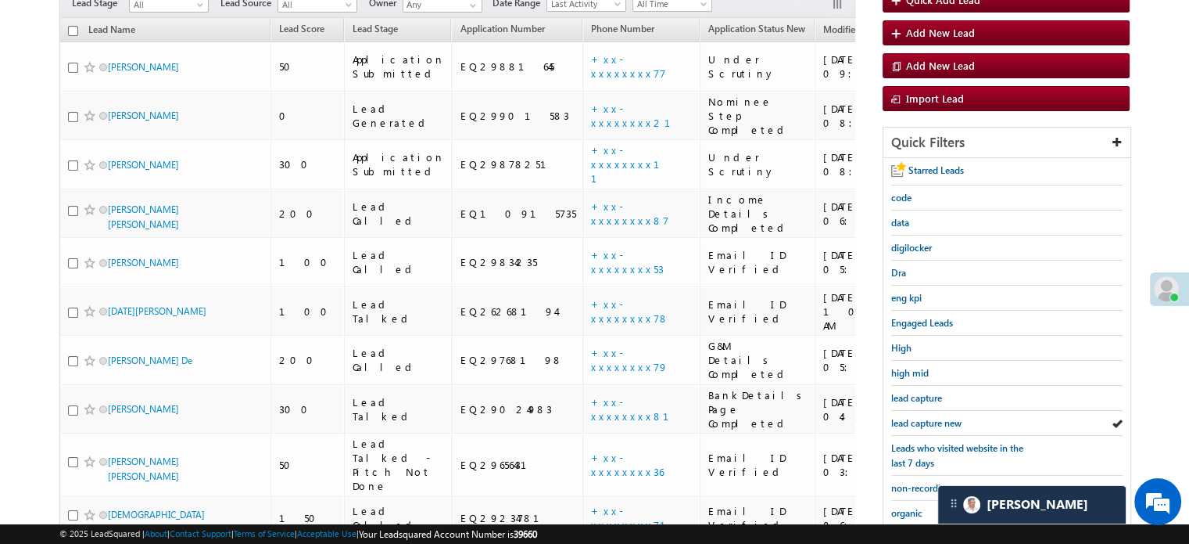
click at [915, 418] on span "lead capture new" at bounding box center [927, 423] width 70 height 12
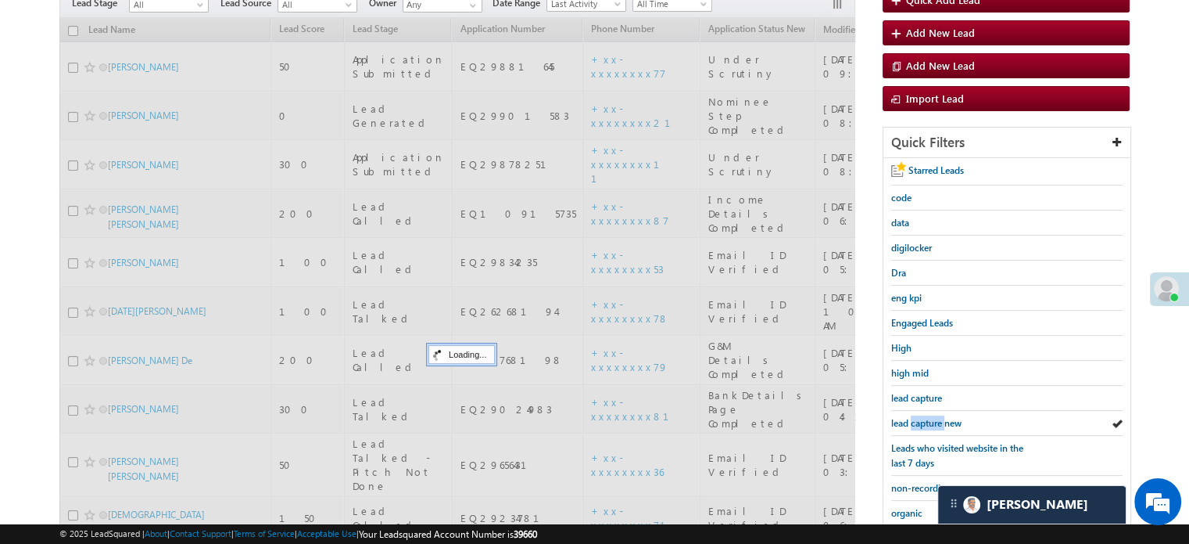
click at [915, 418] on span "lead capture new" at bounding box center [927, 423] width 70 height 12
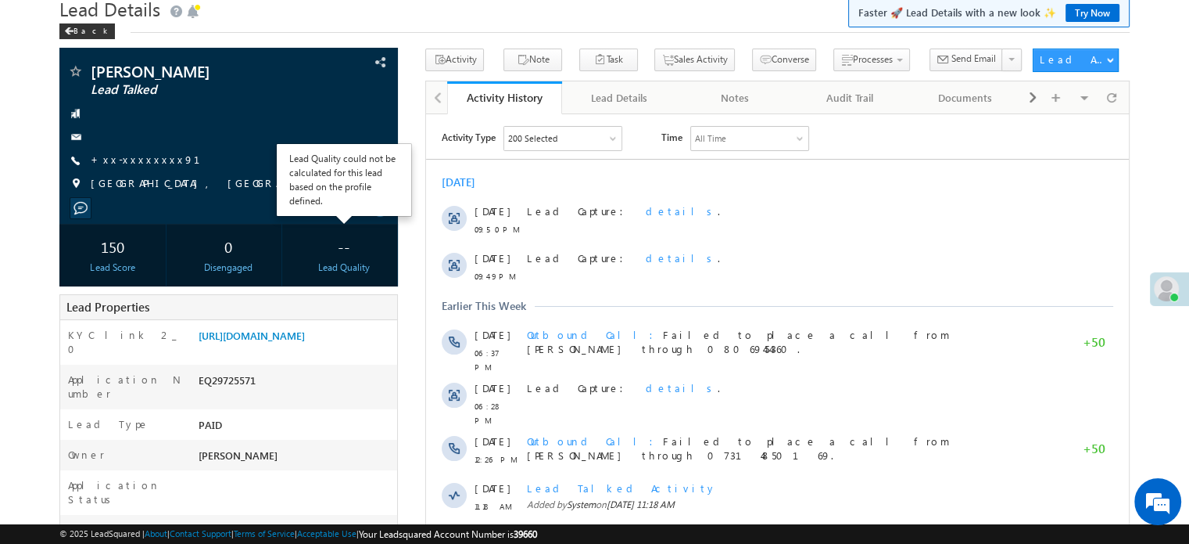
scroll to position [78, 0]
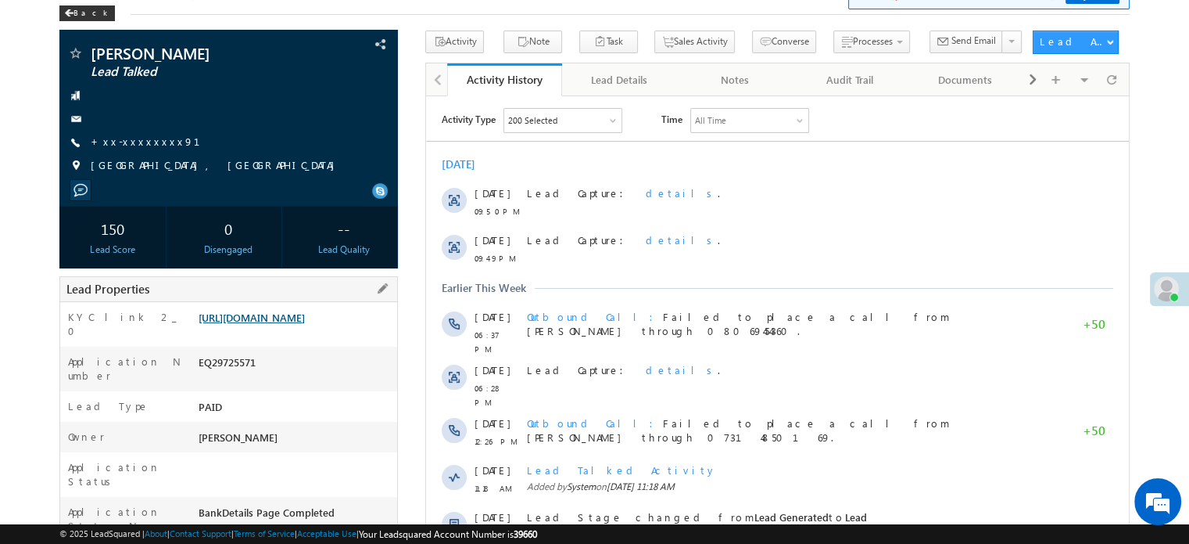
click at [305, 324] on link "[URL][DOMAIN_NAME]" at bounding box center [252, 316] width 106 height 13
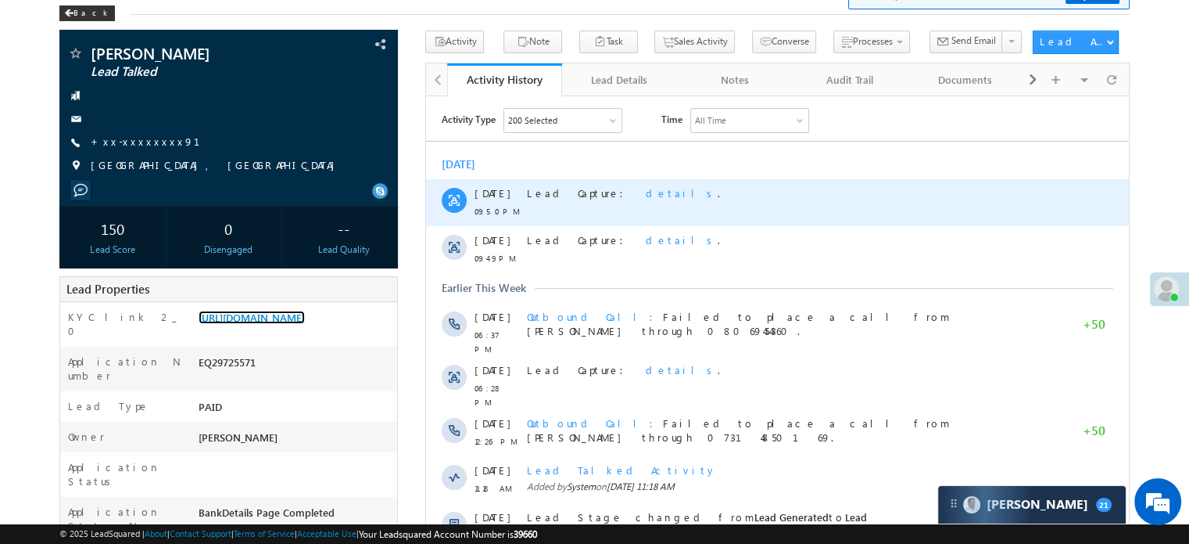
scroll to position [235, 0]
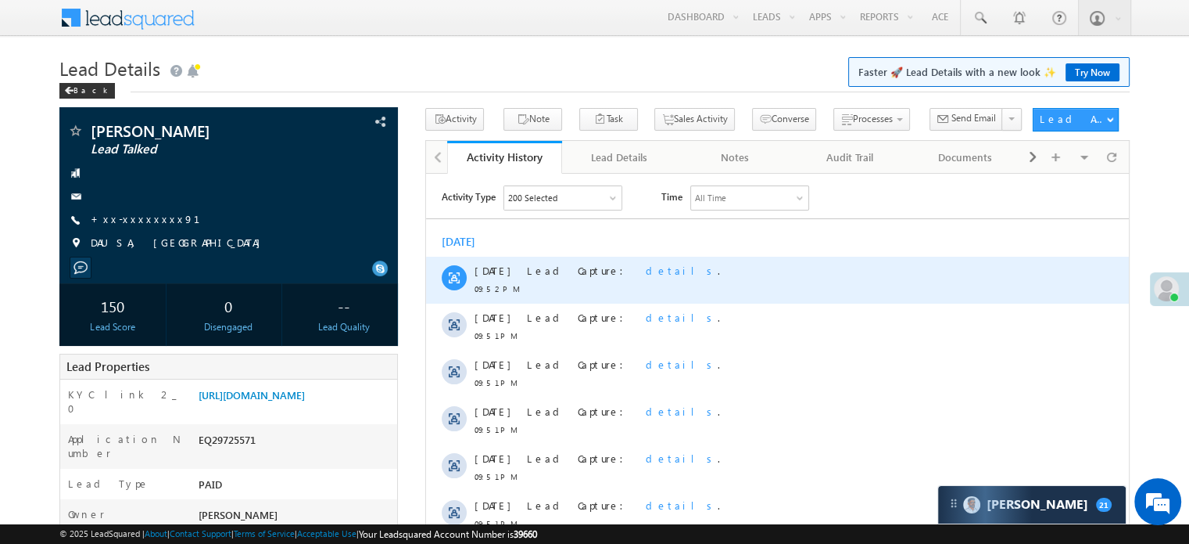
scroll to position [235, 0]
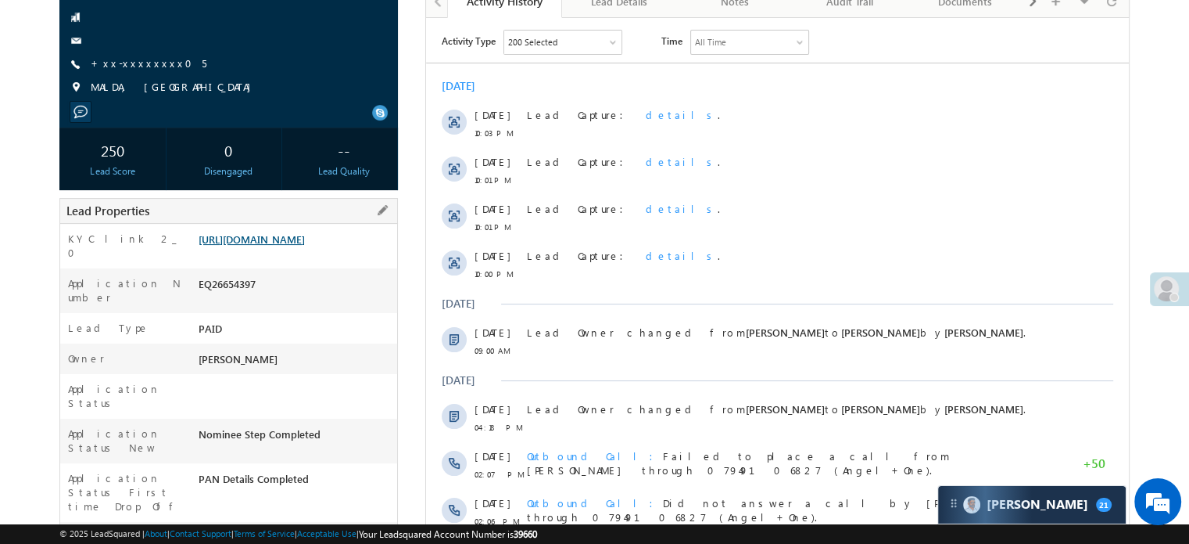
click at [264, 246] on link "[URL][DOMAIN_NAME]" at bounding box center [252, 238] width 106 height 13
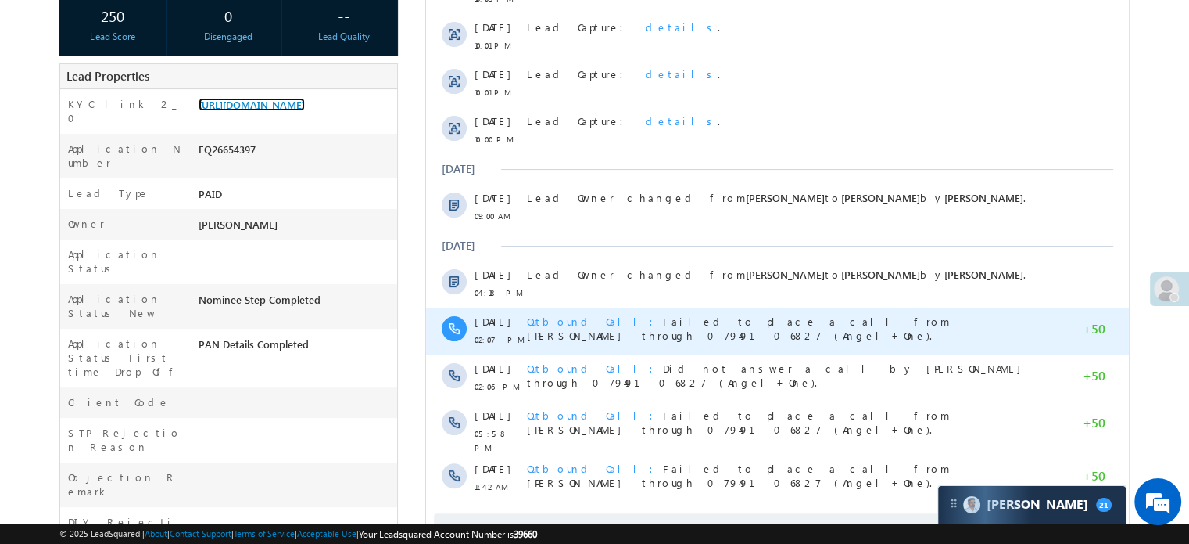
scroll to position [391, 0]
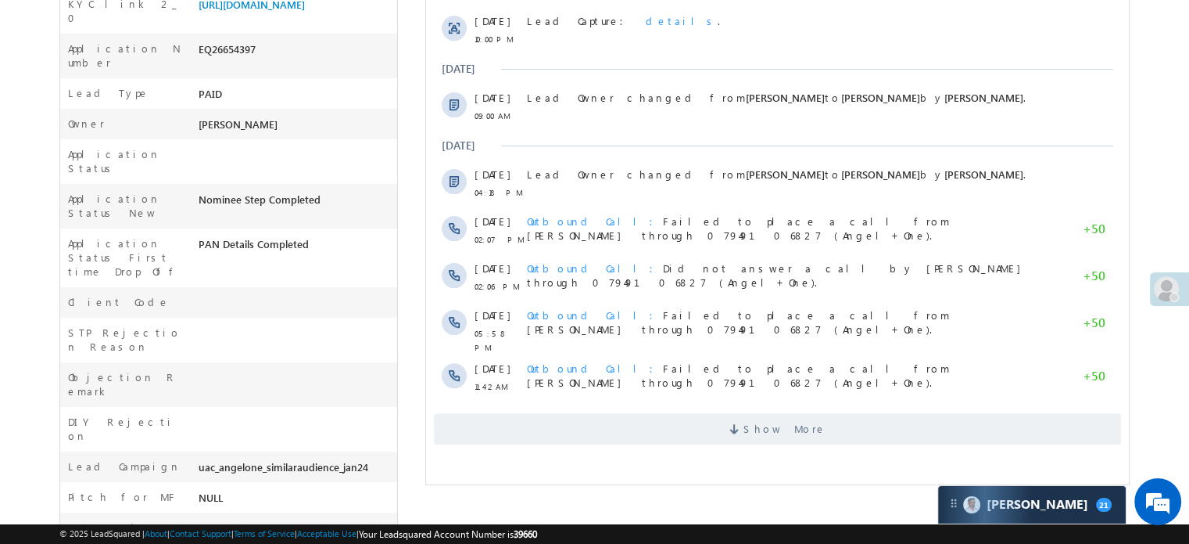
click at [695, 401] on div "Show More" at bounding box center [777, 422] width 703 height 43
click at [695, 436] on span "Show More" at bounding box center [777, 428] width 687 height 31
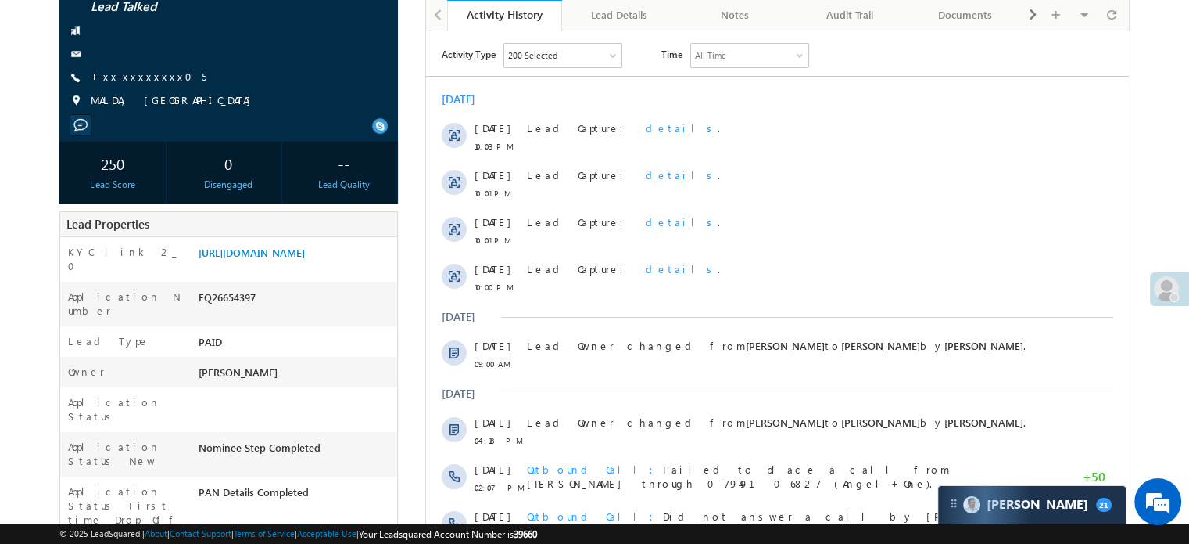
scroll to position [235, 0]
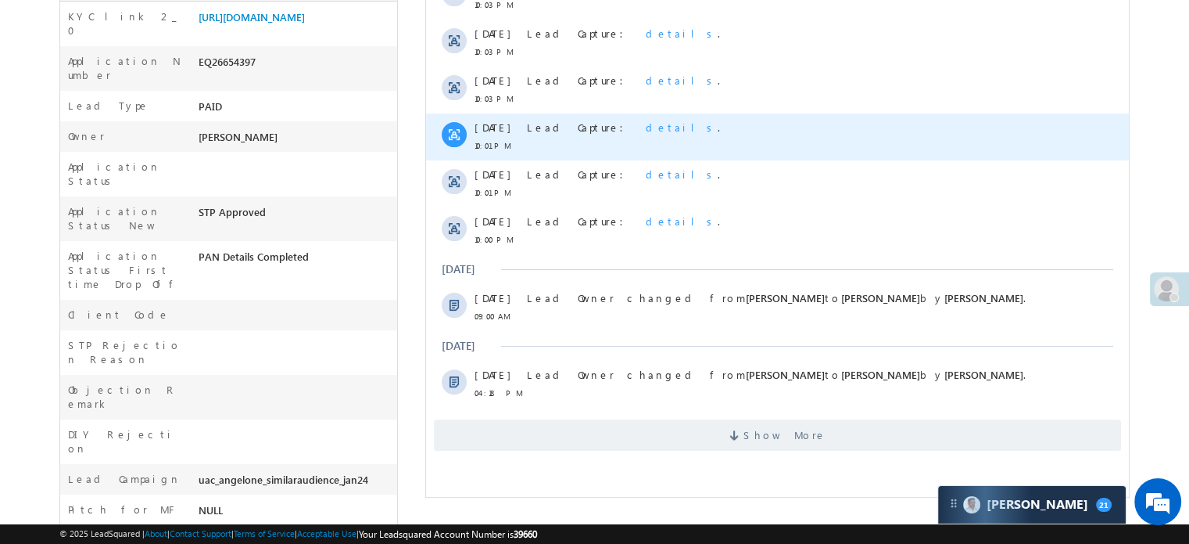
scroll to position [547, 0]
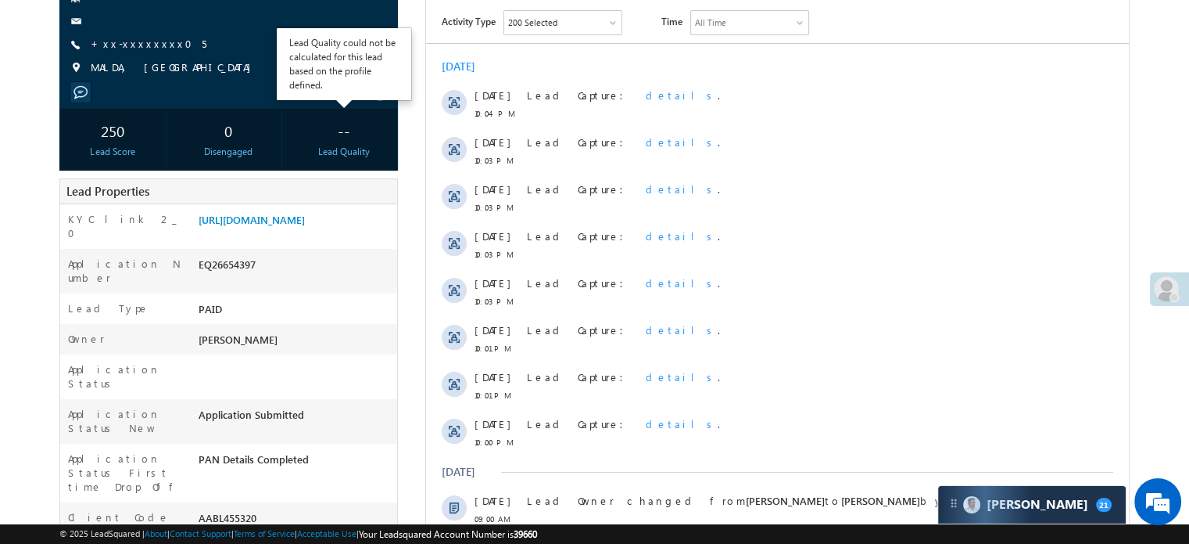
scroll to position [79, 0]
